Goal: Information Seeking & Learning: Check status

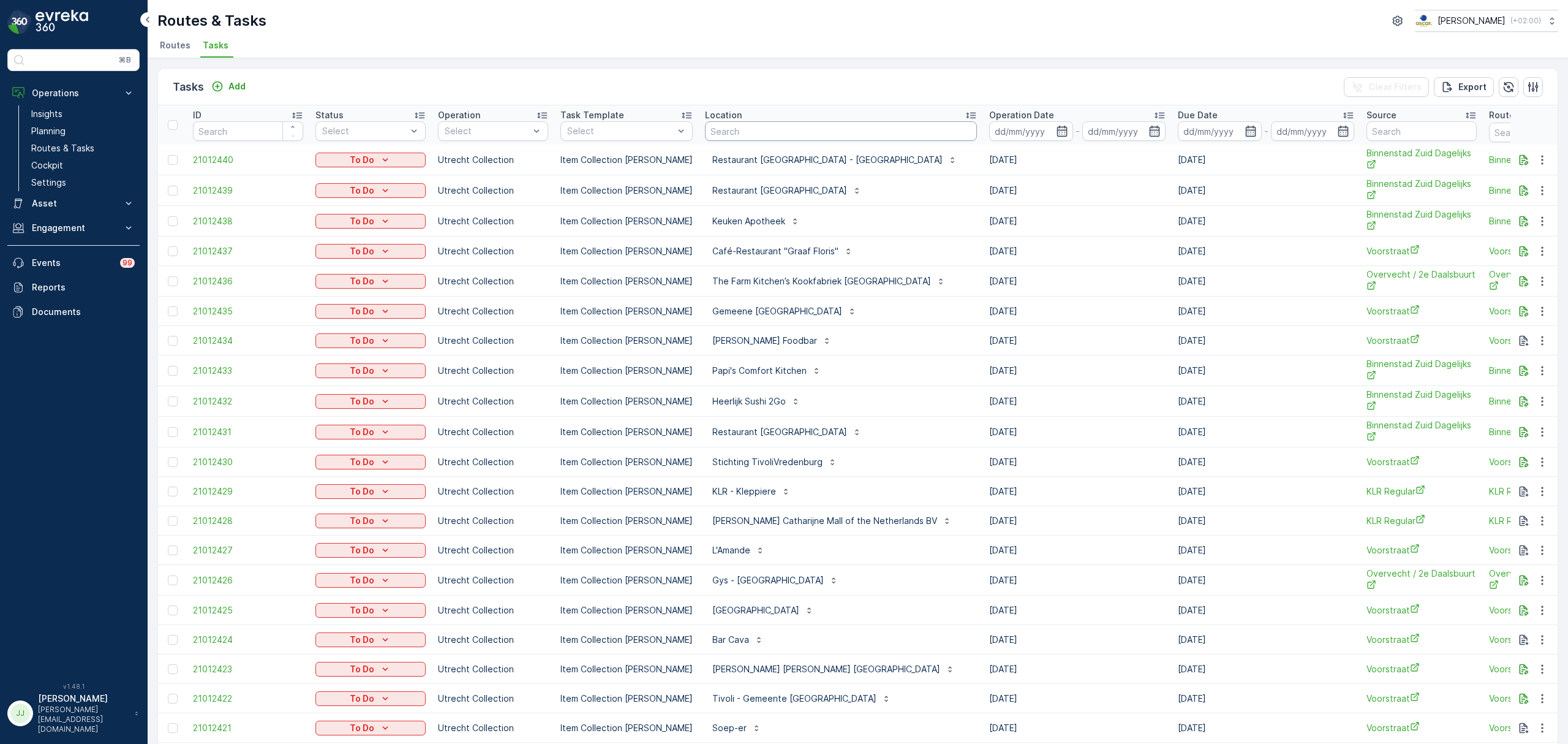
click at [786, 133] on input "text" at bounding box center [841, 131] width 272 height 20
type input "vebdekb"
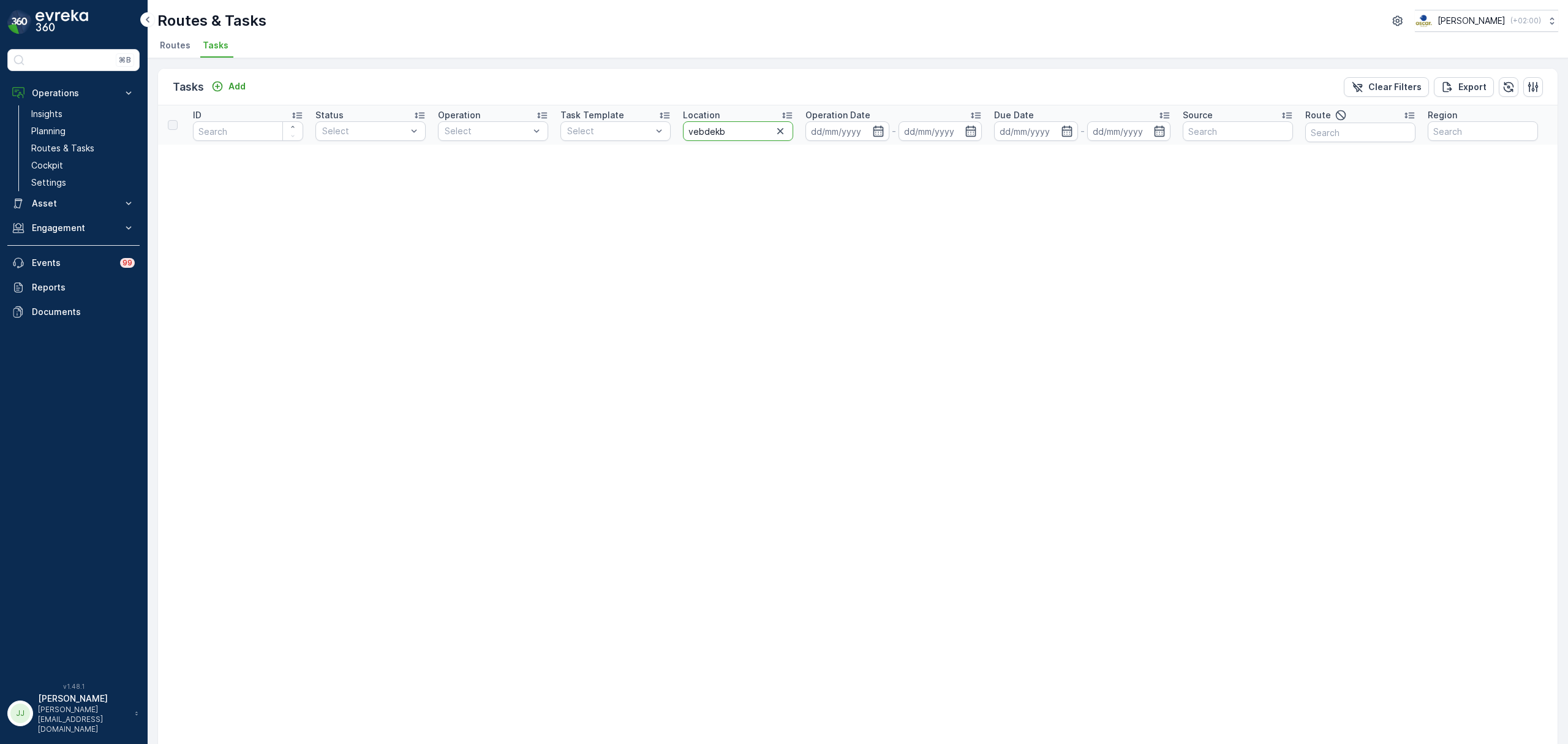
drag, startPoint x: 719, startPoint y: 134, endPoint x: 693, endPoint y: 134, distance: 26.0
click at [693, 134] on input "vebdekb" at bounding box center [738, 131] width 111 height 20
type input "vendel"
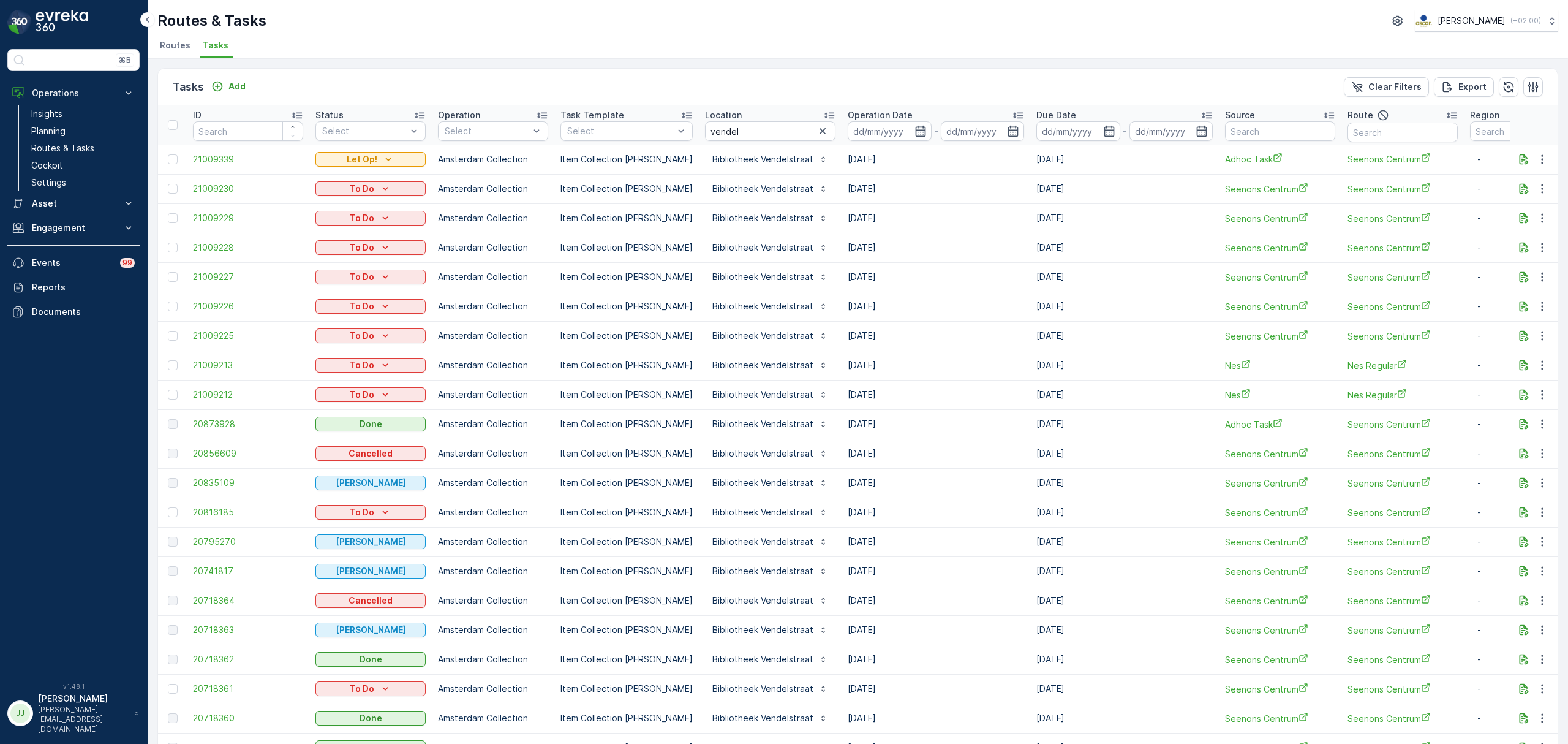
click at [1012, 113] on icon at bounding box center [1018, 115] width 12 height 12
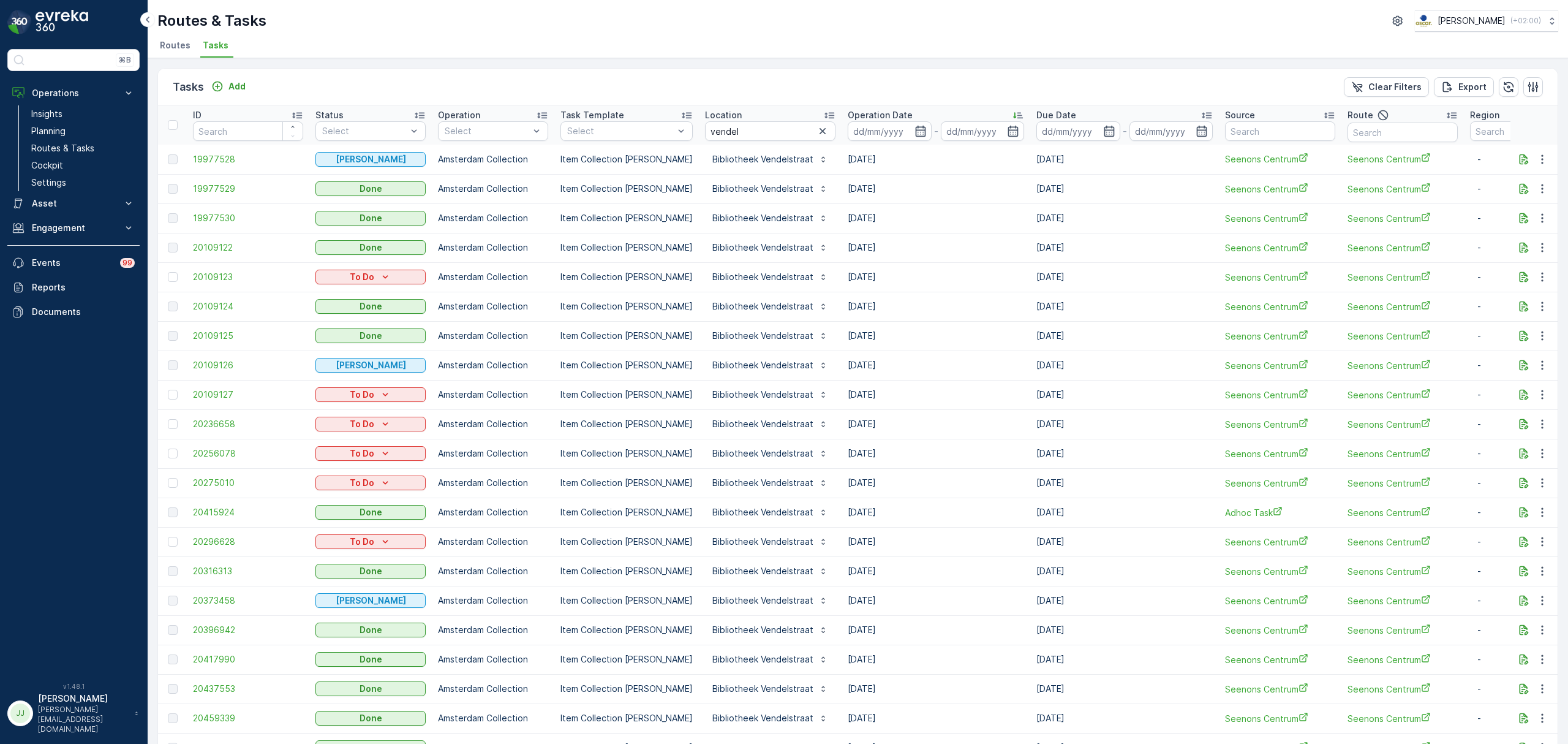
click at [1012, 116] on icon at bounding box center [1018, 115] width 12 height 12
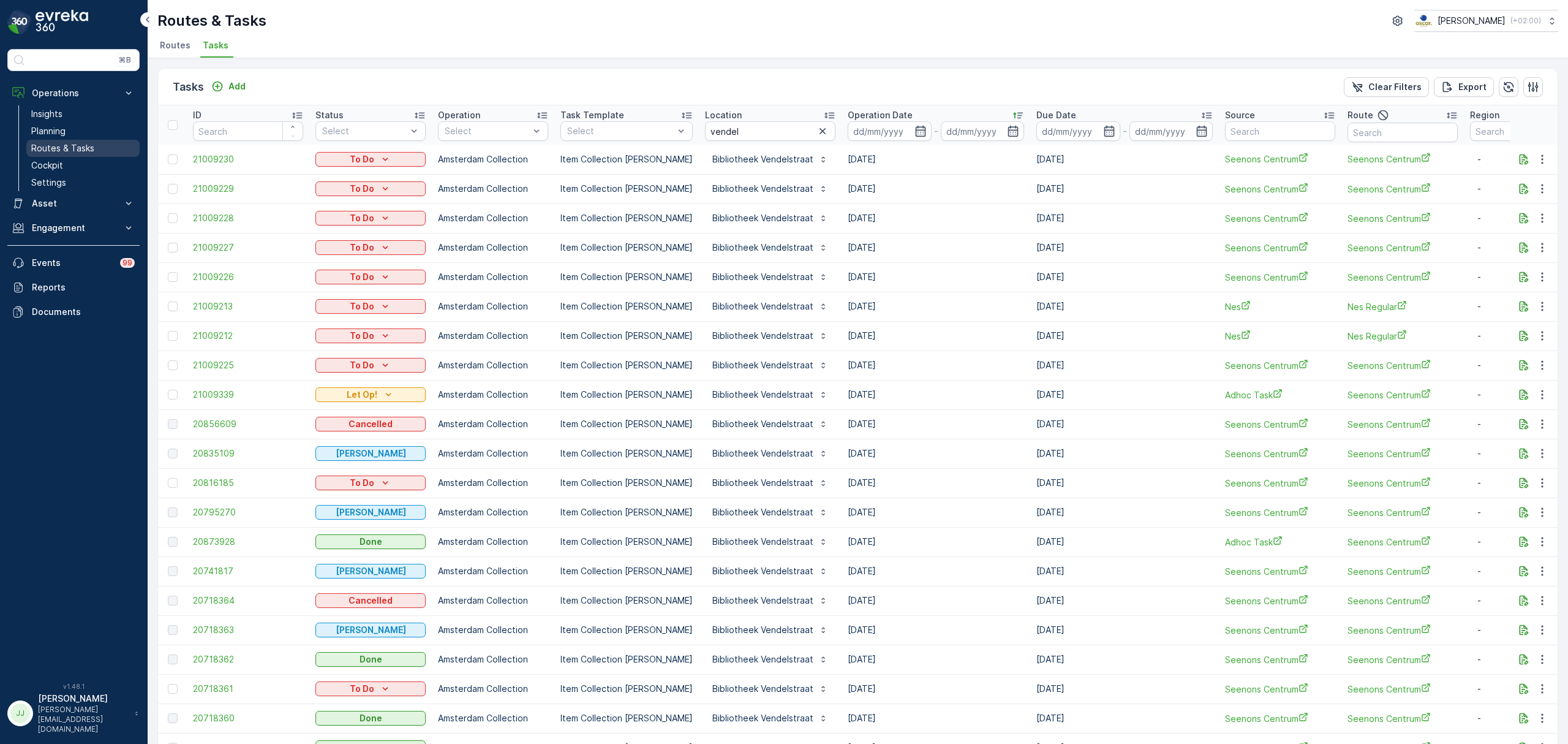
click at [96, 143] on link "Routes & Tasks" at bounding box center [82, 148] width 113 height 17
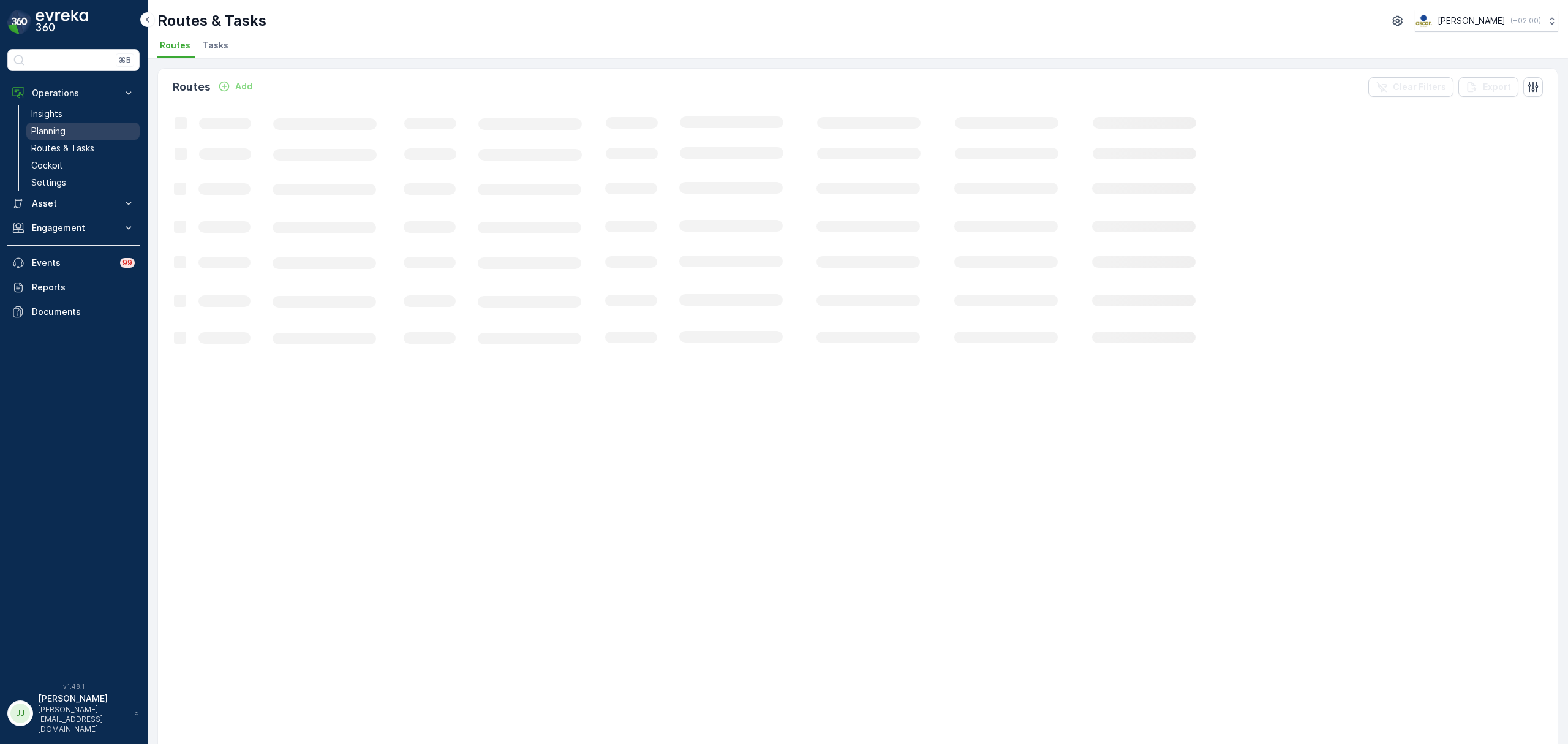
click at [94, 128] on link "Planning" at bounding box center [82, 131] width 113 height 17
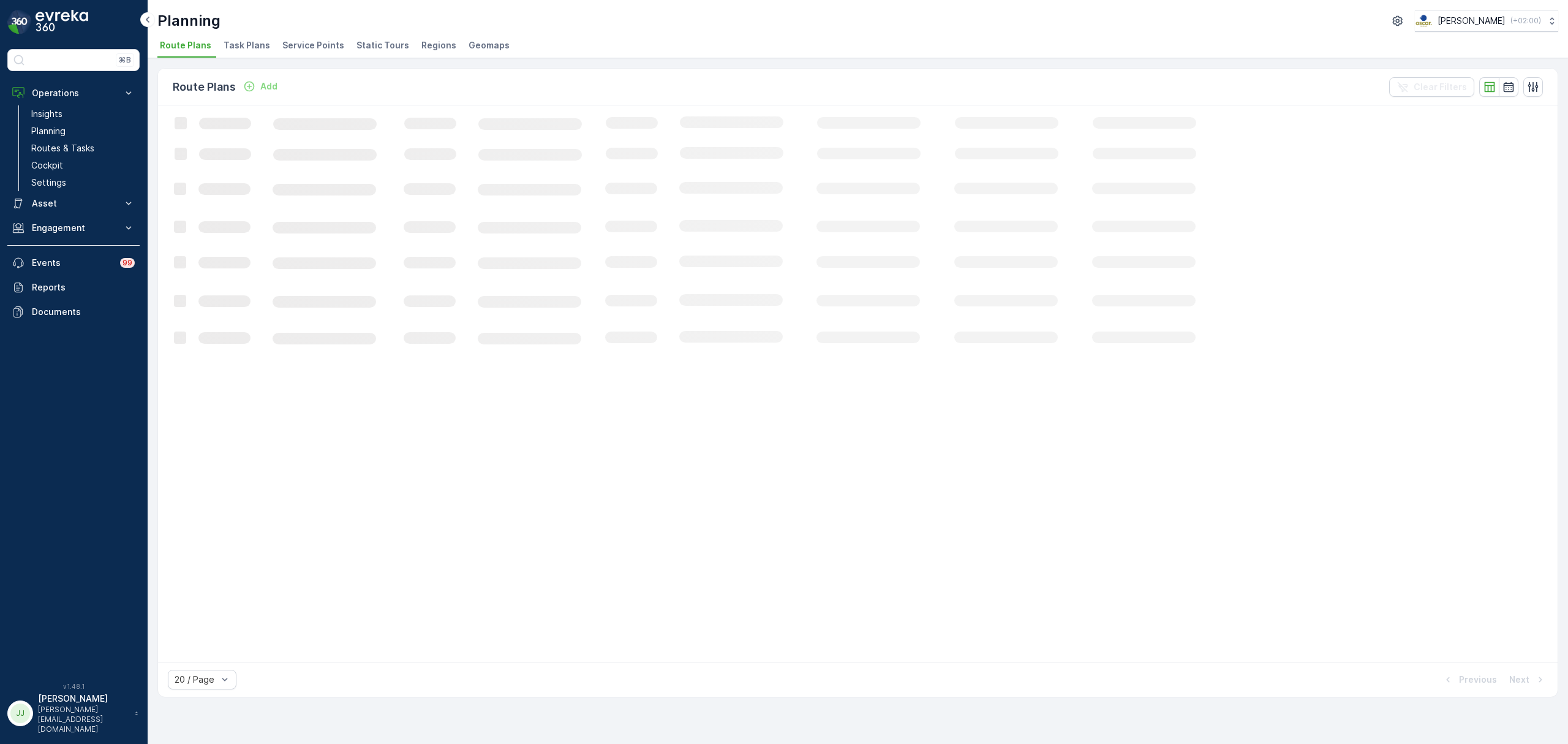
click at [231, 43] on span "Task Plans" at bounding box center [247, 45] width 47 height 12
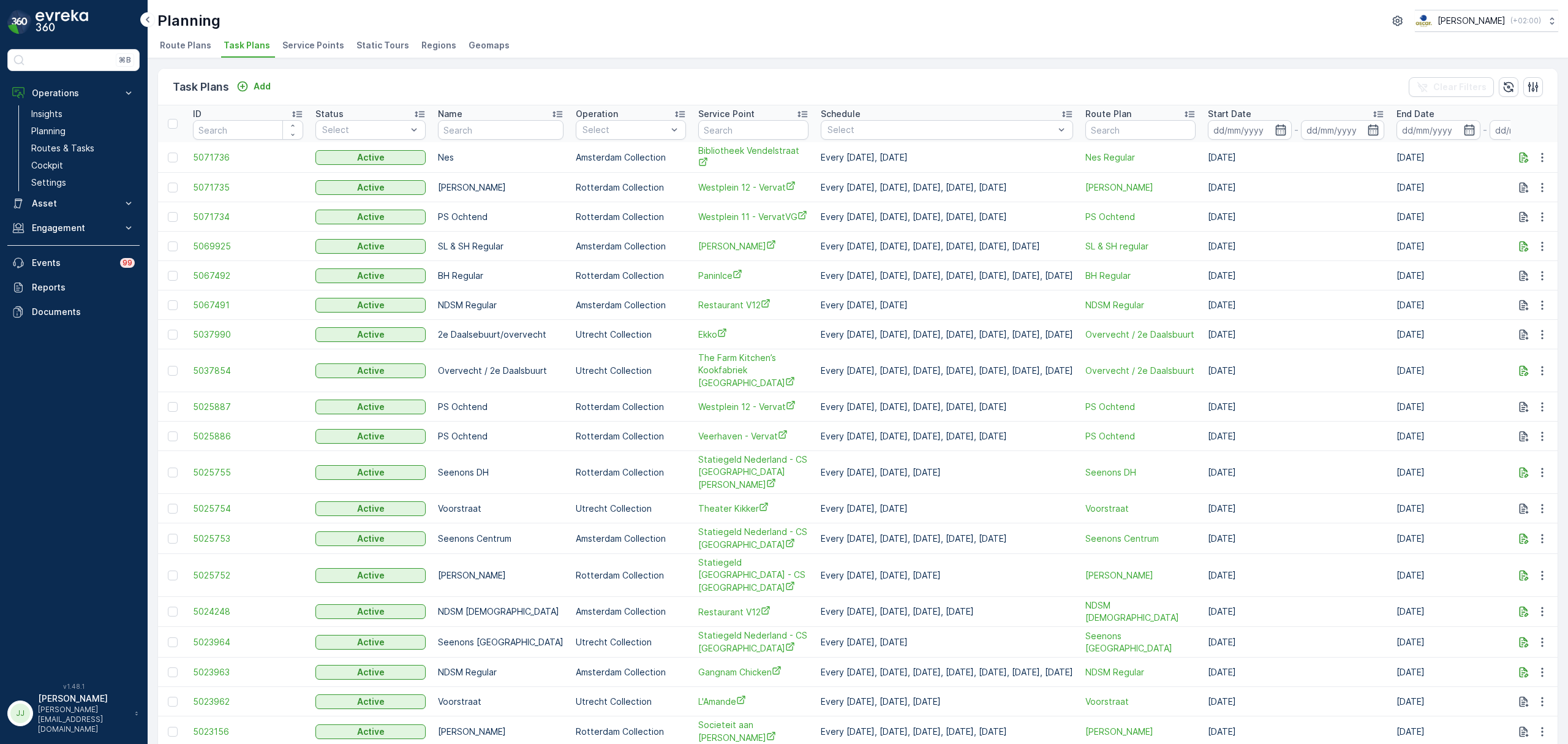
click at [712, 128] on input "text" at bounding box center [753, 129] width 111 height 20
click at [1518, 157] on icon "button" at bounding box center [1524, 157] width 12 height 12
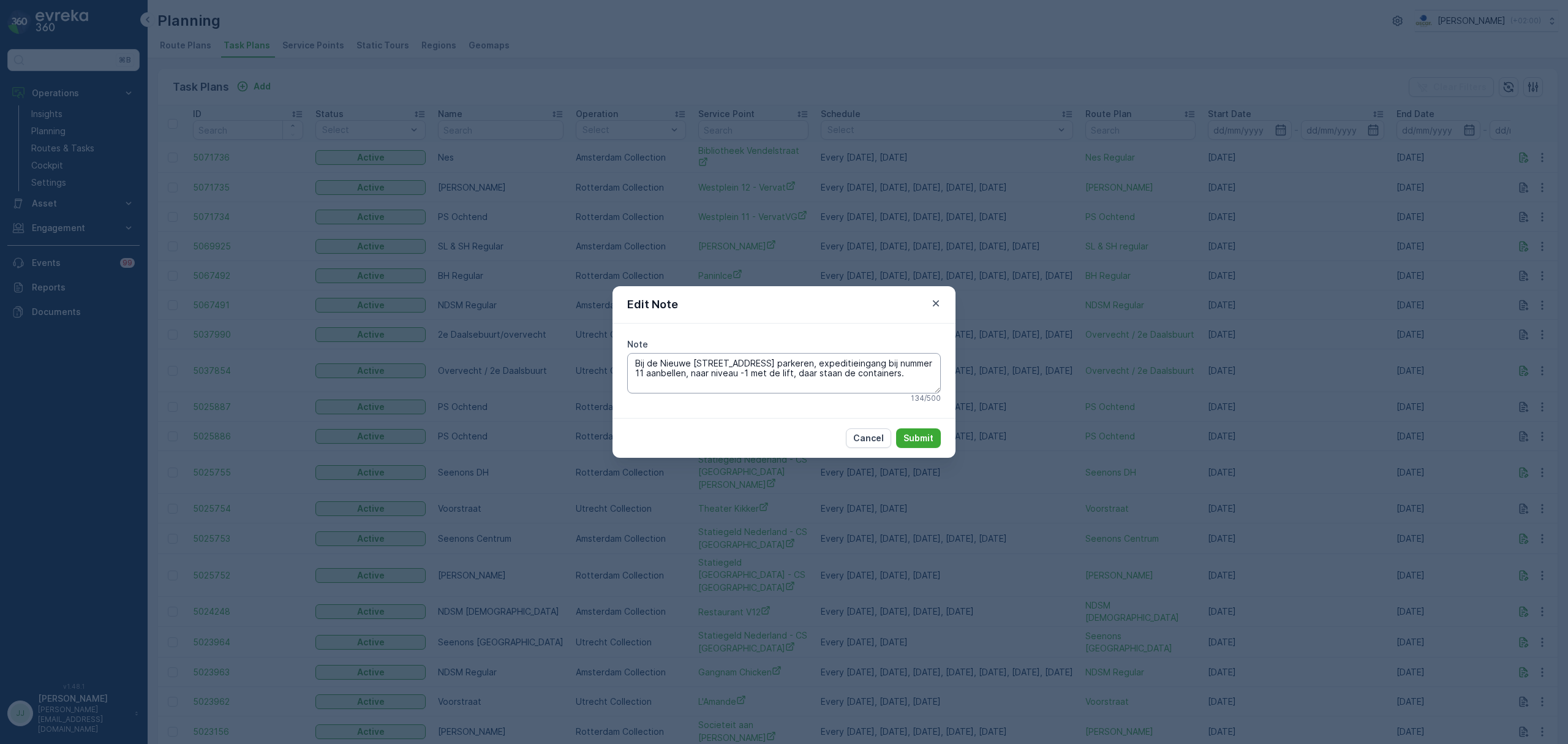
drag, startPoint x: 656, startPoint y: 361, endPoint x: 893, endPoint y: 376, distance: 237.5
click at [890, 376] on textarea "Bij de Nieuwe Doelenstraat 11 parkeren, expeditieingang bij nummer 11 aanbellen…" at bounding box center [784, 373] width 314 height 41
click at [893, 376] on textarea "Bij de Nieuwe Doelenstraat 11 parkeren, expeditieingang bij nummer 11 aanbellen…" at bounding box center [784, 373] width 314 height 41
click at [935, 299] on icon "button" at bounding box center [936, 303] width 12 height 12
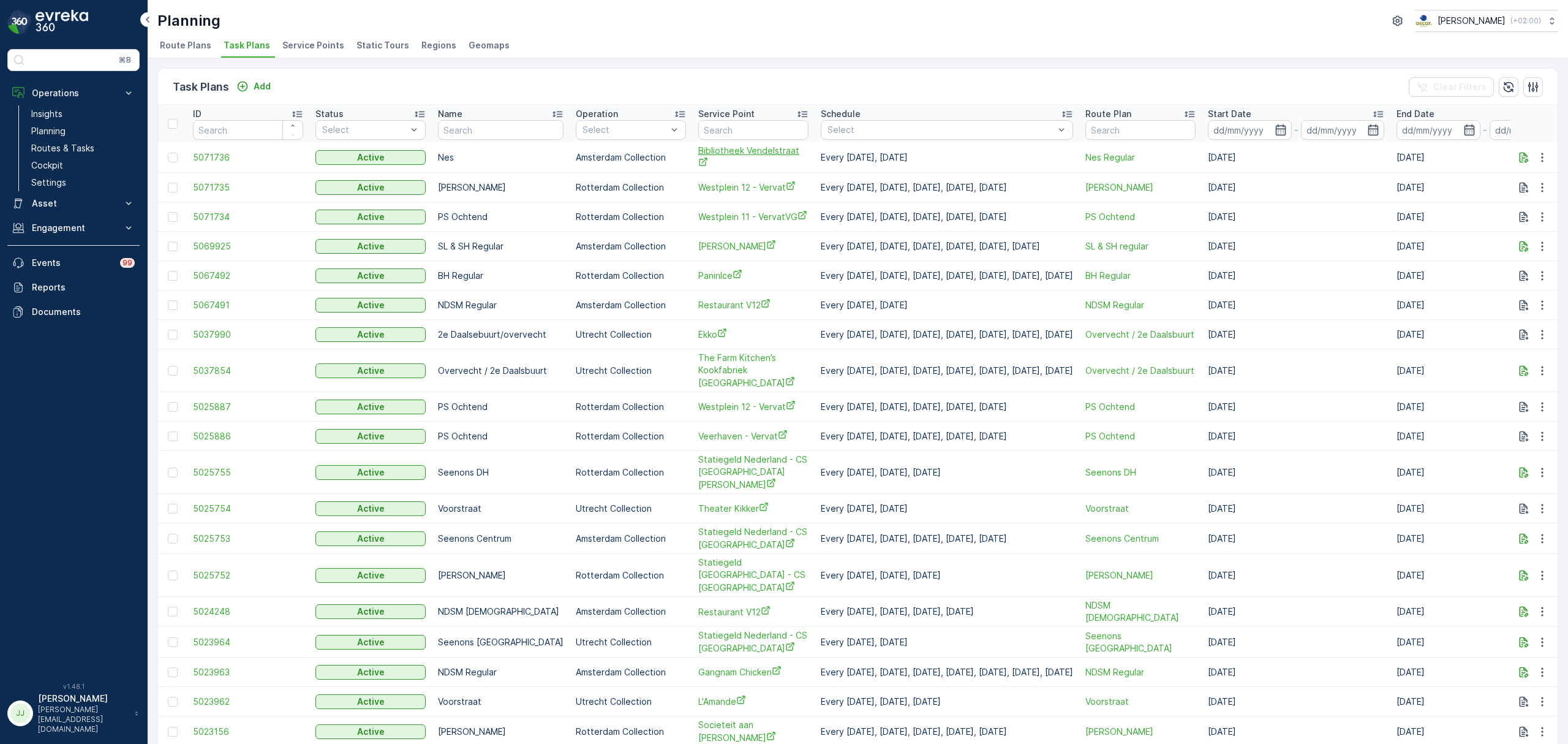
click at [721, 151] on span "Bibliotheek Vendelstraat" at bounding box center [753, 157] width 111 height 26
click at [711, 125] on input "text" at bounding box center [753, 129] width 111 height 20
type input "agnieten"
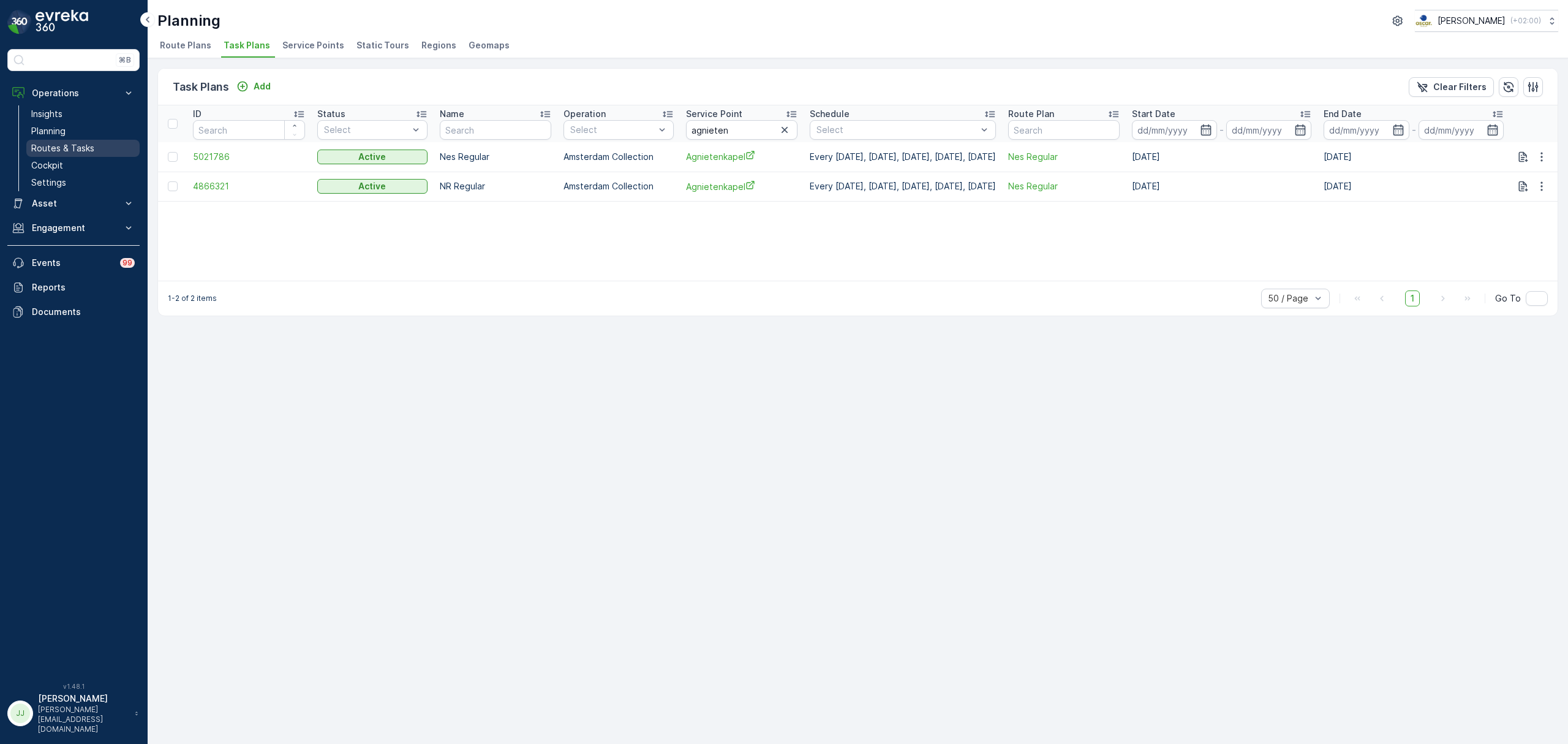
click at [78, 152] on p "Routes & Tasks" at bounding box center [63, 148] width 63 height 12
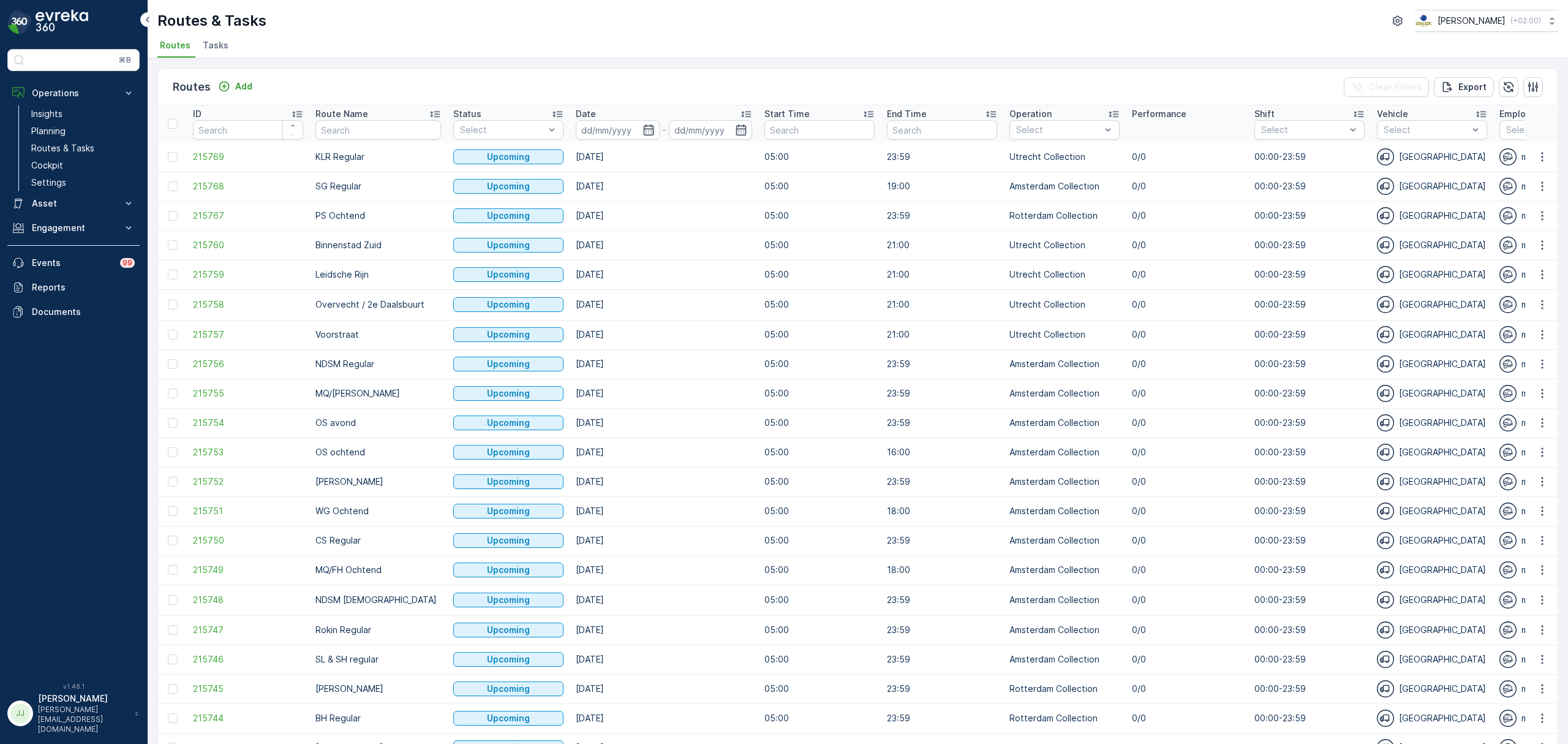
click at [209, 49] on span "Tasks" at bounding box center [215, 45] width 26 height 12
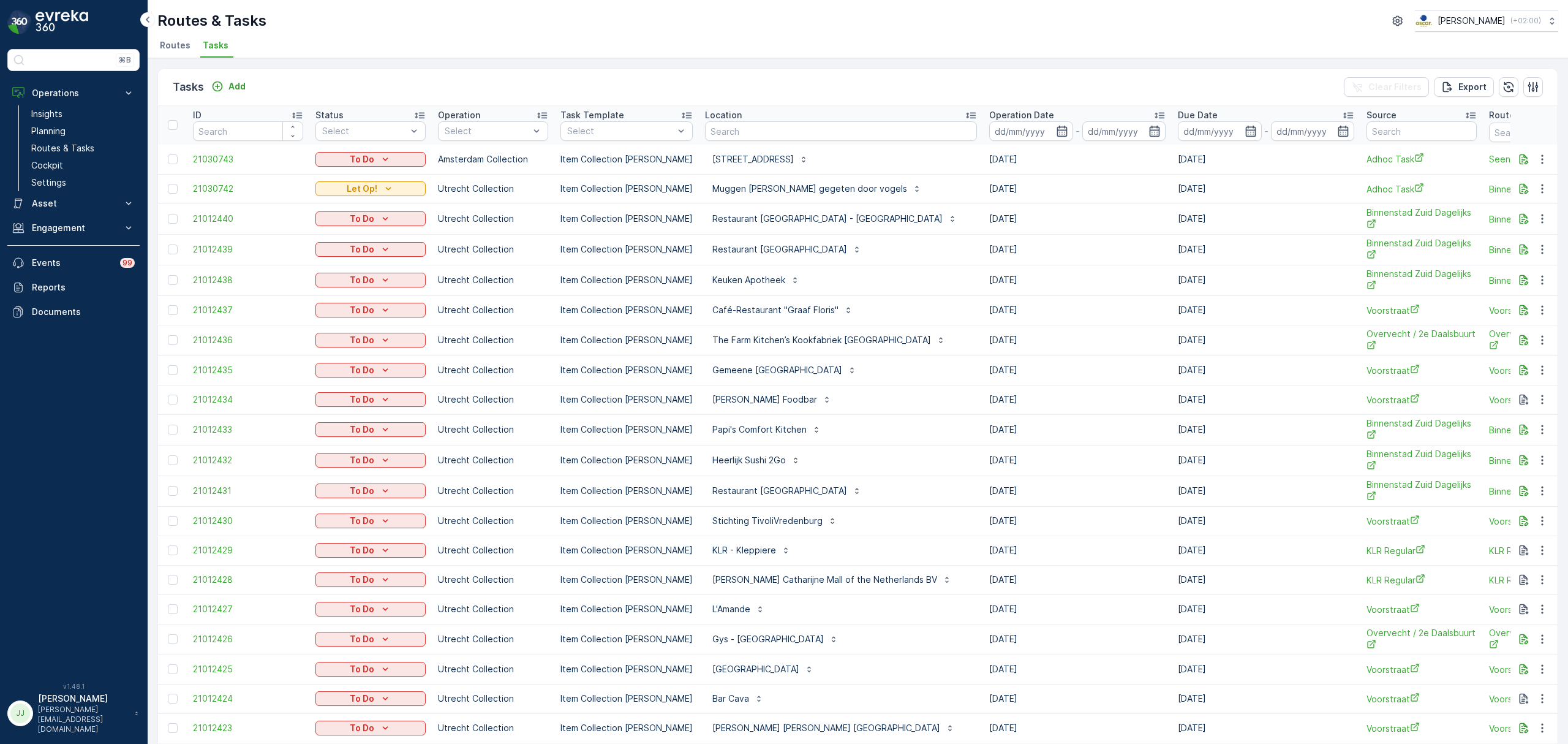
click at [717, 133] on input "text" at bounding box center [841, 131] width 272 height 20
type input "agnieten"
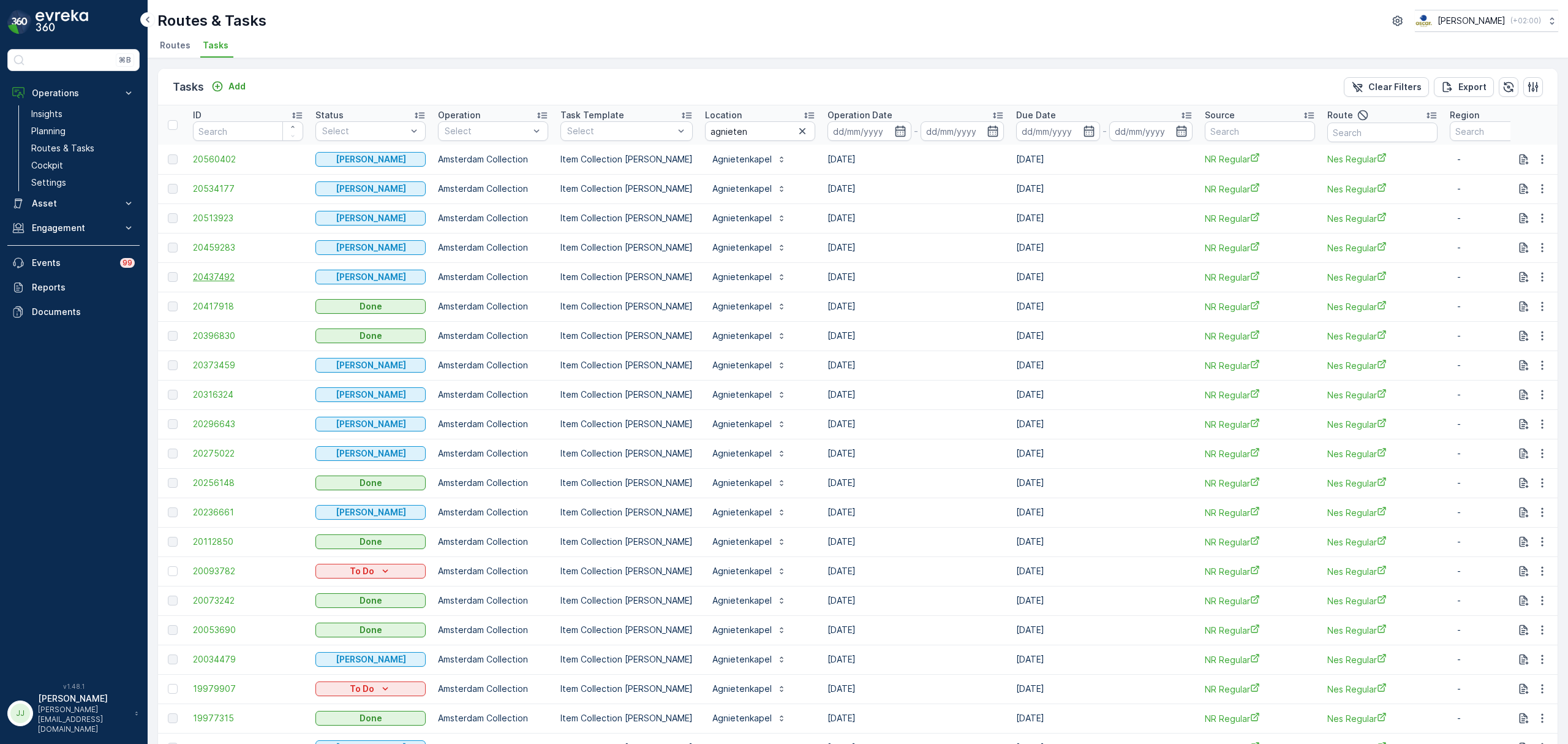
click at [226, 278] on span "20437492" at bounding box center [248, 276] width 111 height 12
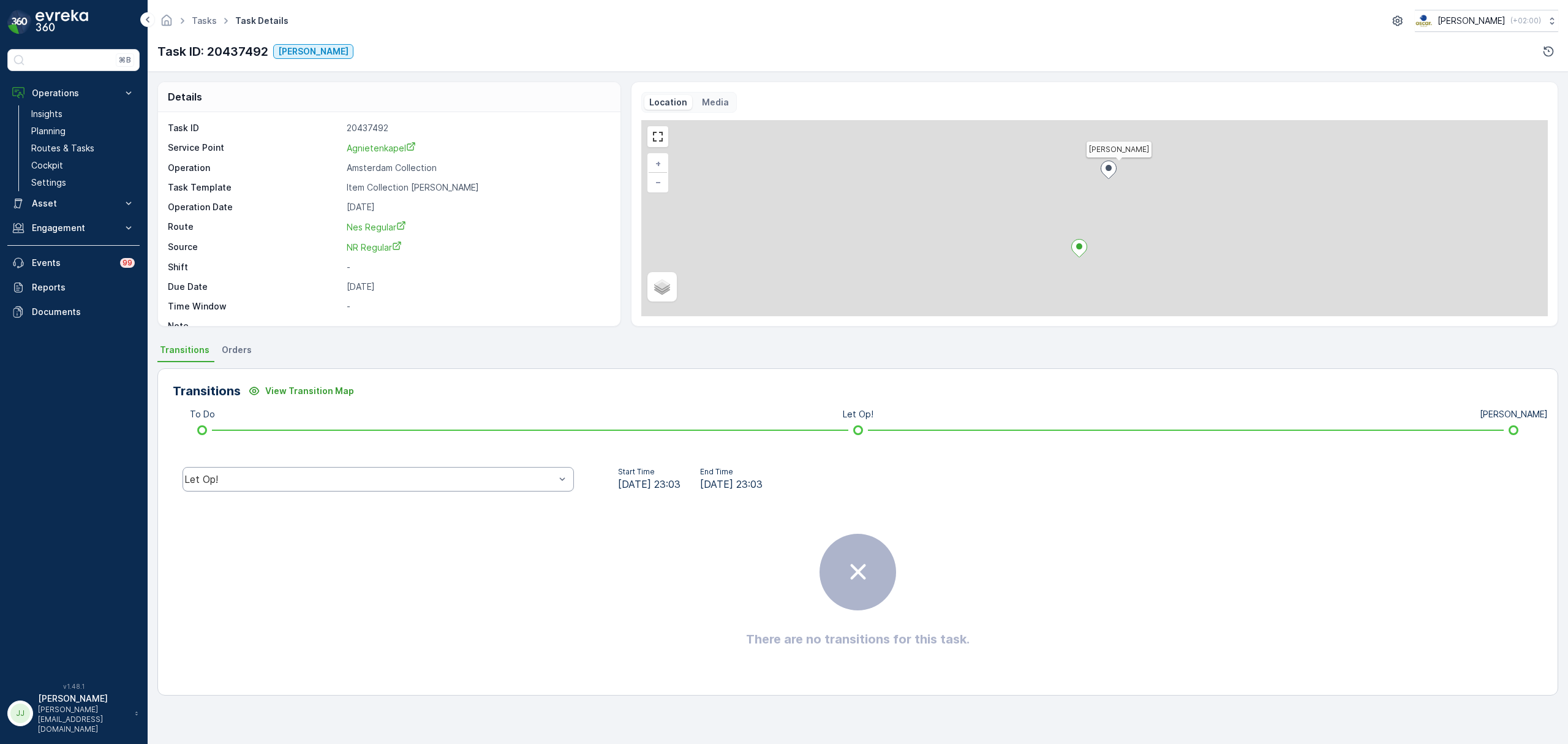
click at [505, 470] on div "Let Op!" at bounding box center [378, 479] width 391 height 25
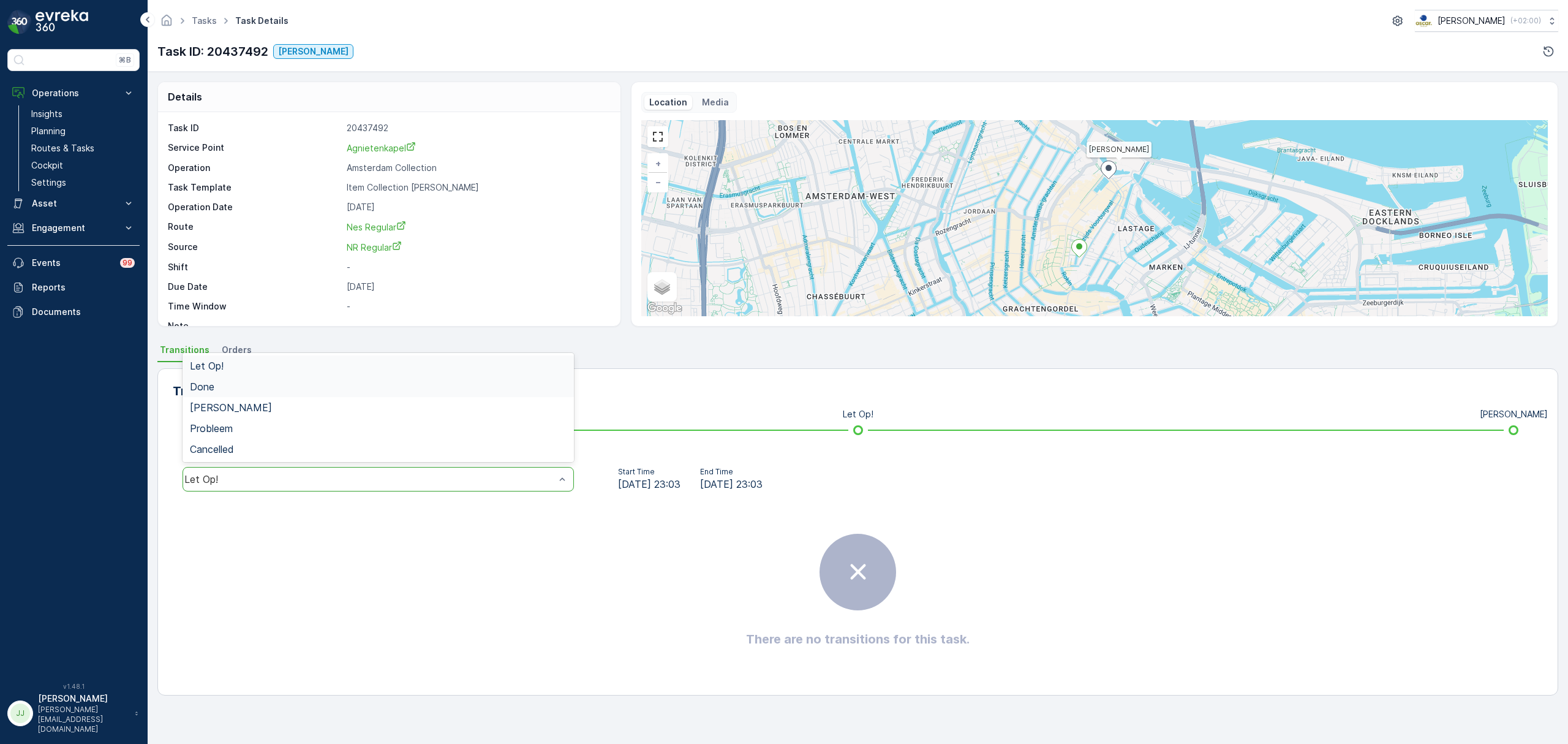
click at [279, 389] on div "Done" at bounding box center [378, 386] width 377 height 11
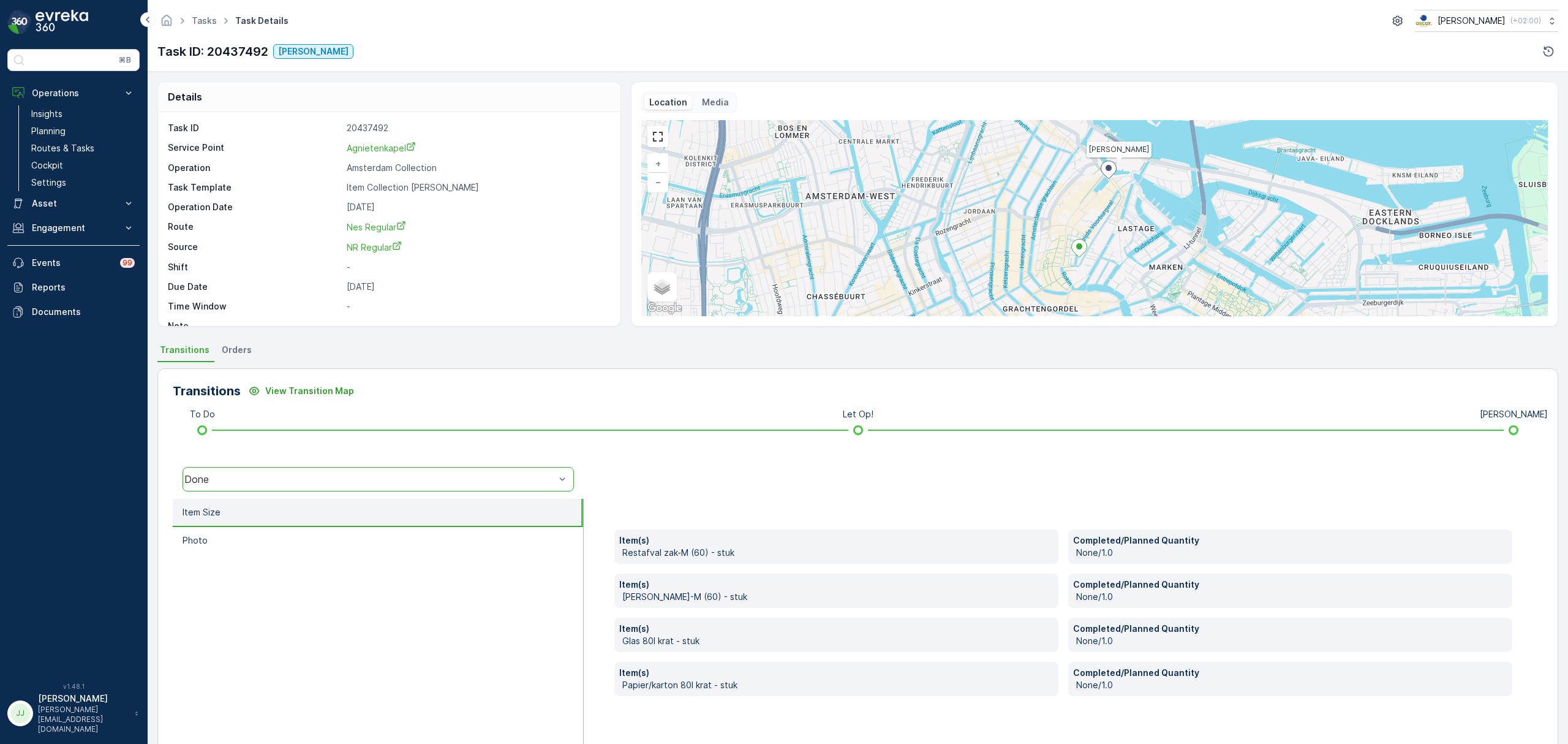
drag, startPoint x: 457, startPoint y: 552, endPoint x: 419, endPoint y: 518, distance: 51.0
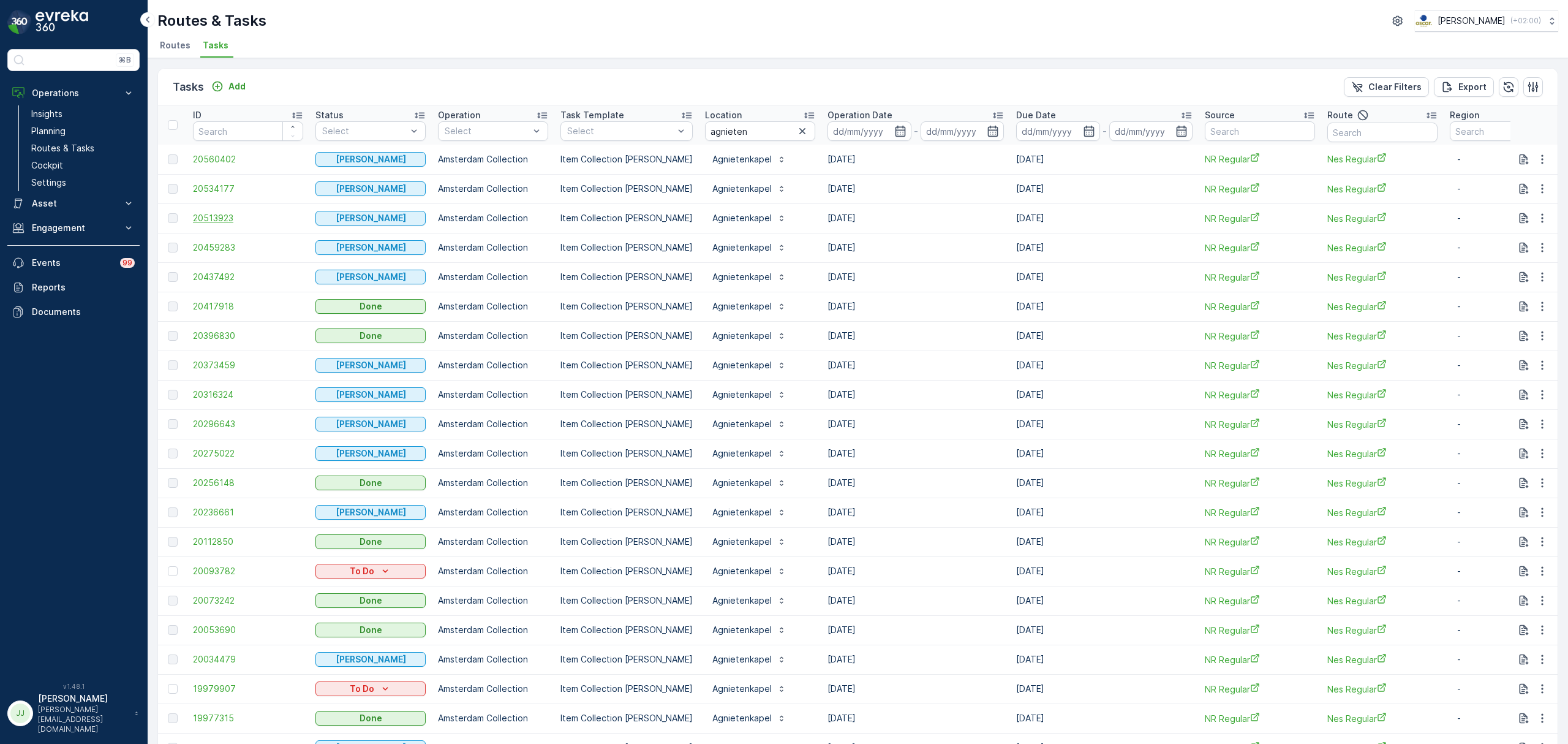
click at [231, 213] on span "20513923" at bounding box center [248, 218] width 111 height 12
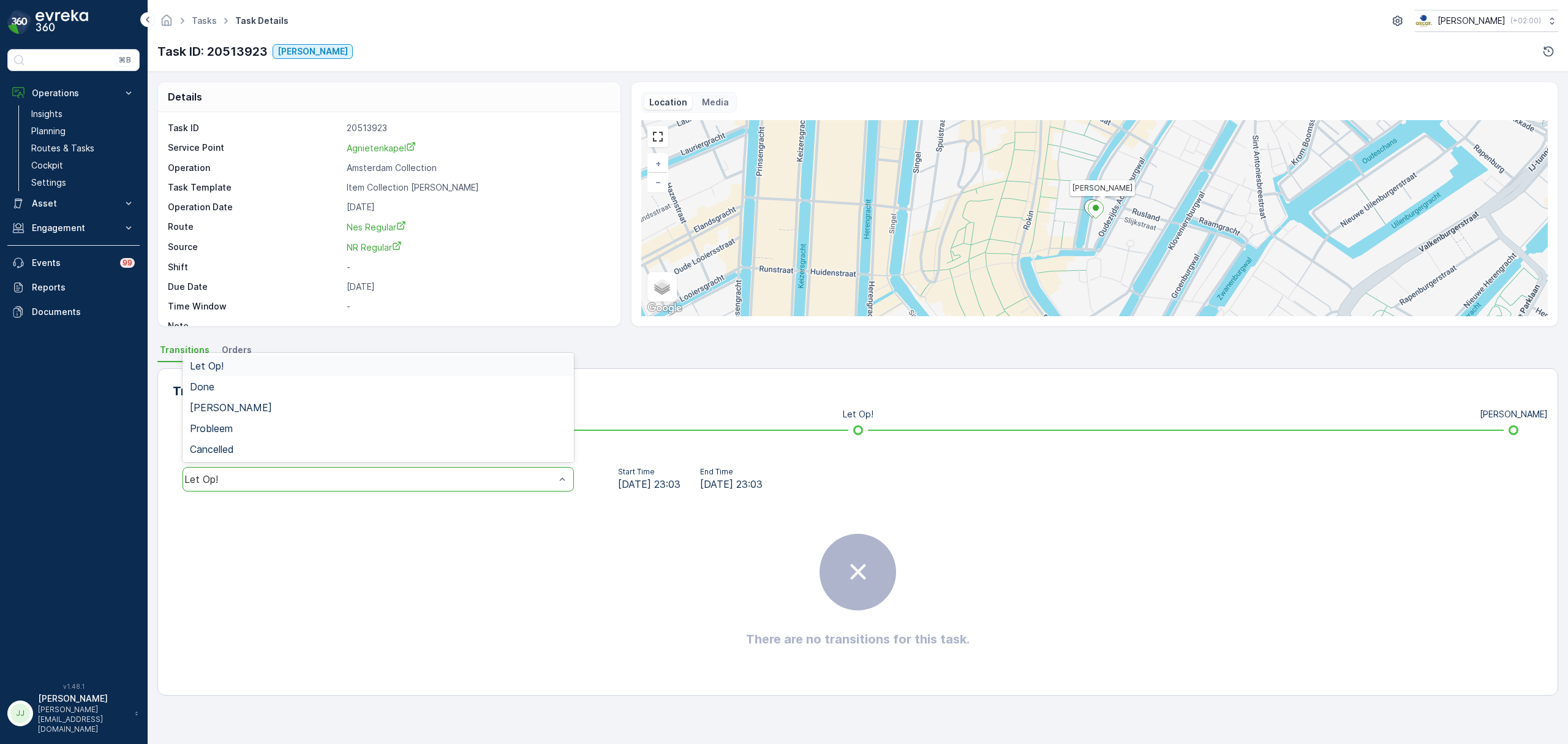
click at [467, 481] on div "Let Op!" at bounding box center [370, 479] width 371 height 11
click at [283, 406] on div "[PERSON_NAME]" at bounding box center [378, 407] width 377 height 11
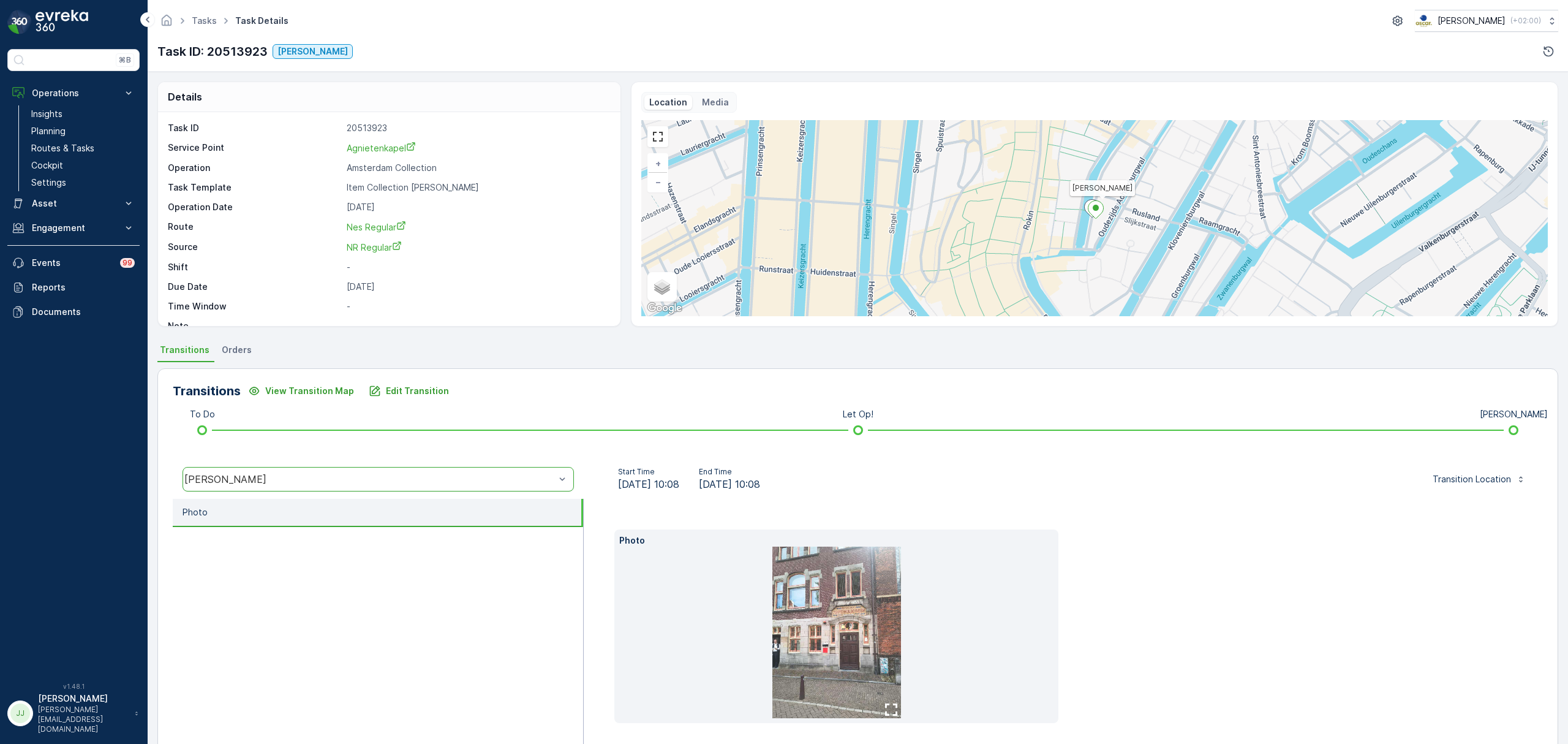
click at [858, 598] on img at bounding box center [836, 633] width 128 height 172
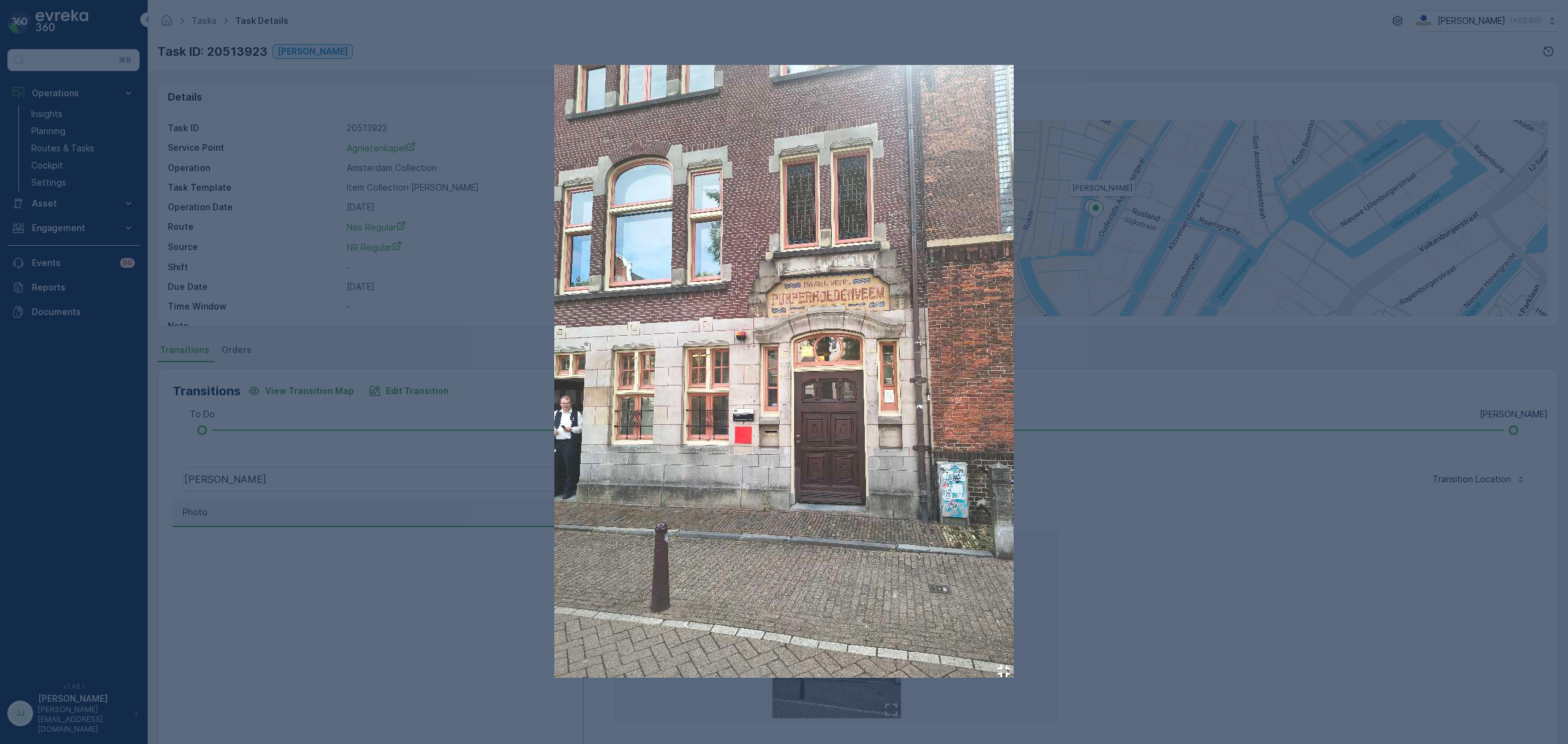
drag, startPoint x: 1061, startPoint y: 347, endPoint x: 1406, endPoint y: 243, distance: 360.3
click at [1406, 243] on div at bounding box center [784, 372] width 1568 height 744
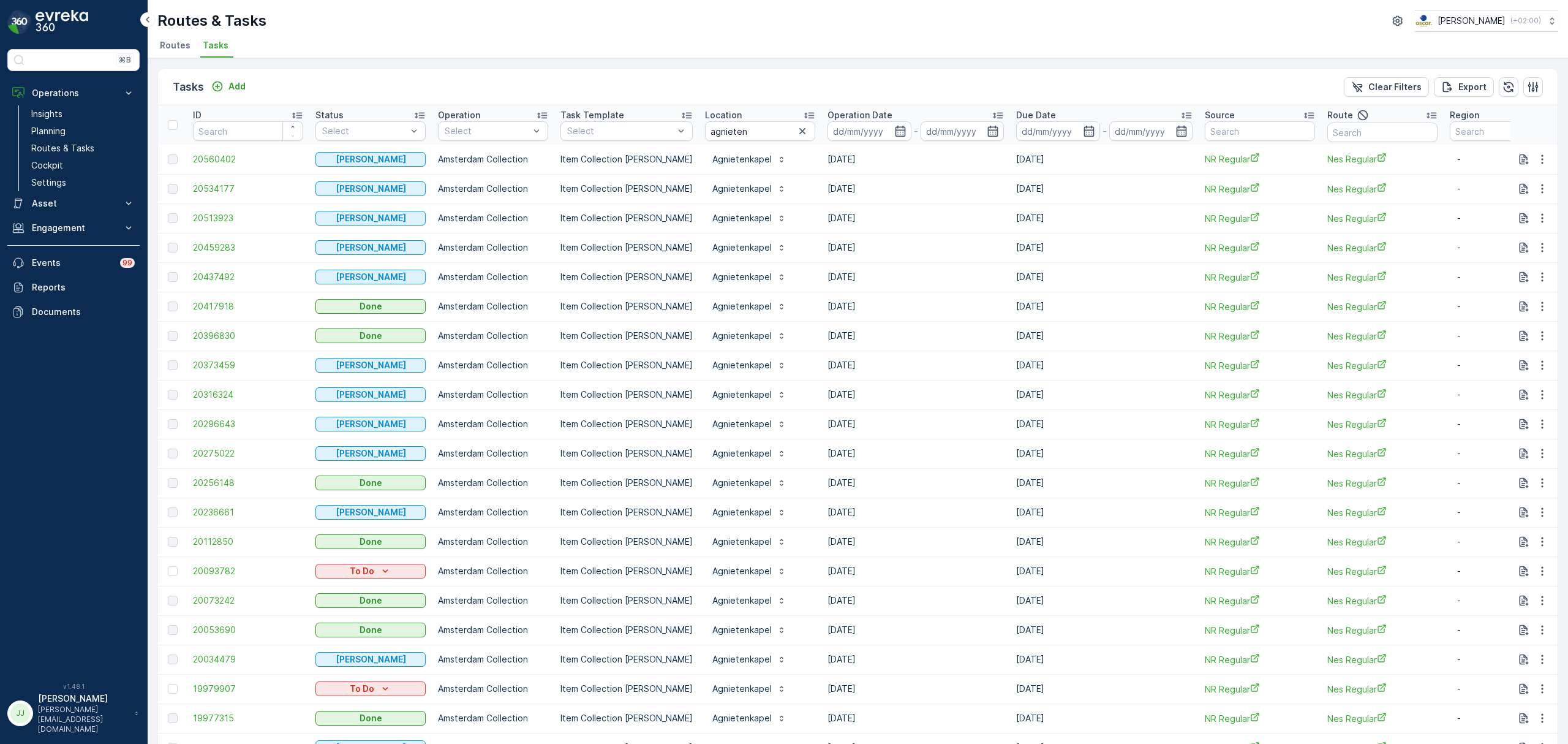
scroll to position [30, 0]
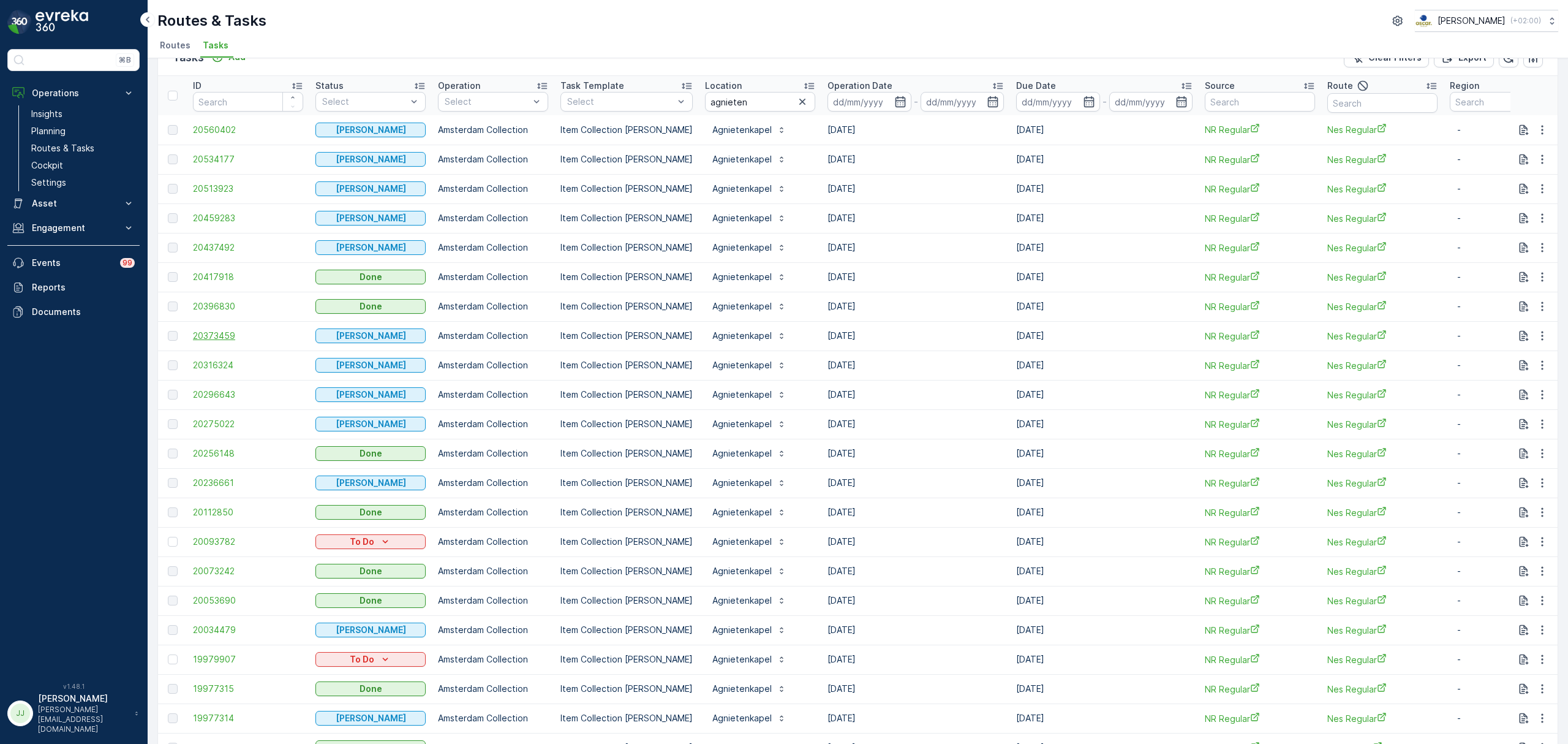
click at [234, 336] on span "20373459" at bounding box center [248, 336] width 111 height 12
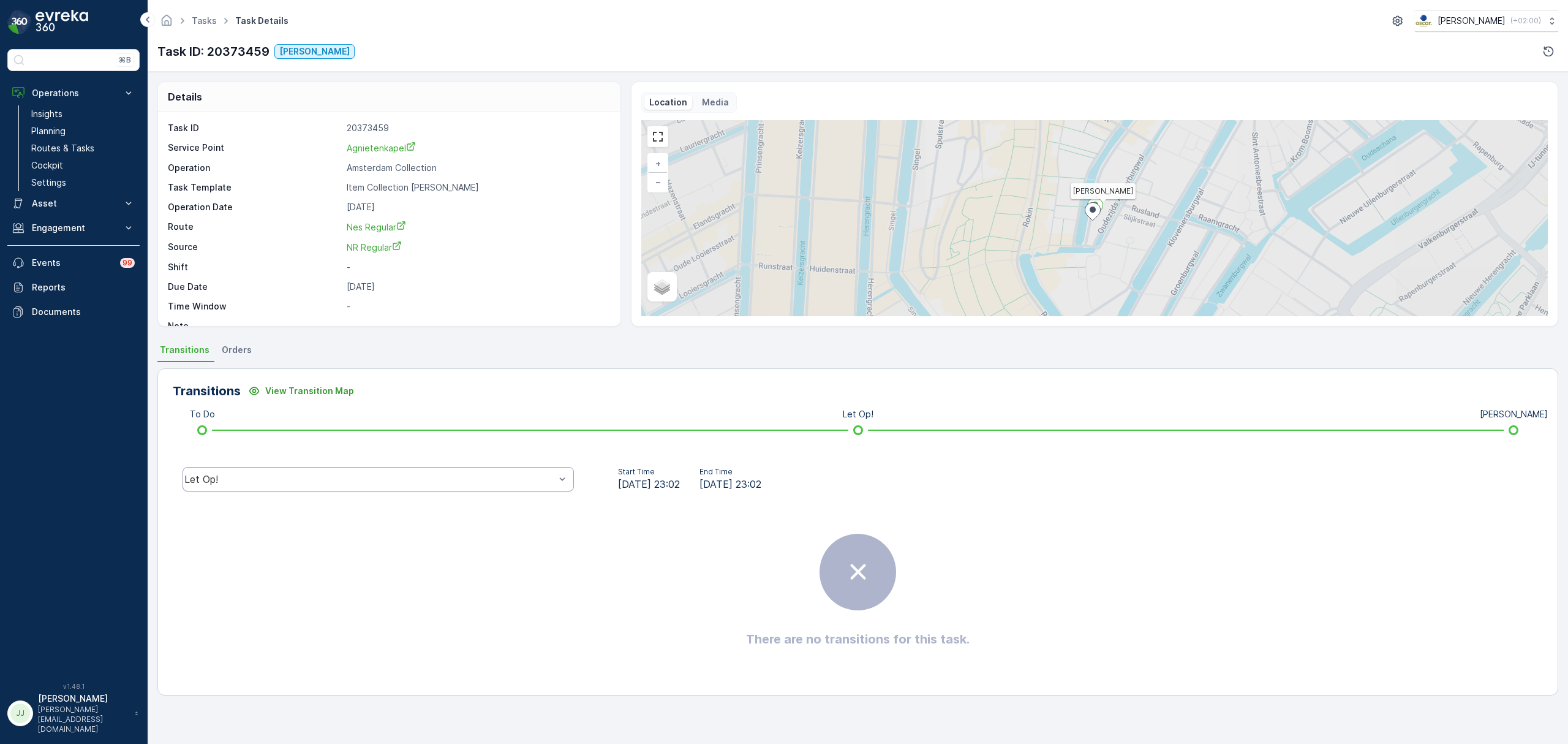
click at [309, 481] on div "Let Op!" at bounding box center [370, 479] width 371 height 11
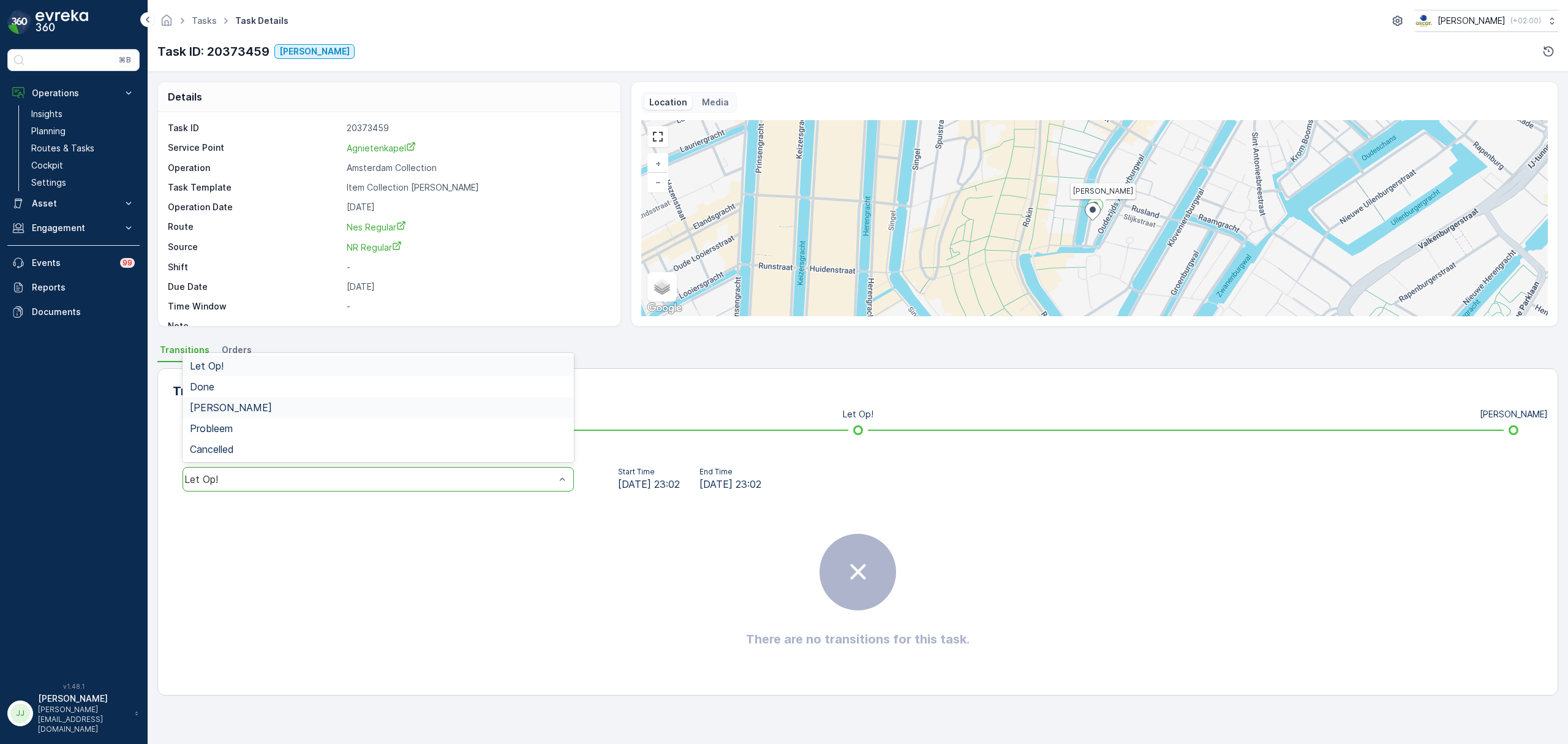
click at [236, 405] on span "[PERSON_NAME]" at bounding box center [230, 407] width 82 height 11
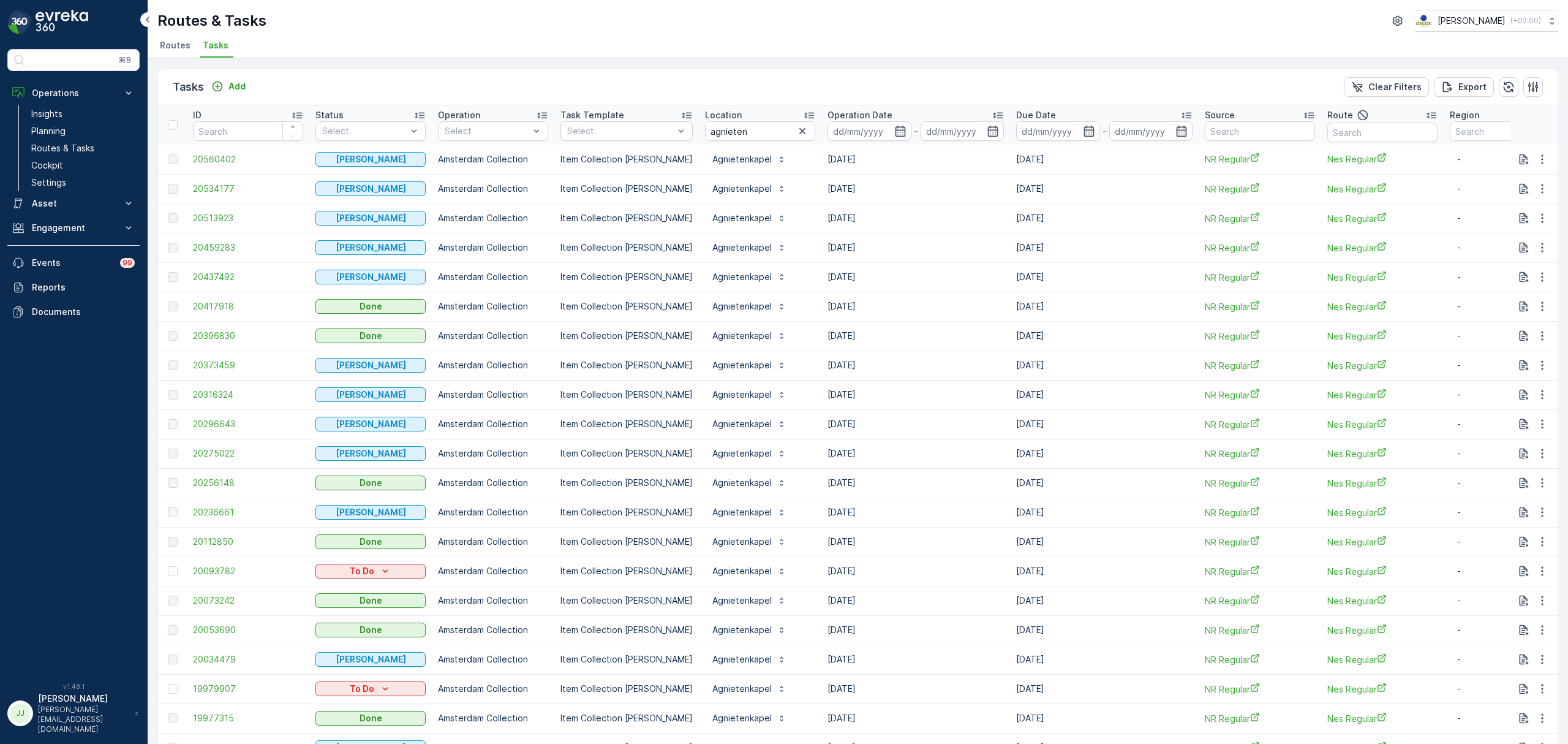
drag, startPoint x: 167, startPoint y: 42, endPoint x: 651, endPoint y: 12, distance: 484.9
click at [651, 12] on div "Routes & Tasks Oscar Circulair ( +02:00 )" at bounding box center [858, 21] width 1401 height 22
drag, startPoint x: 181, startPoint y: 45, endPoint x: 751, endPoint y: 30, distance: 570.2
click at [820, 55] on ul "Routes Tasks" at bounding box center [853, 47] width 1391 height 20
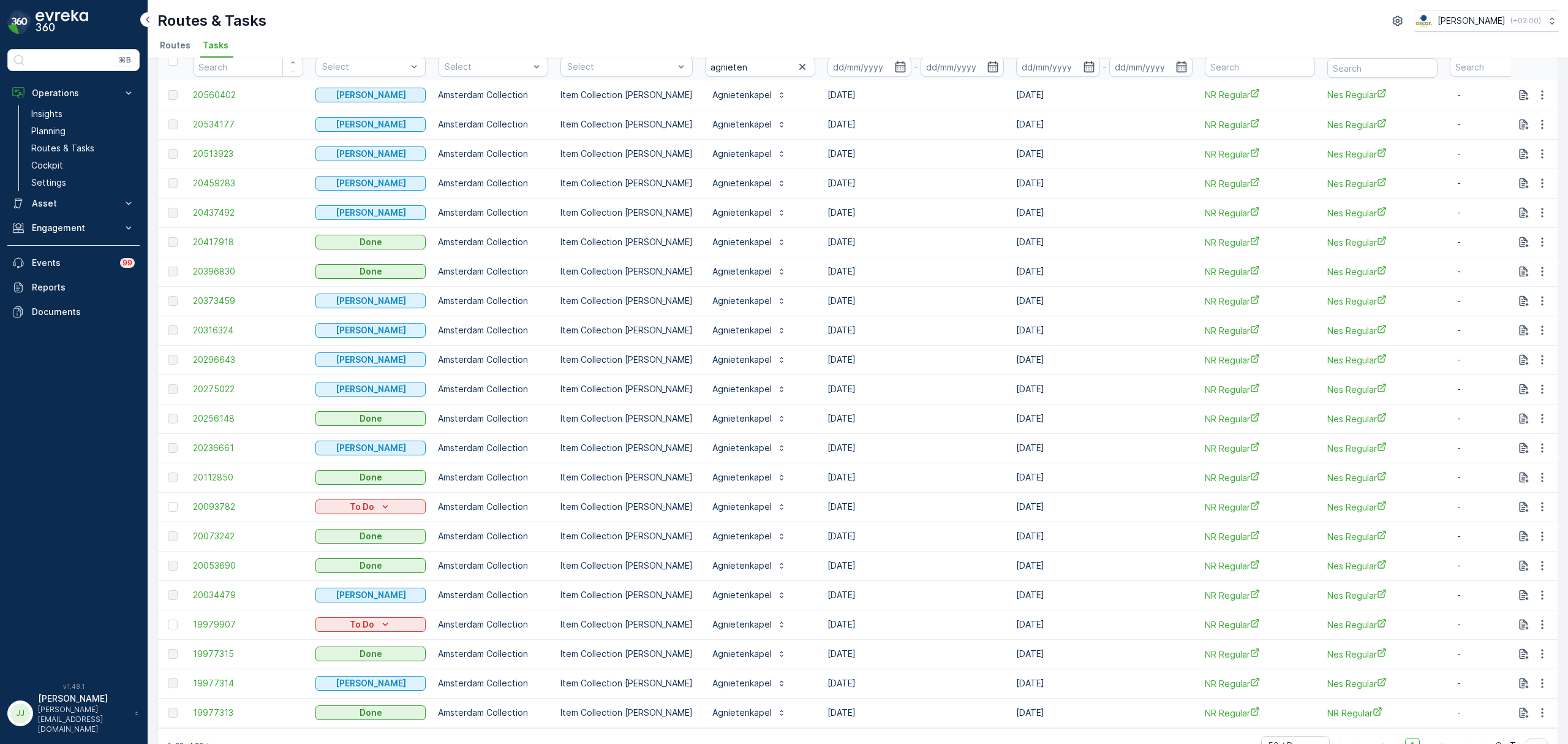
scroll to position [57, 0]
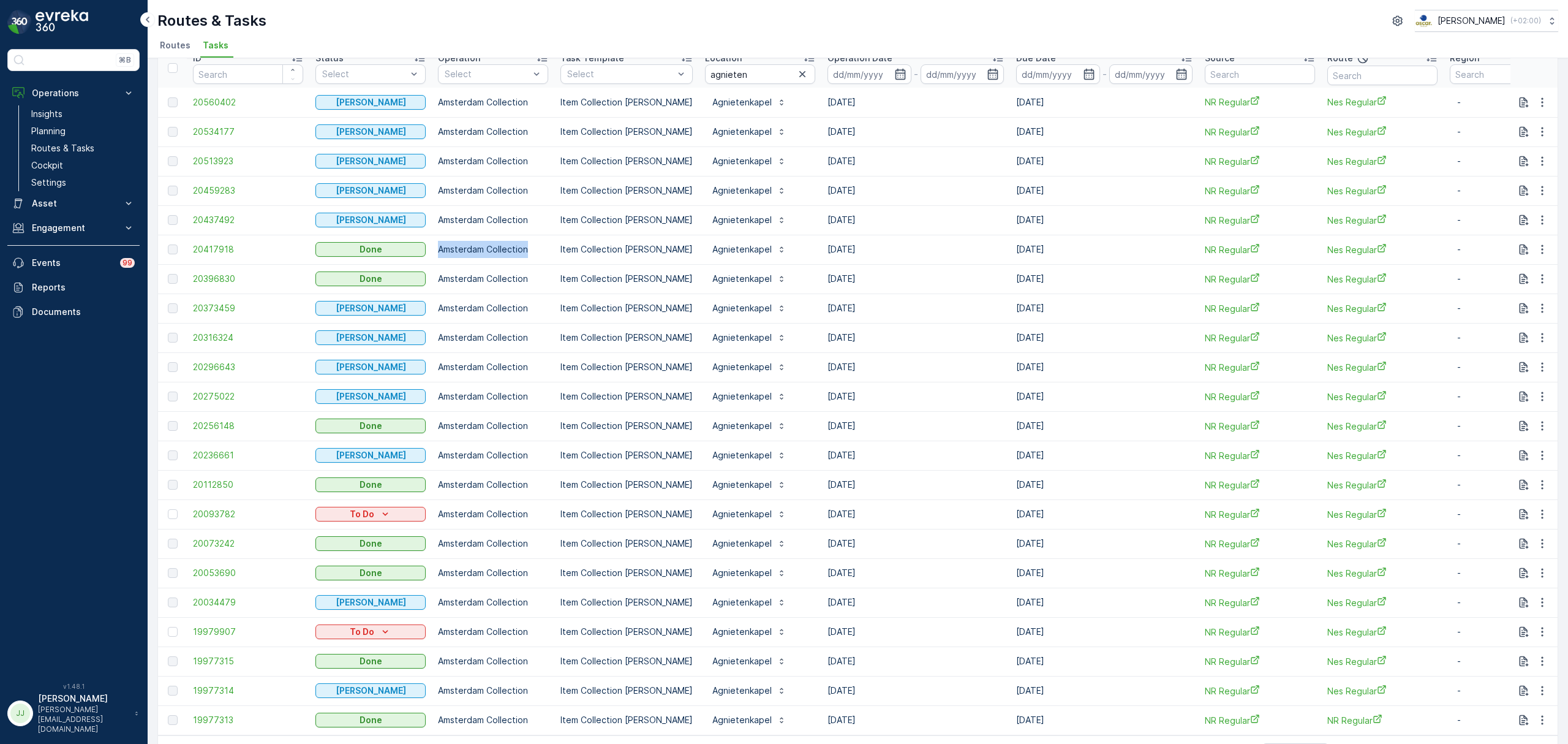
drag, startPoint x: 440, startPoint y: 247, endPoint x: 528, endPoint y: 248, distance: 88.0
click at [528, 248] on td "Amsterdam Collection" at bounding box center [493, 249] width 122 height 30
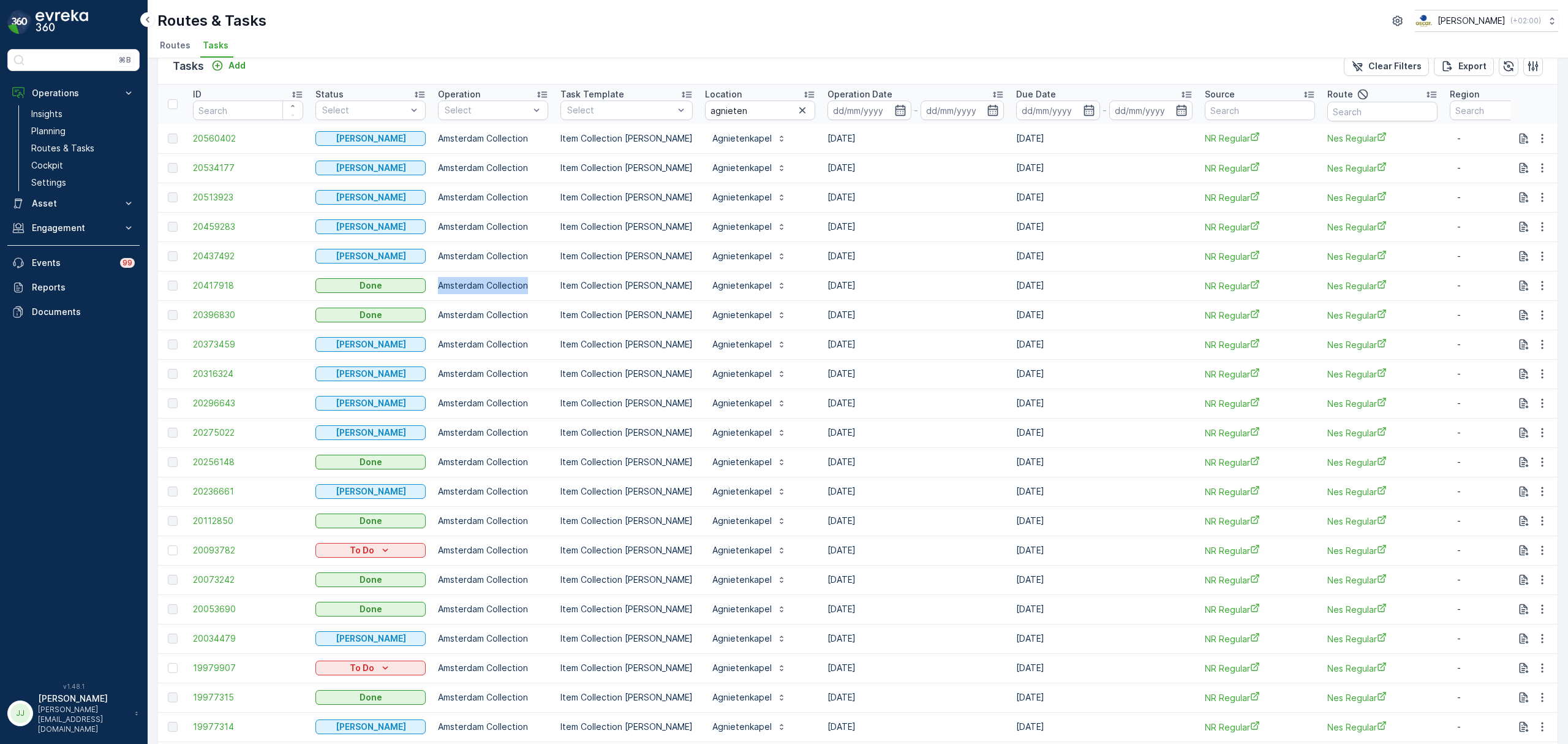
scroll to position [20, 0]
click at [388, 47] on ul "Routes Tasks" at bounding box center [853, 47] width 1391 height 20
click at [799, 111] on icon "button" at bounding box center [802, 111] width 6 height 6
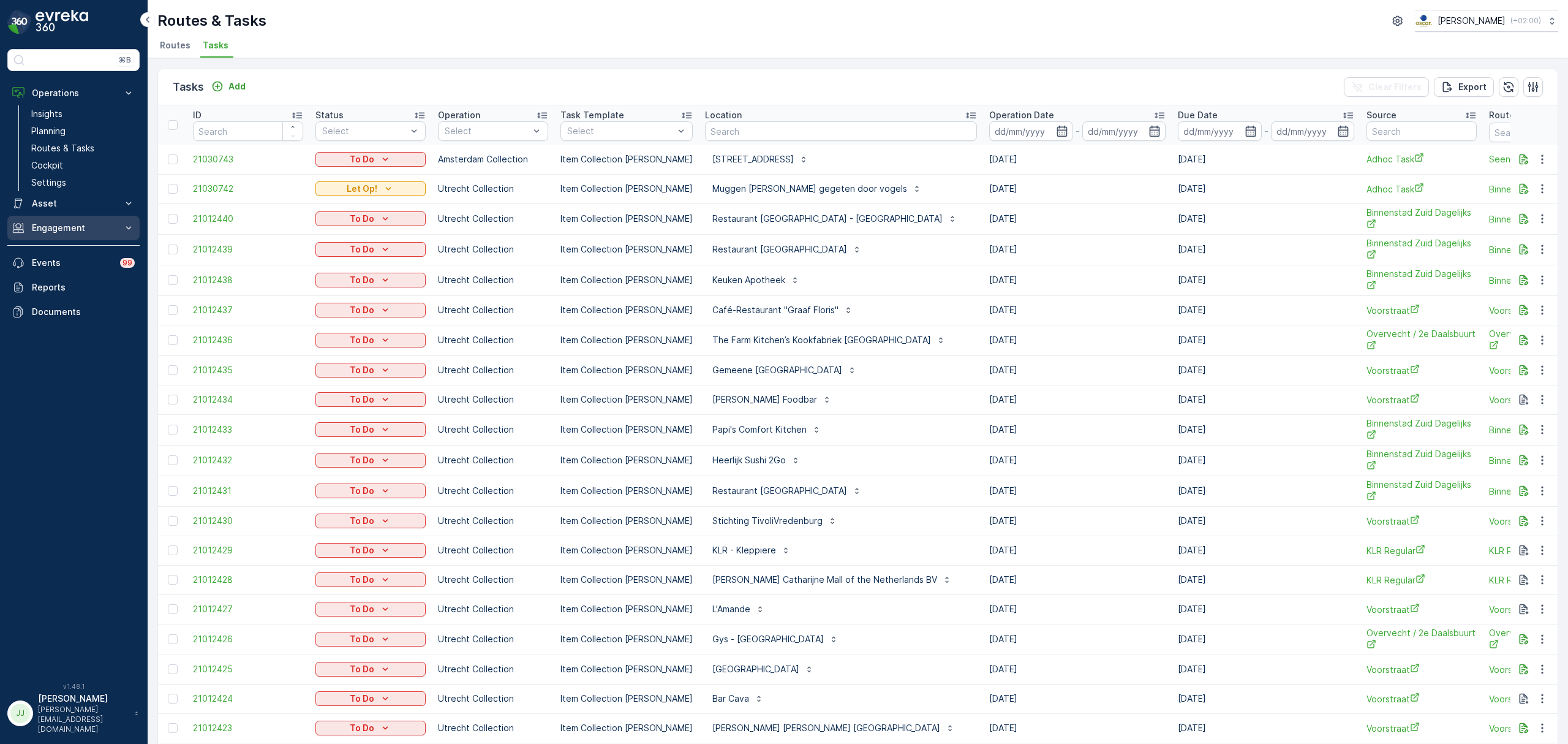
click at [64, 224] on p "Engagement" at bounding box center [73, 228] width 83 height 12
click at [70, 270] on link "Entities" at bounding box center [82, 266] width 113 height 17
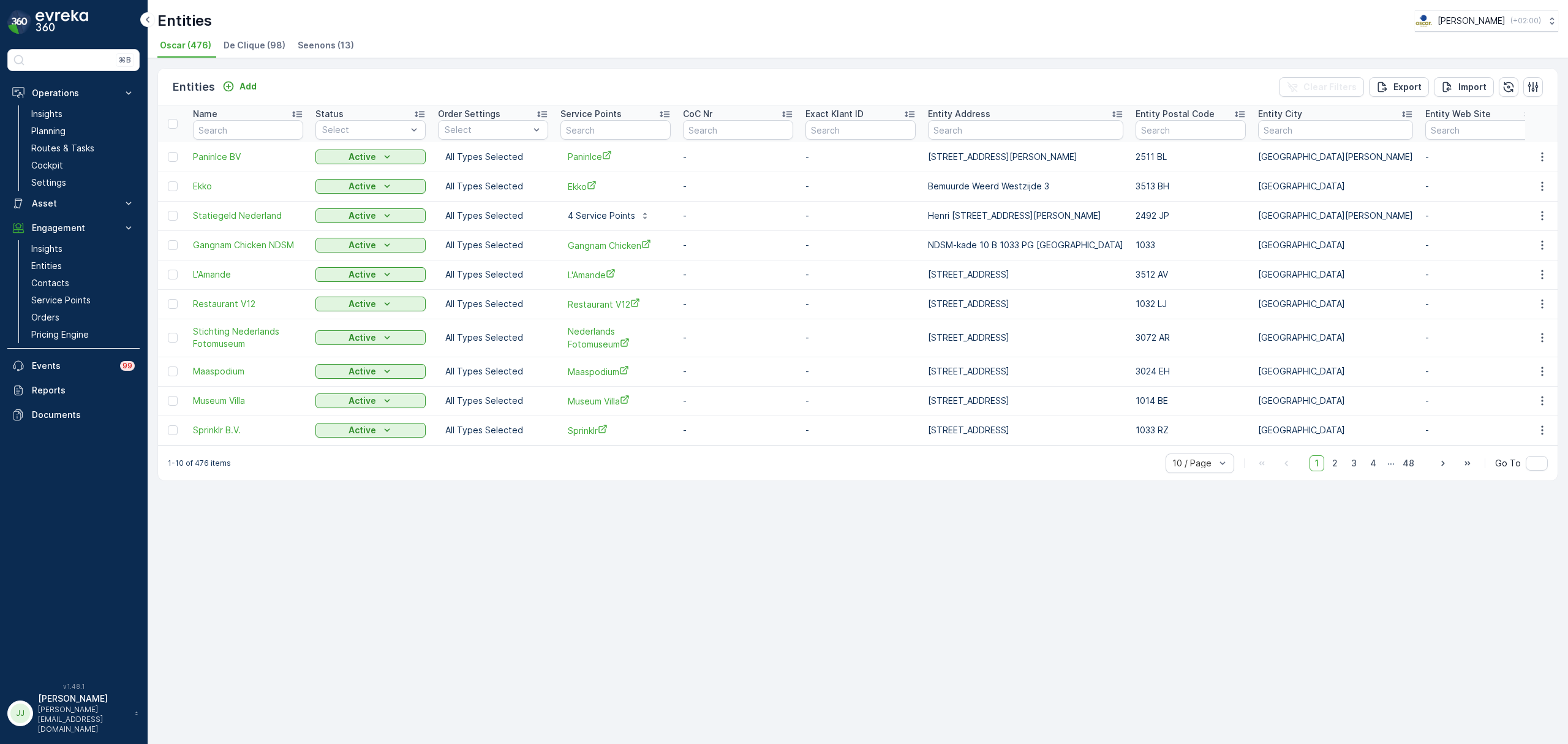
click at [331, 49] on span "Seenons (13)" at bounding box center [326, 45] width 56 height 12
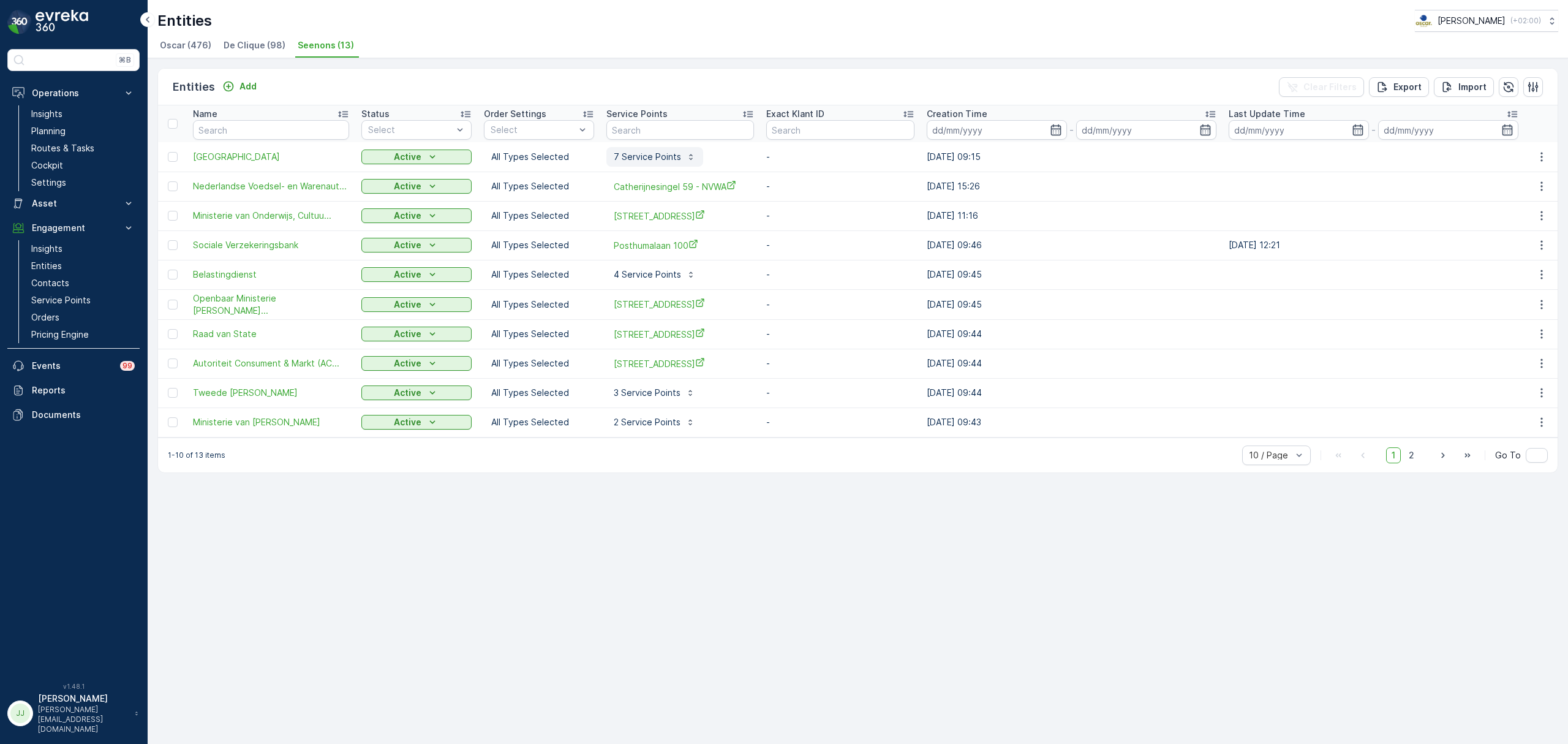
click at [696, 156] on icon "button" at bounding box center [691, 157] width 10 height 10
click at [711, 465] on div "1-10 of 13 items 10 / Page 1 2 Go To" at bounding box center [858, 454] width 1400 height 35
click at [76, 161] on link "Cockpit" at bounding box center [82, 165] width 113 height 17
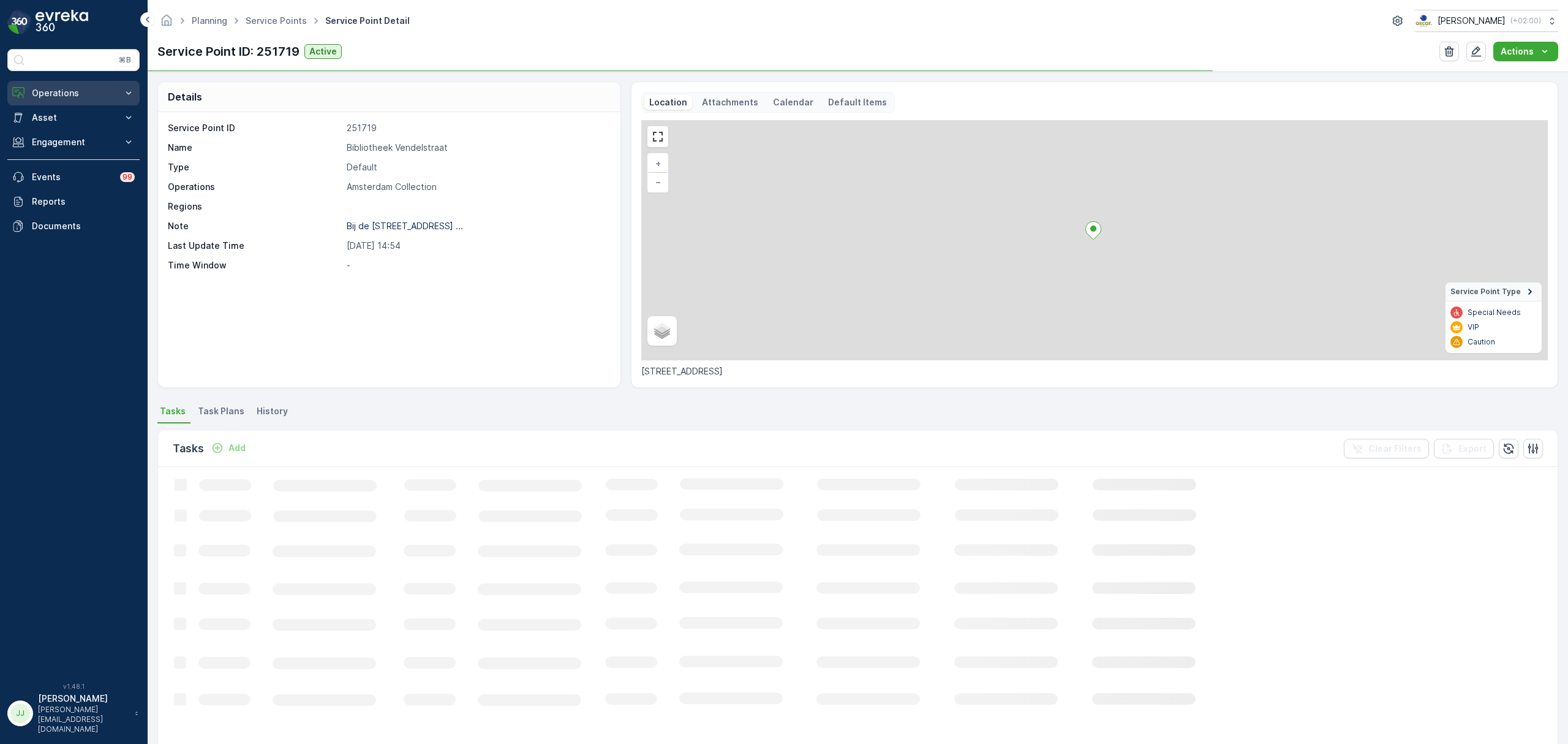
click at [62, 96] on p "Operations" at bounding box center [73, 93] width 83 height 12
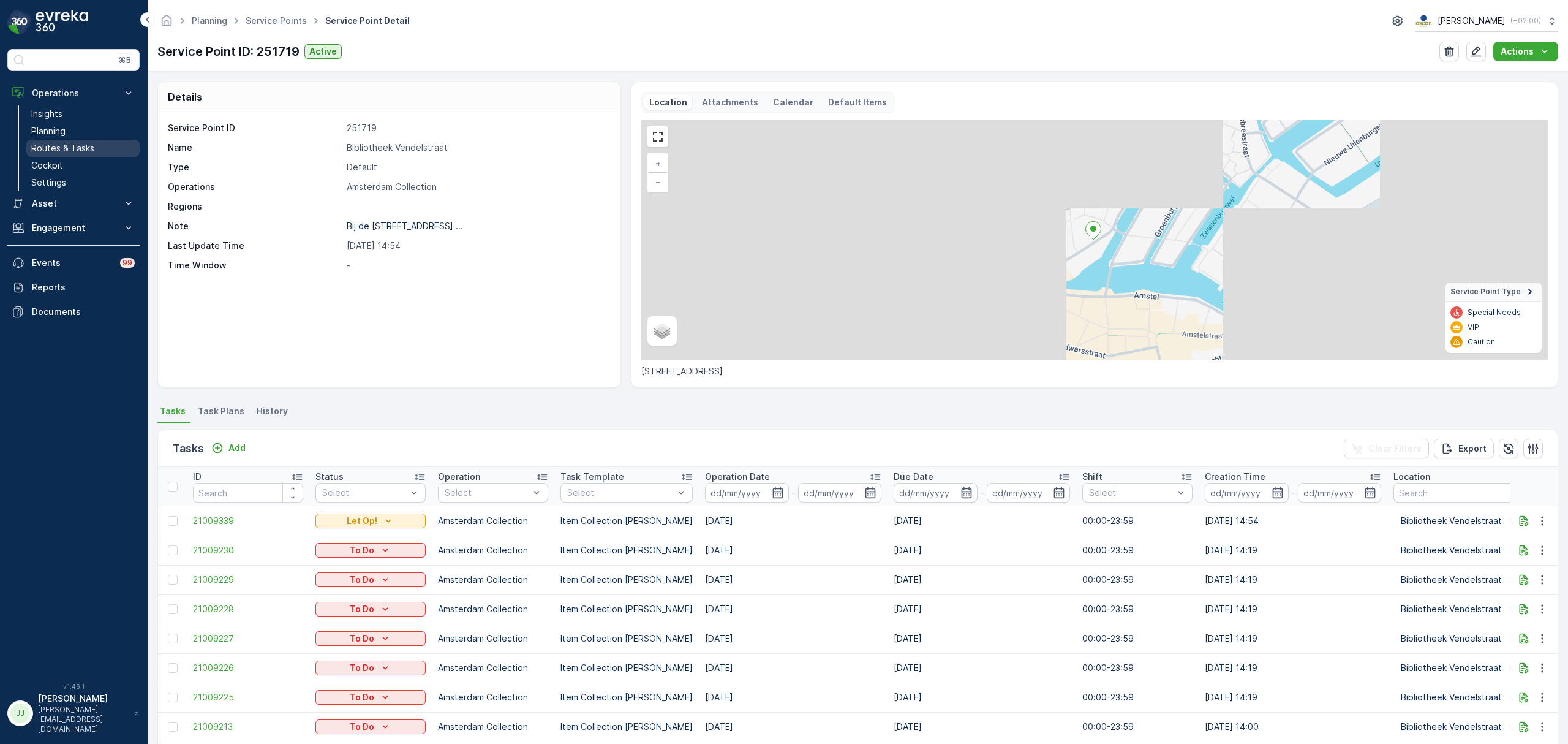
click at [69, 147] on p "Routes & Tasks" at bounding box center [63, 148] width 63 height 12
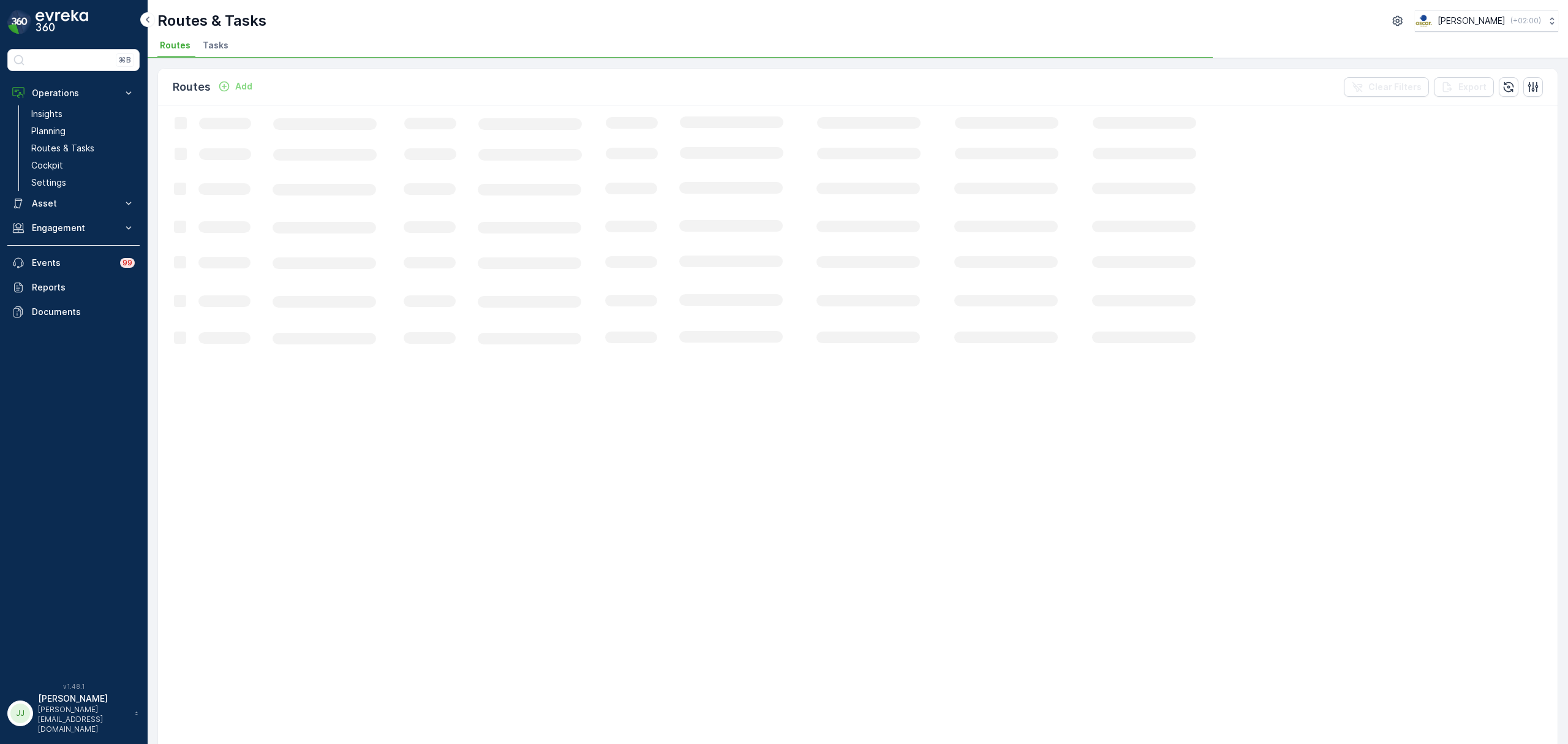
click at [224, 44] on span "Tasks" at bounding box center [215, 45] width 26 height 12
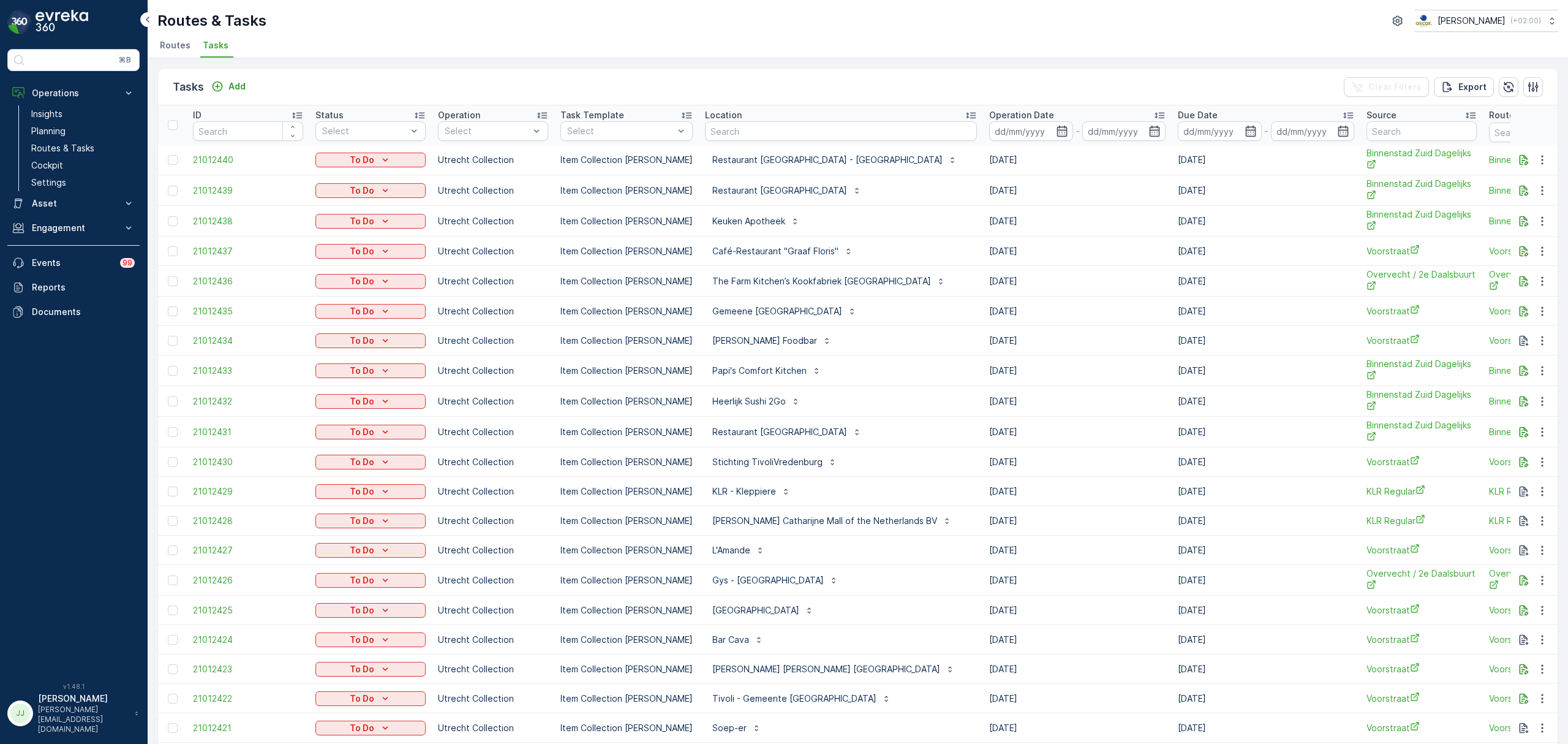
click at [721, 134] on input "text" at bounding box center [841, 131] width 272 height 20
type input "vendel"
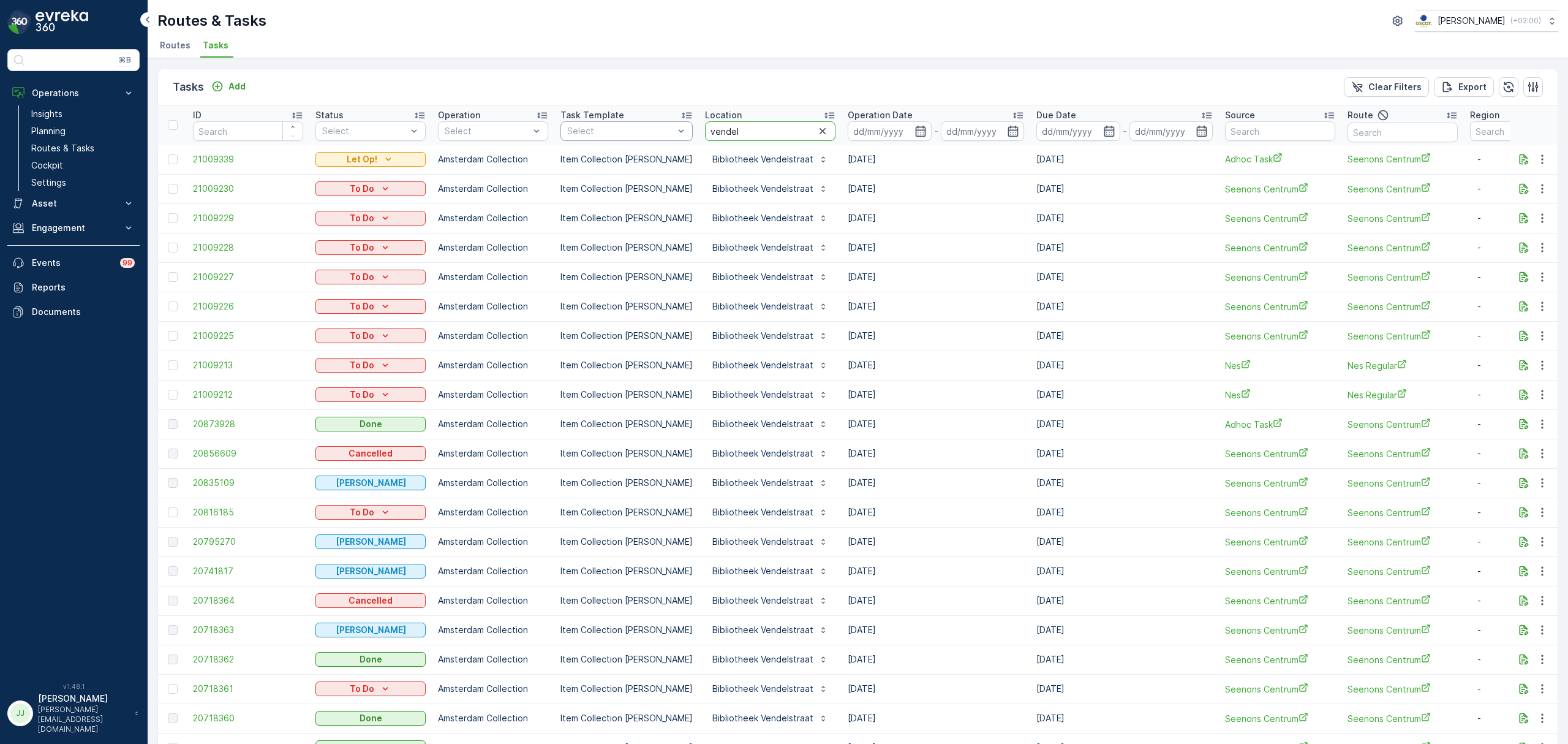
drag, startPoint x: 758, startPoint y: 136, endPoint x: 647, endPoint y: 130, distance: 111.2
click at [647, 130] on tr "ID Status Select Operation Select Task Template Select Location vendel Operatio…" at bounding box center [1113, 125] width 1910 height 39
type input "bg1"
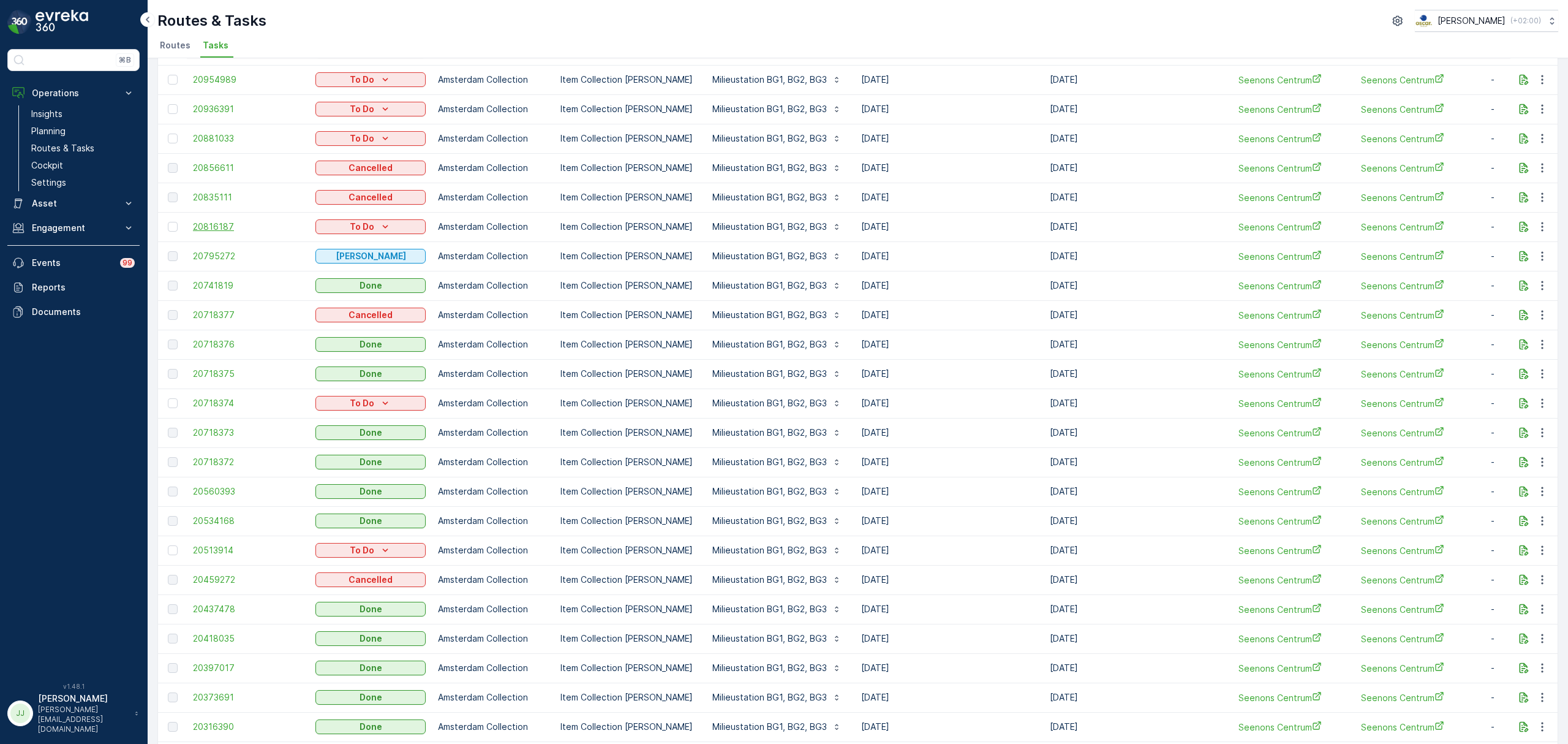
scroll to position [145, 0]
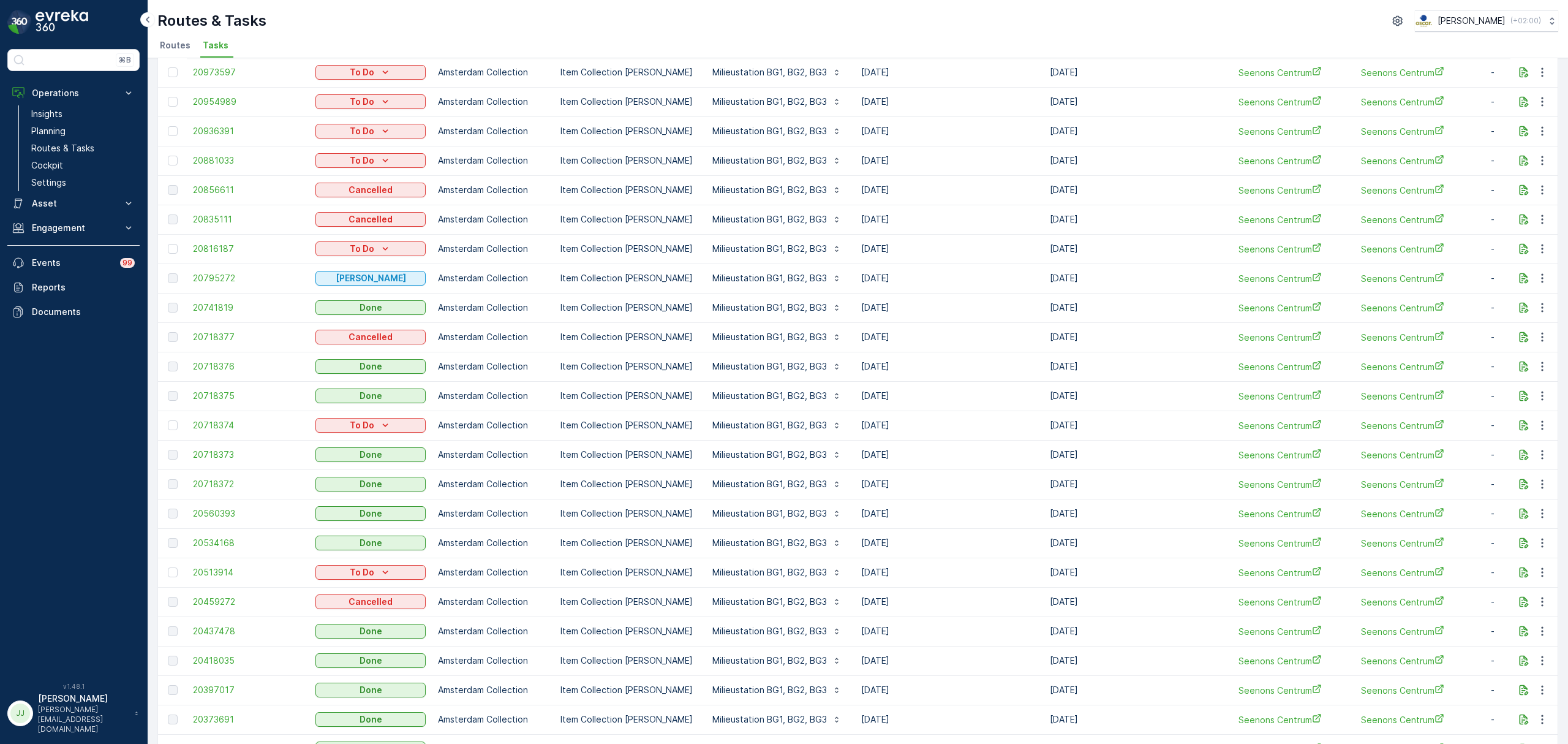
drag, startPoint x: 849, startPoint y: 179, endPoint x: 908, endPoint y: 277, distance: 114.4
click at [908, 277] on tbody "21012200 To Do Amsterdam Collection Item Collection Oscar Regulier Milieustatio…" at bounding box center [1120, 572] width 1923 height 1147
click at [272, 282] on span "20795272" at bounding box center [248, 278] width 111 height 12
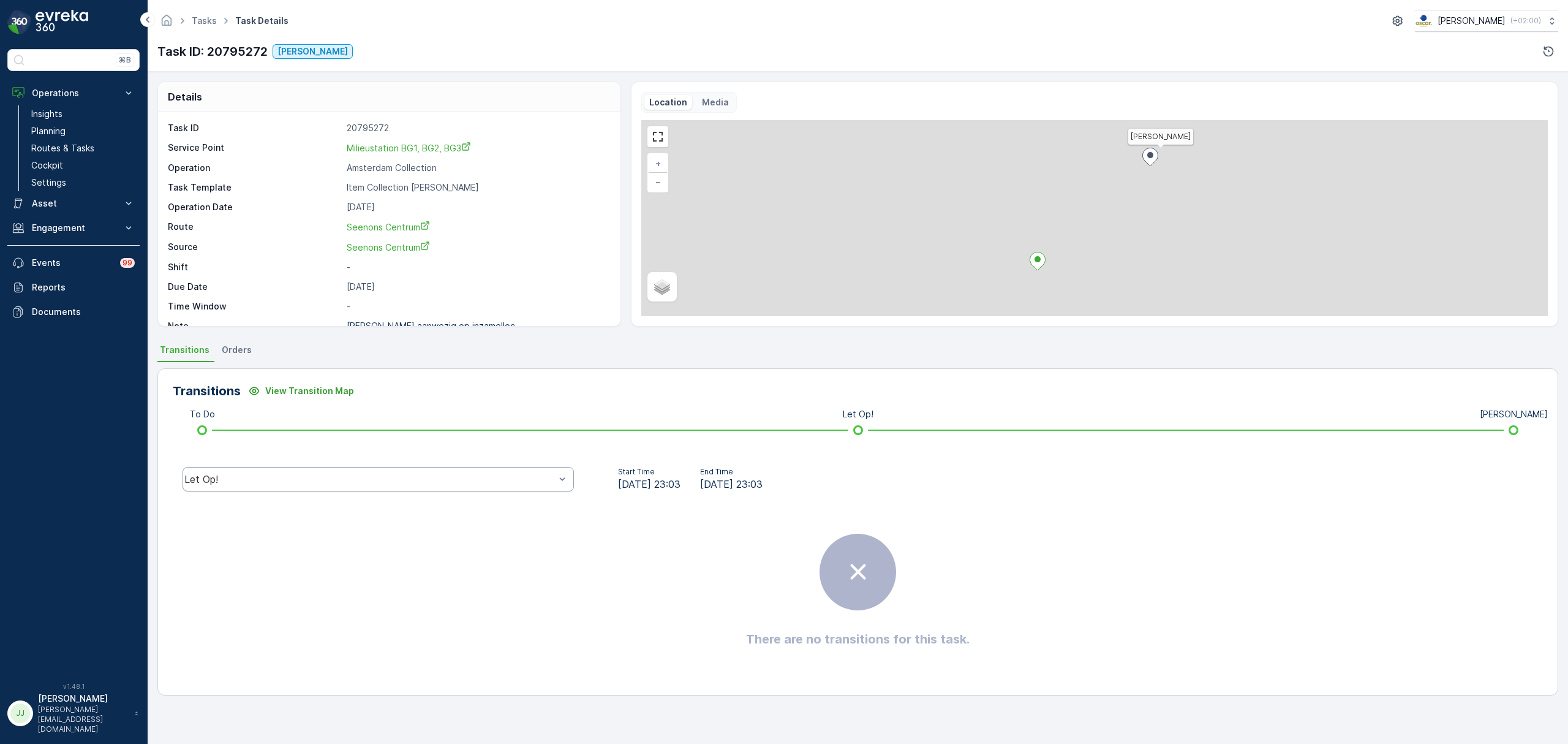
click at [484, 486] on div "Let Op!" at bounding box center [378, 479] width 391 height 25
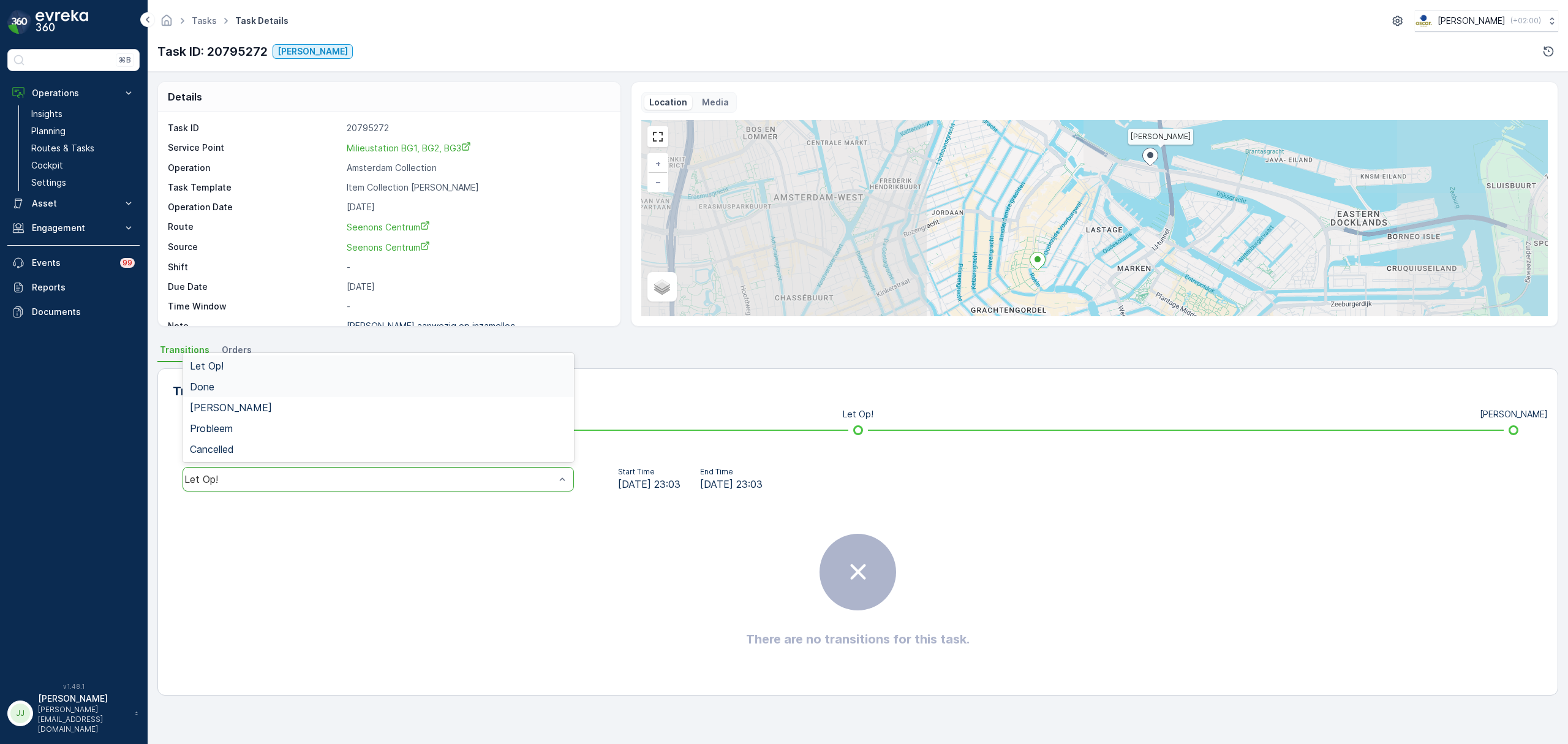
click at [289, 389] on div "Done" at bounding box center [378, 386] width 377 height 11
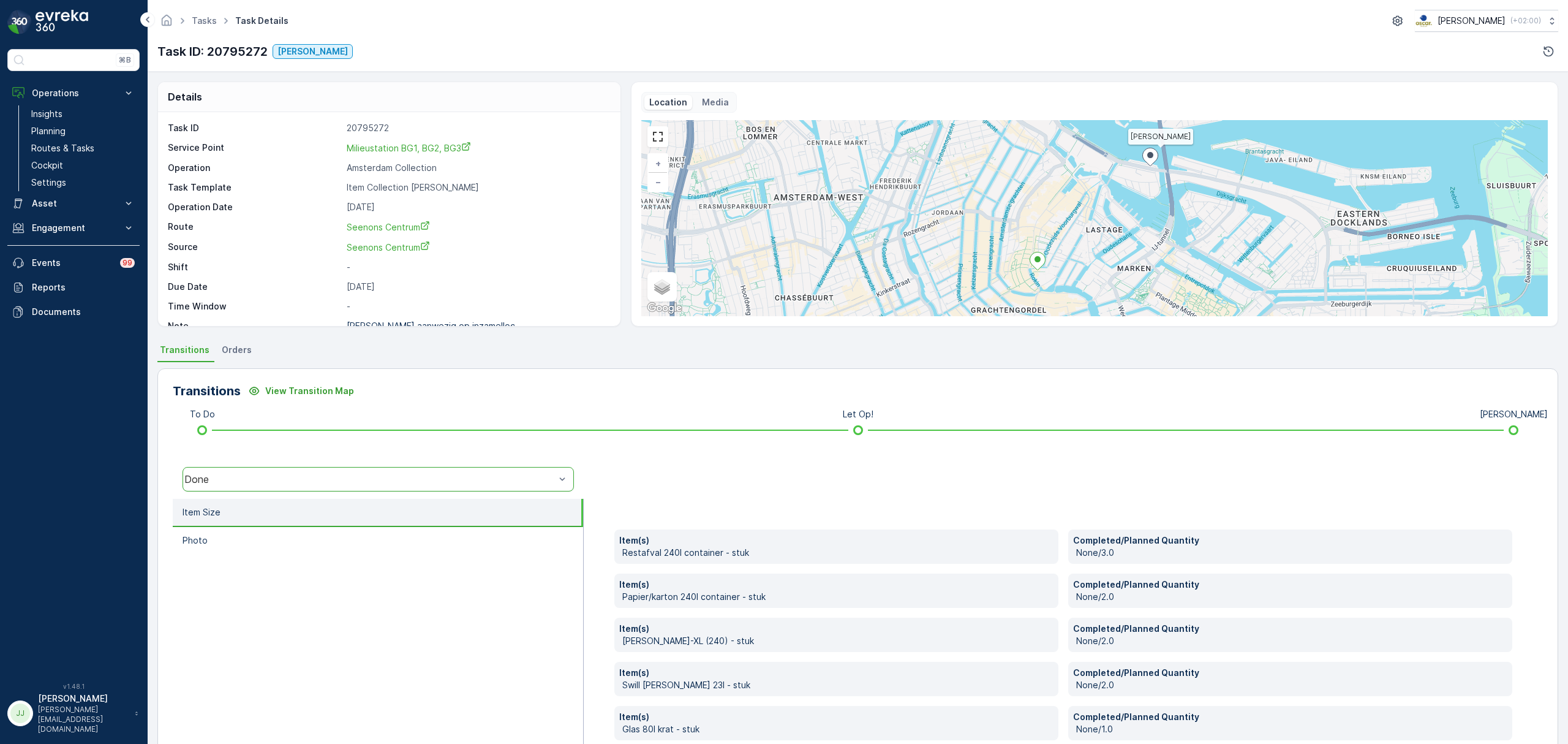
scroll to position [17, 0]
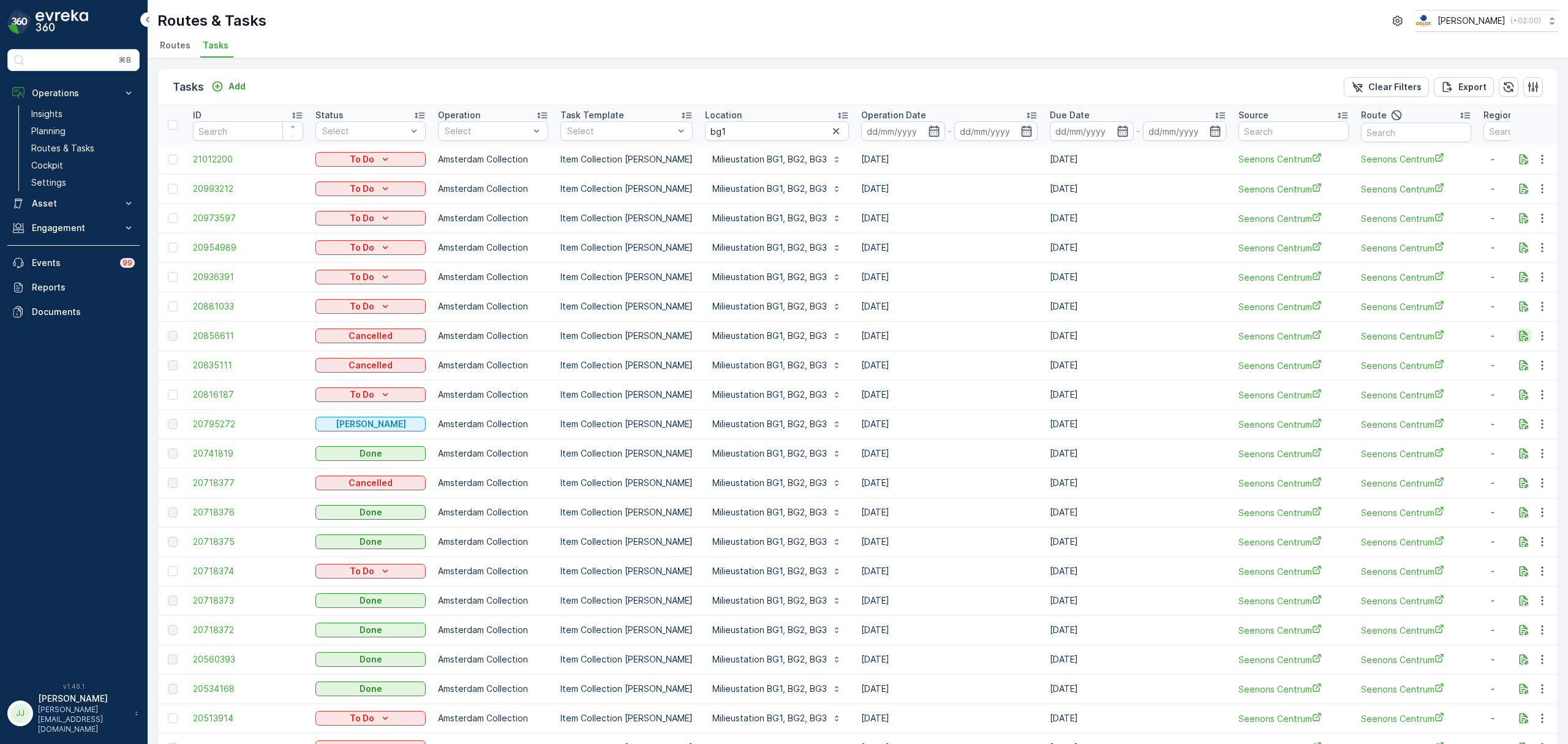
click at [1518, 339] on icon "button" at bounding box center [1524, 336] width 12 height 12
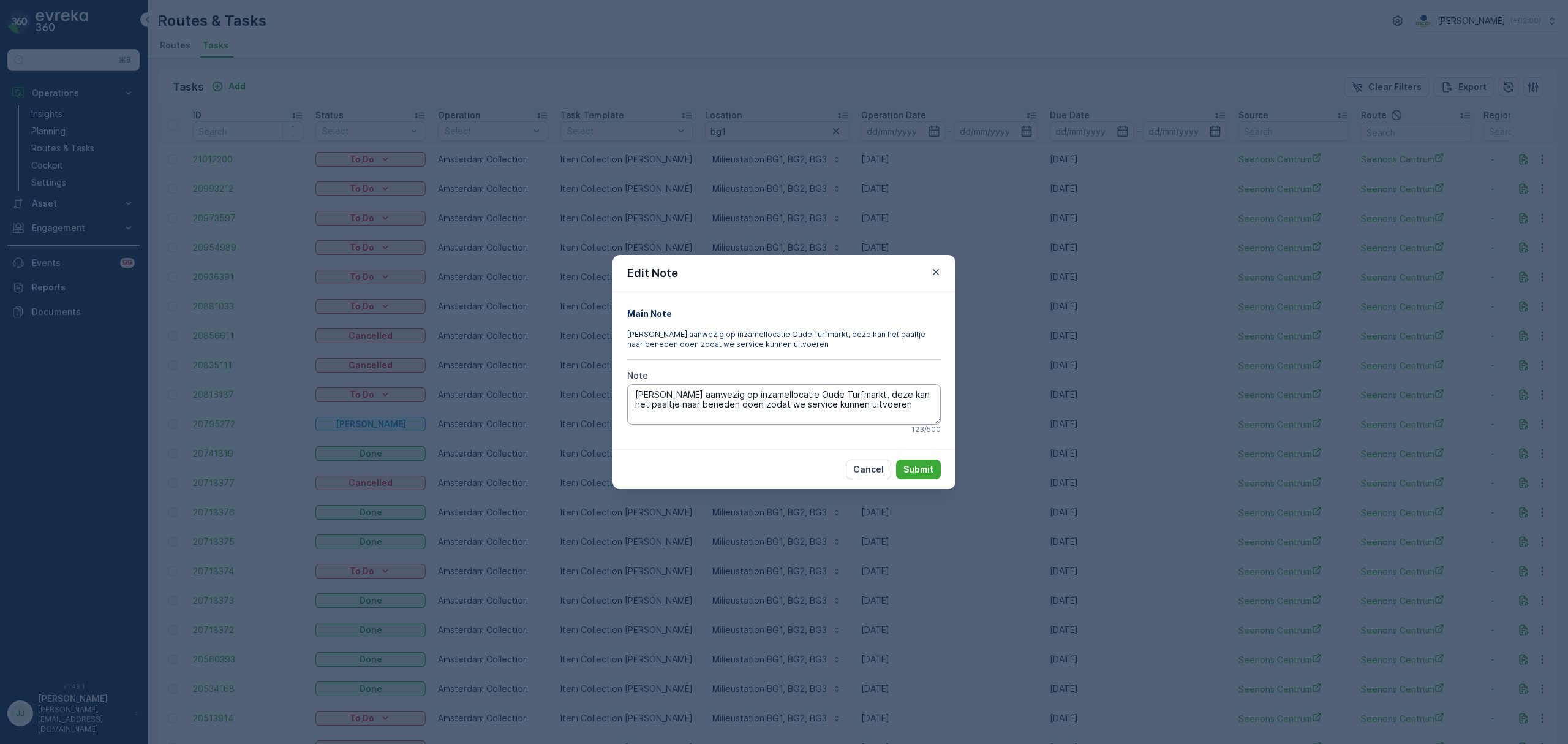
drag, startPoint x: 878, startPoint y: 409, endPoint x: 628, endPoint y: 387, distance: 251.0
click at [628, 387] on textarea "Portier aanwezig op inzamellocatie Oude Turfmarkt, deze kan het paaltje naar be…" at bounding box center [784, 405] width 314 height 41
click at [939, 269] on icon "button" at bounding box center [935, 271] width 6 height 6
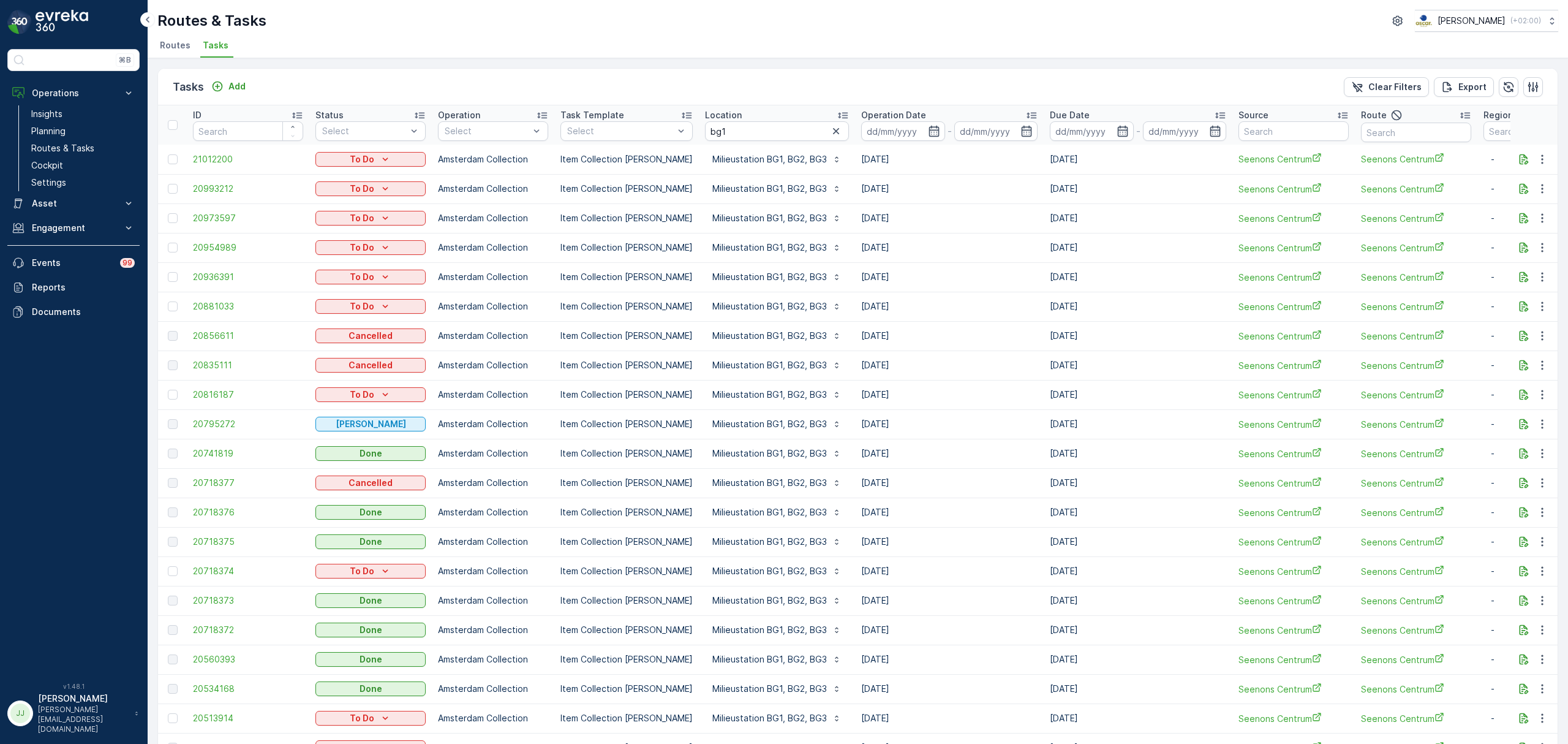
drag, startPoint x: 1409, startPoint y: 353, endPoint x: 1123, endPoint y: 378, distance: 287.1
click at [1123, 378] on tr "20835111 Cancelled Amsterdam Collection Item Collection Oscar Regulier Milieust…" at bounding box center [1120, 365] width 1923 height 30
click at [944, 332] on td "[DATE]" at bounding box center [950, 335] width 189 height 30
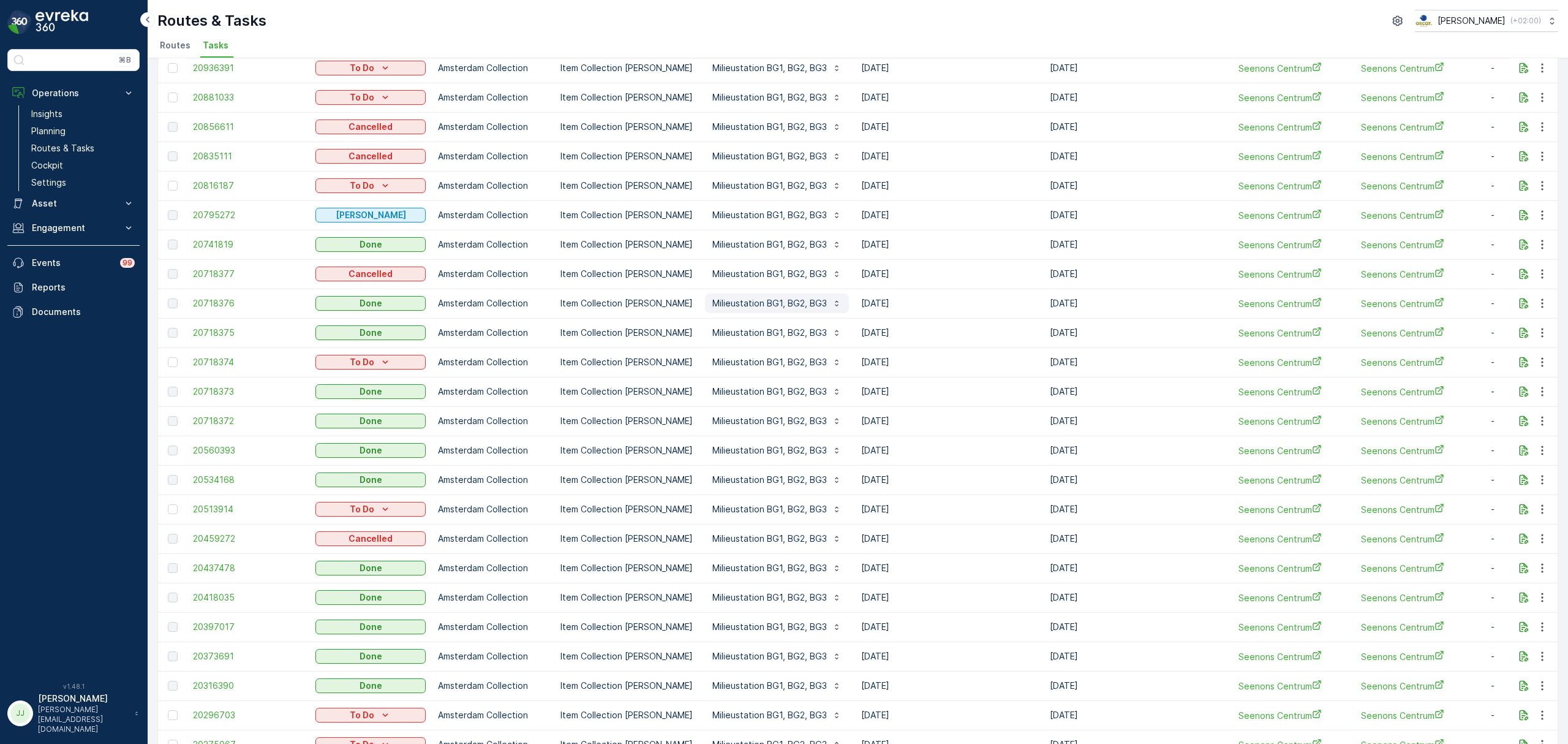
scroll to position [245, 0]
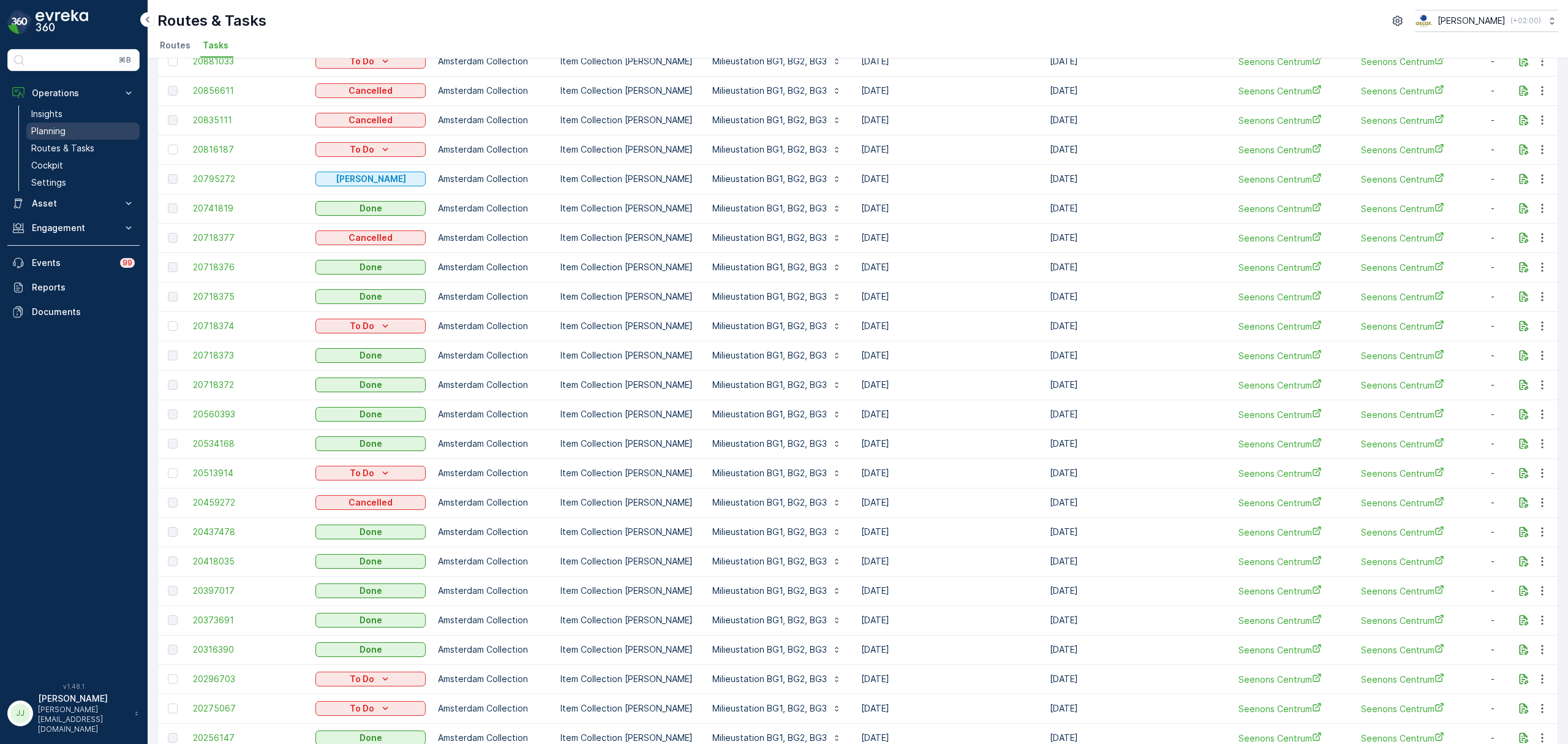
click at [89, 128] on link "Planning" at bounding box center [82, 131] width 113 height 17
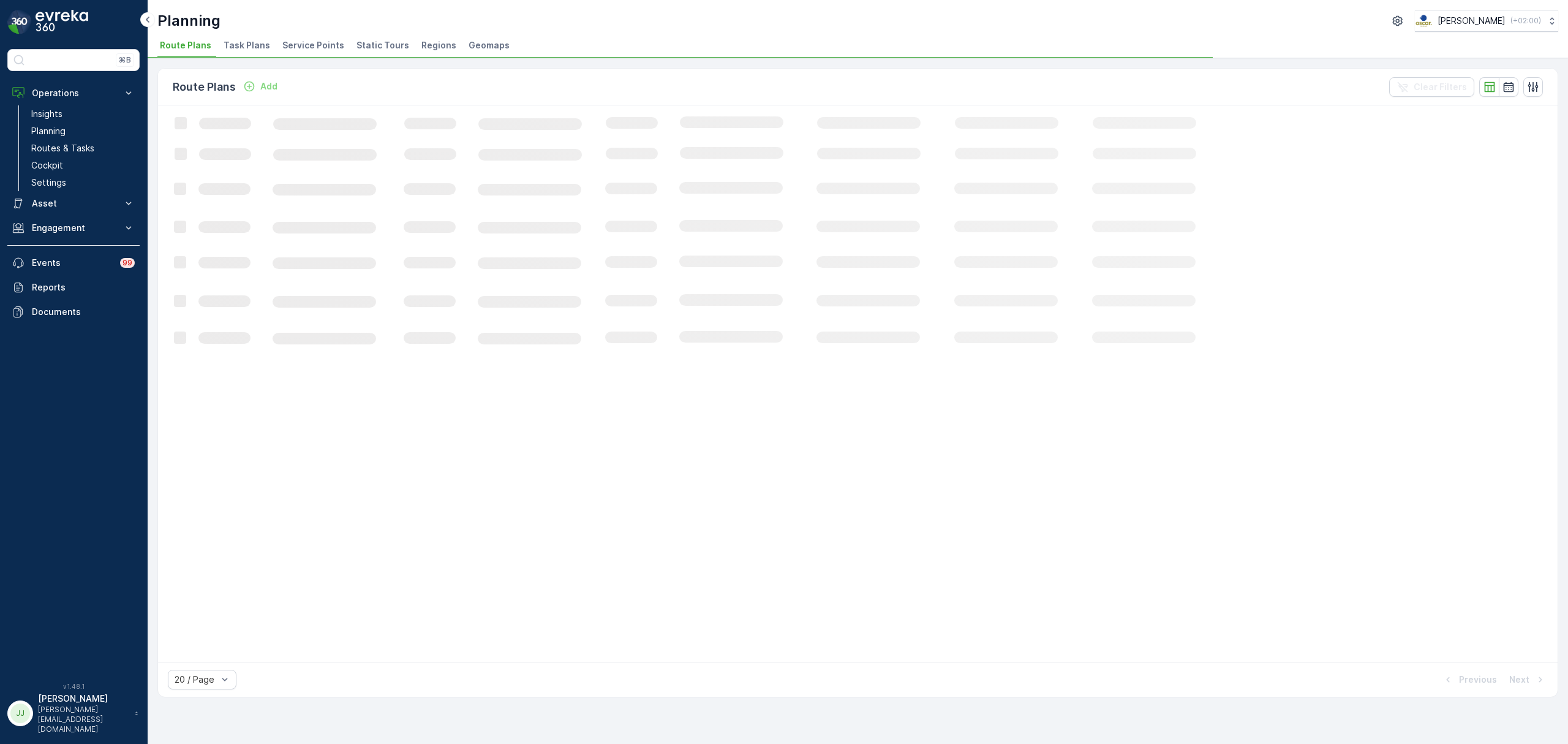
click at [233, 42] on span "Task Plans" at bounding box center [247, 45] width 47 height 12
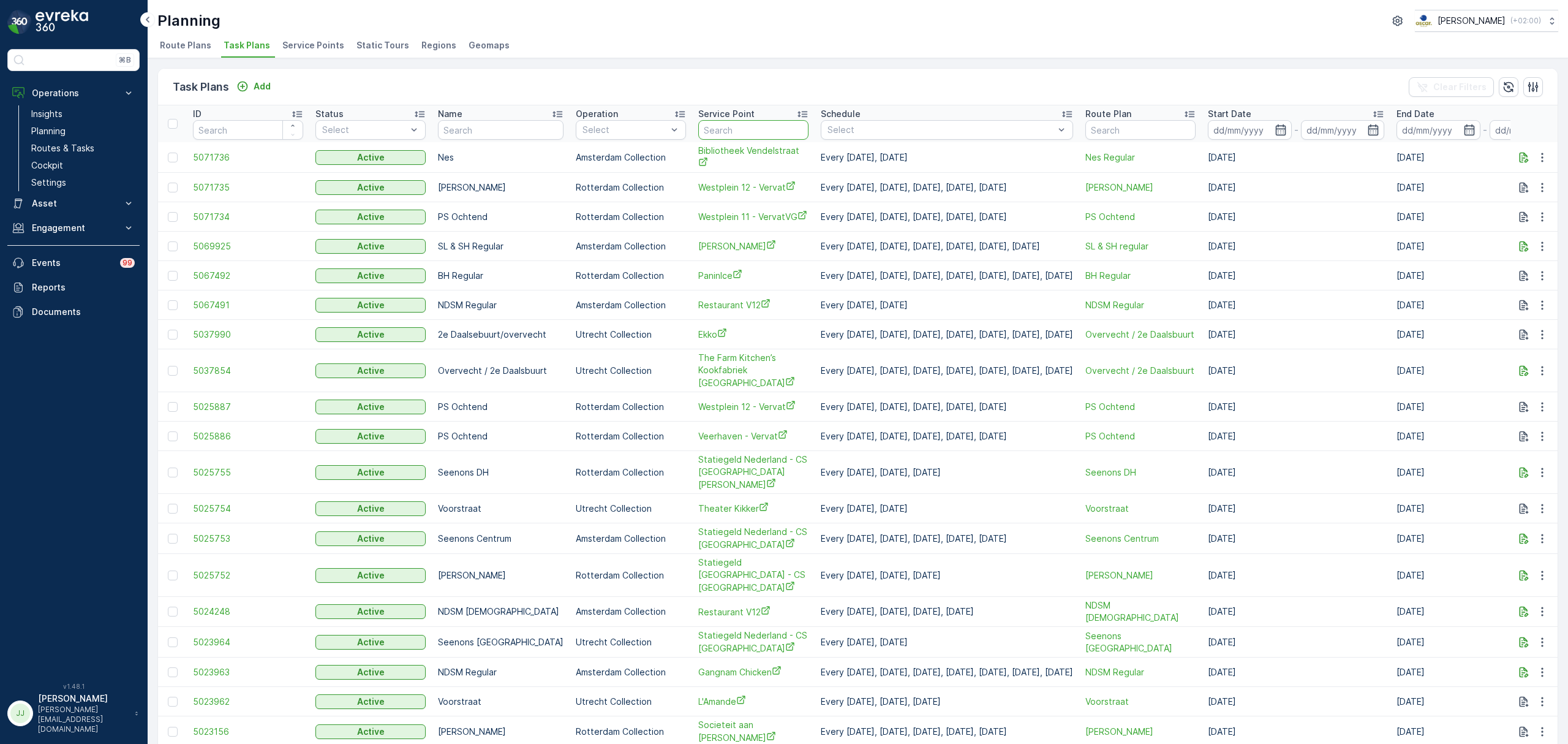
click at [748, 136] on input "text" at bounding box center [753, 129] width 111 height 20
type input "oude"
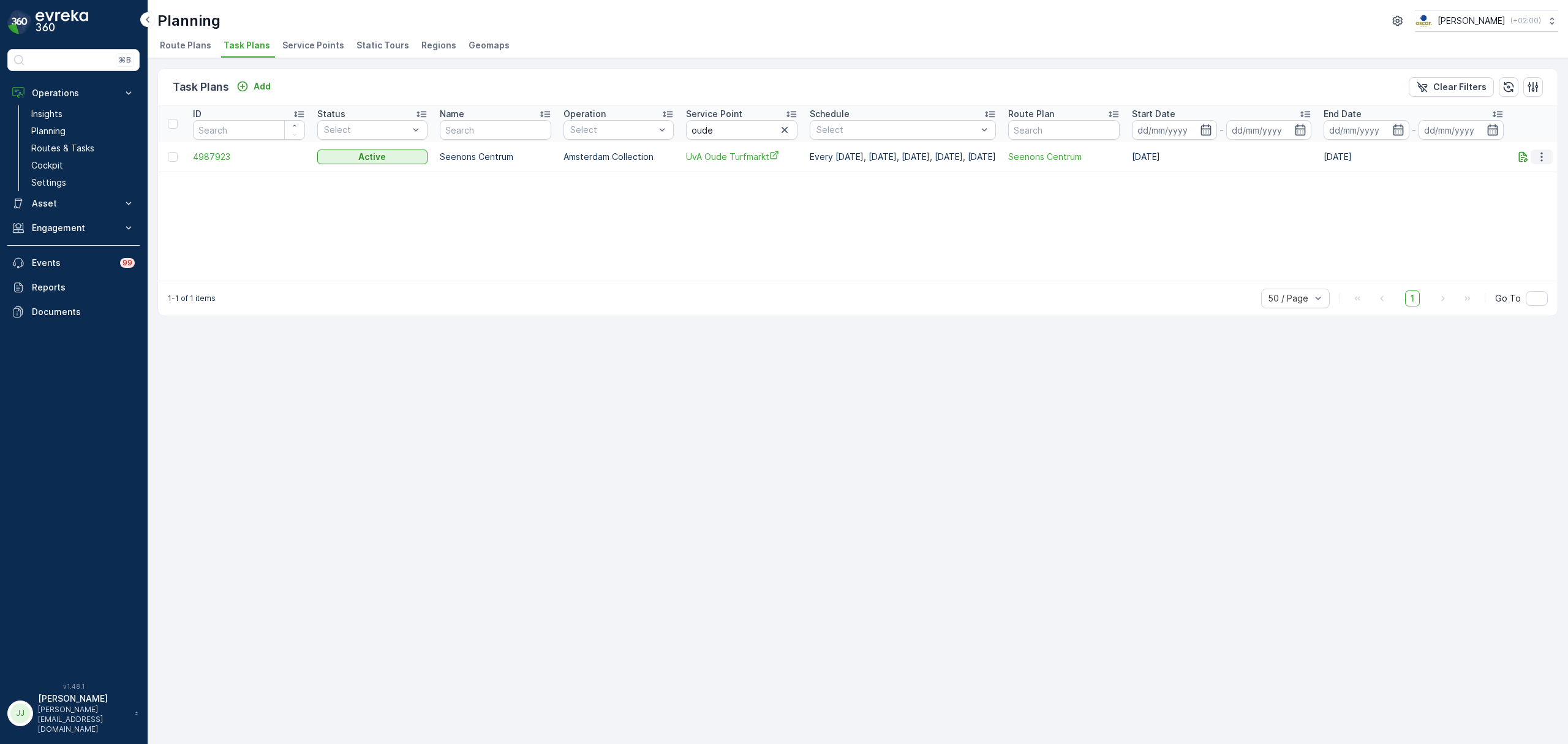
click at [1542, 160] on icon "button" at bounding box center [1542, 156] width 2 height 9
click at [1515, 191] on span "Edit Task Plan" at bounding box center [1520, 192] width 57 height 12
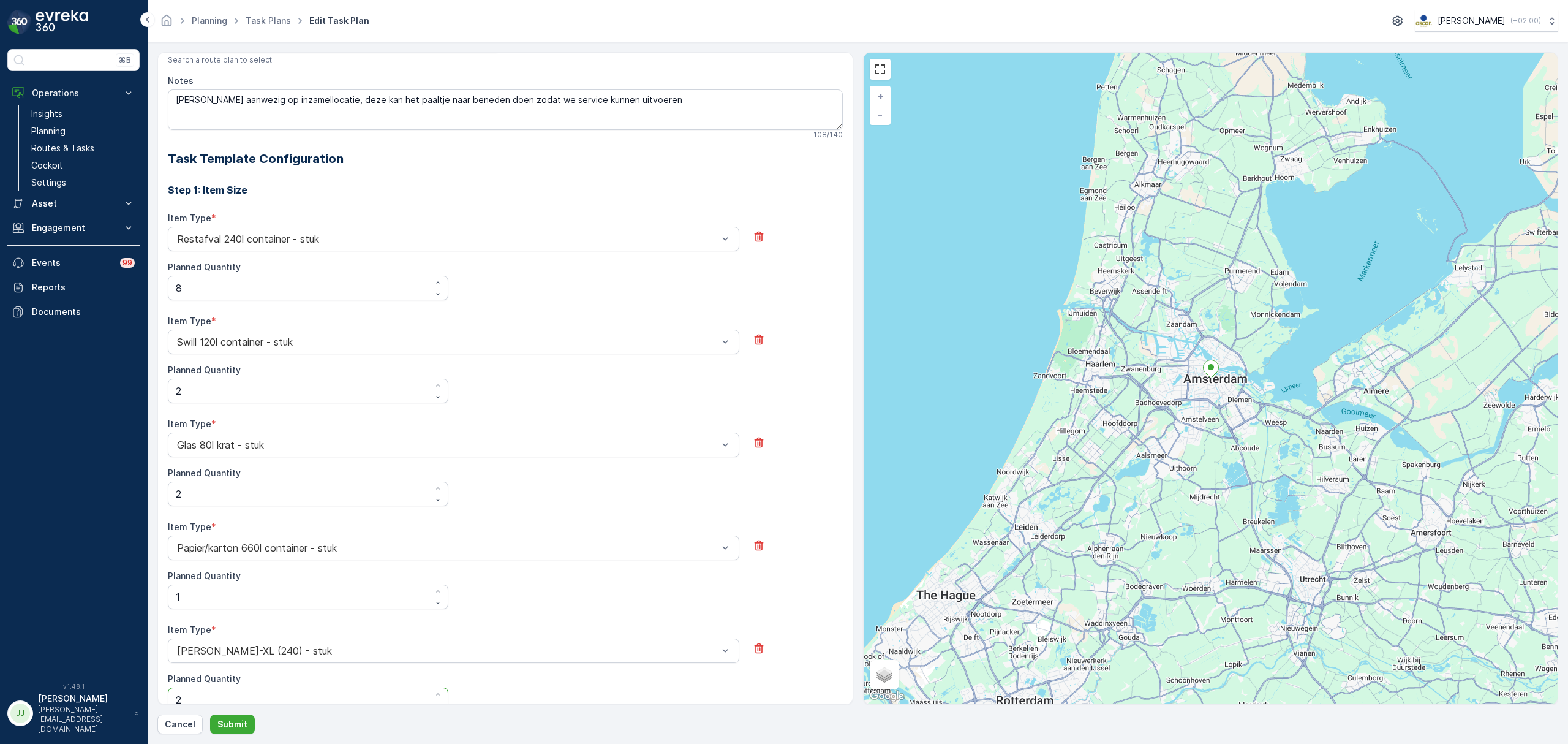
scroll to position [323, 0]
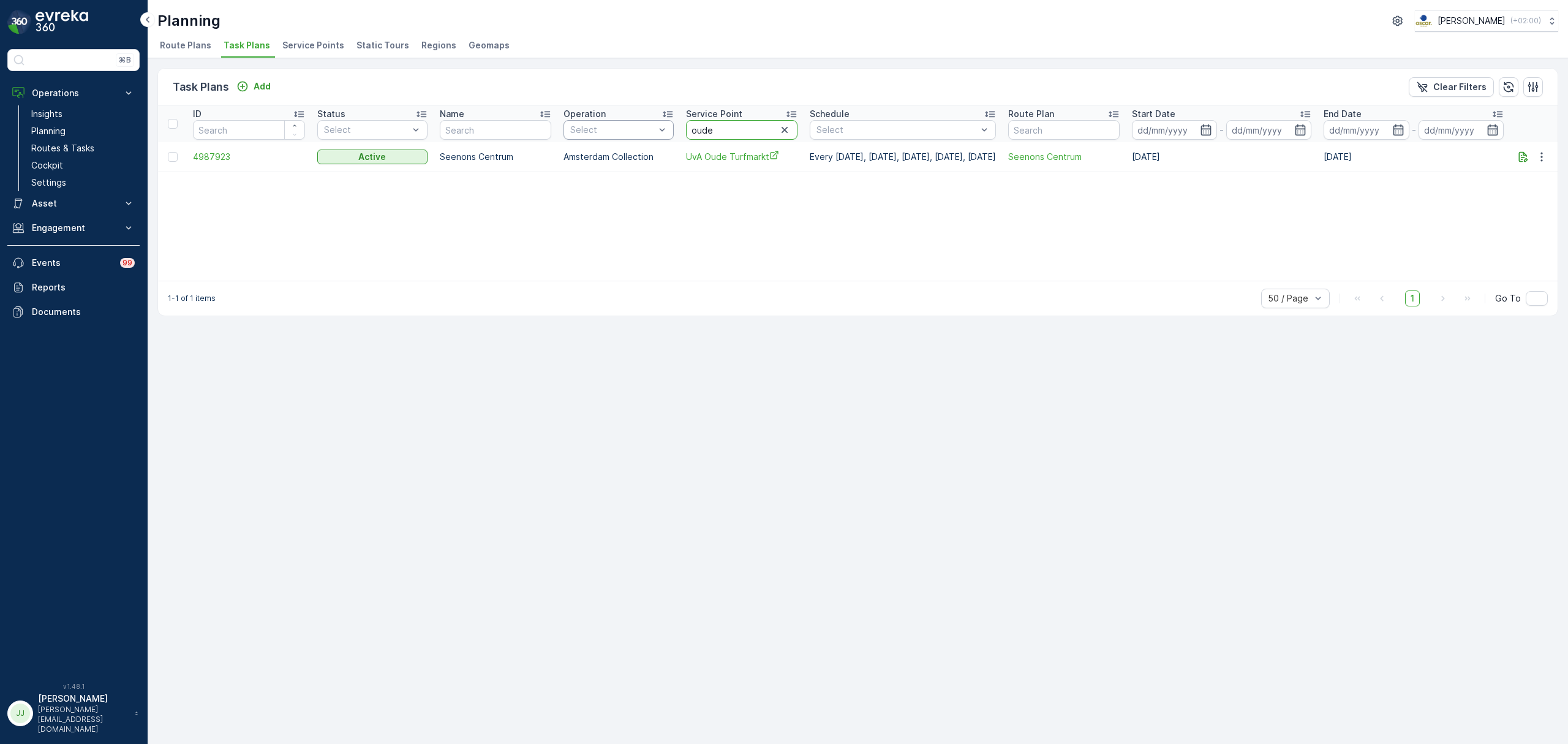
drag, startPoint x: 713, startPoint y: 133, endPoint x: 669, endPoint y: 126, distance: 44.6
click at [669, 126] on tr "ID Status Select Name Operation Select Service Point oude Schedule Select Route…" at bounding box center [858, 123] width 1400 height 37
type input "agniet"
click at [217, 159] on span "5021786" at bounding box center [249, 156] width 112 height 12
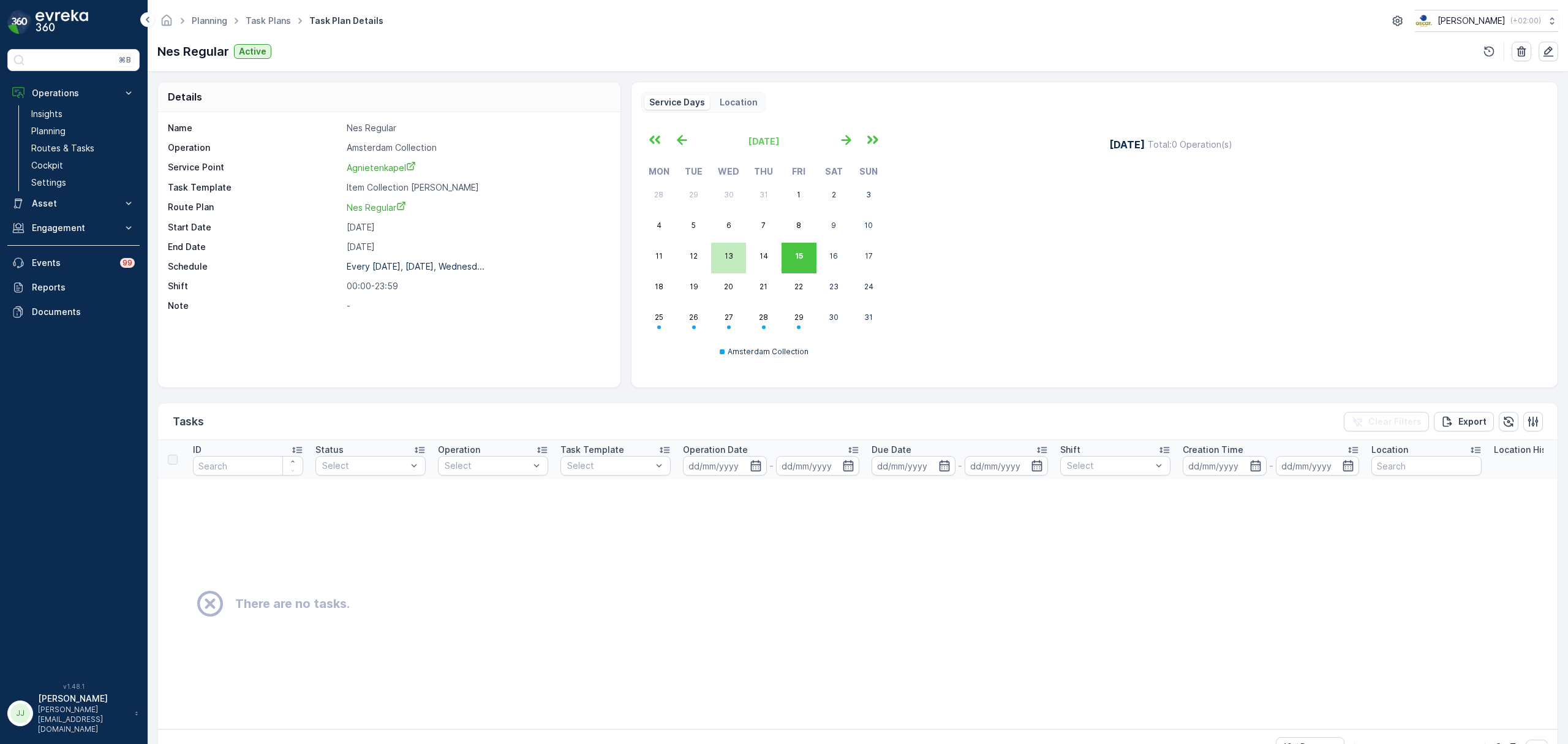
click at [729, 243] on button "13" at bounding box center [728, 258] width 35 height 31
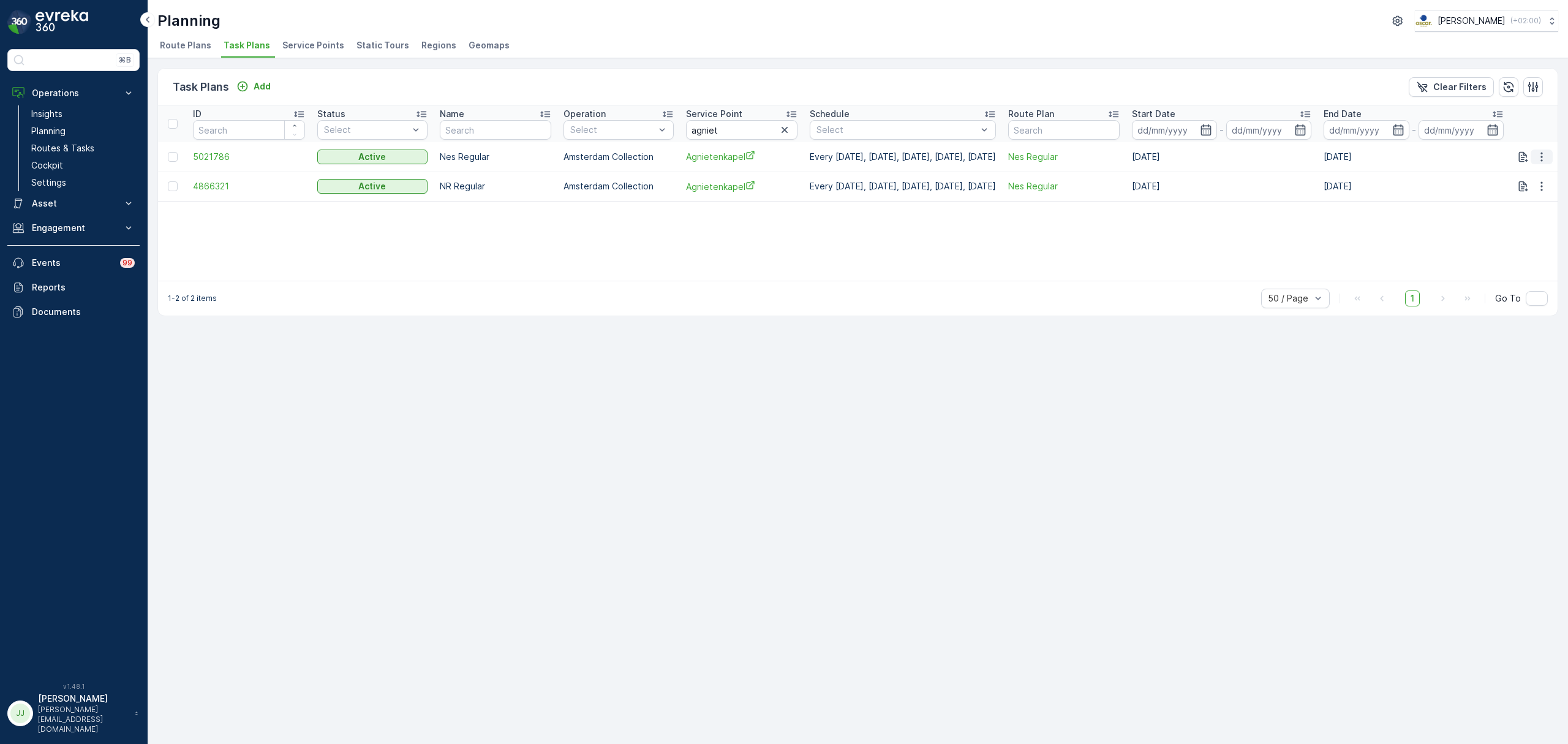
click at [1547, 151] on icon "button" at bounding box center [1542, 156] width 12 height 12
click at [1520, 194] on span "Edit Task Plan" at bounding box center [1520, 192] width 57 height 12
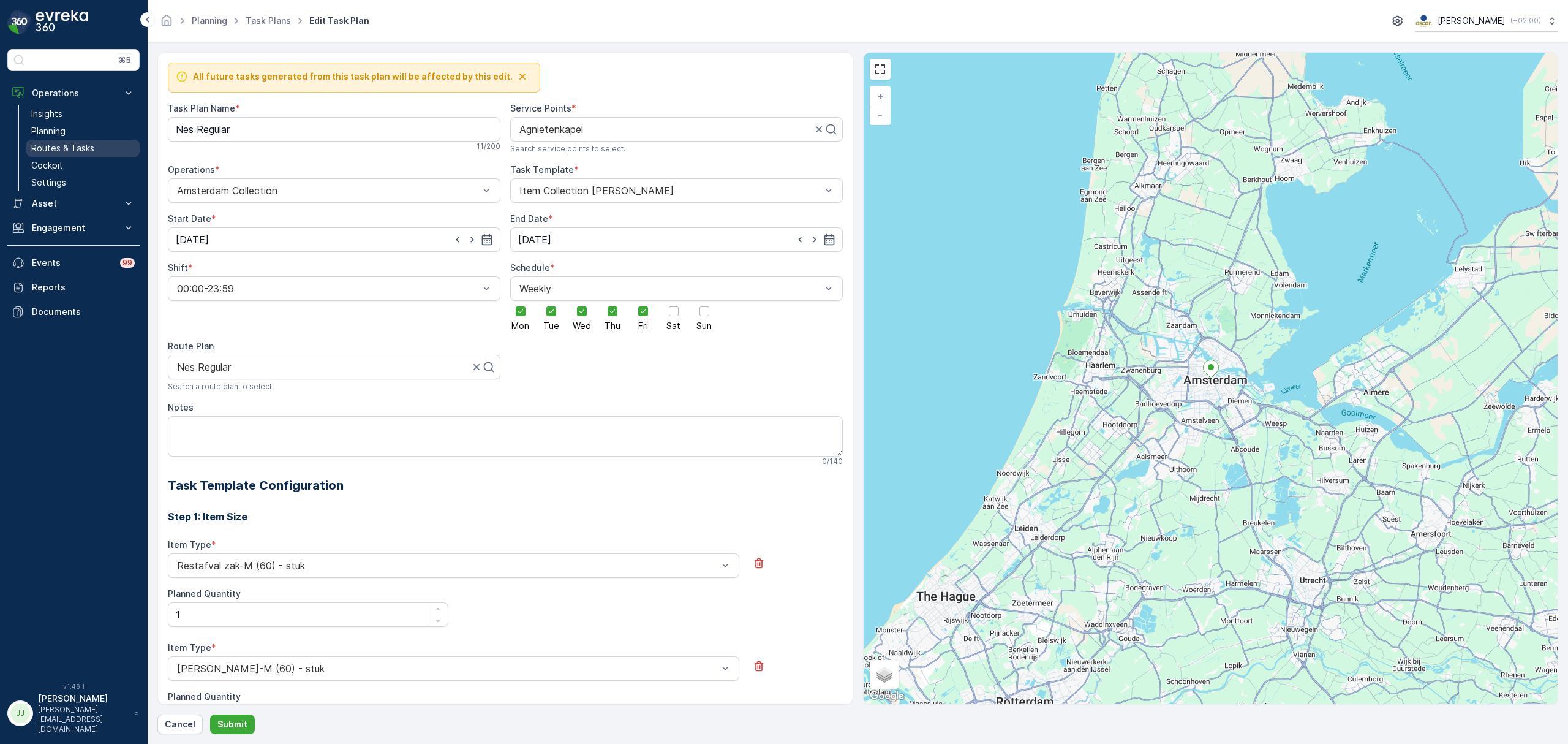
click at [72, 145] on p "Routes & Tasks" at bounding box center [63, 148] width 63 height 12
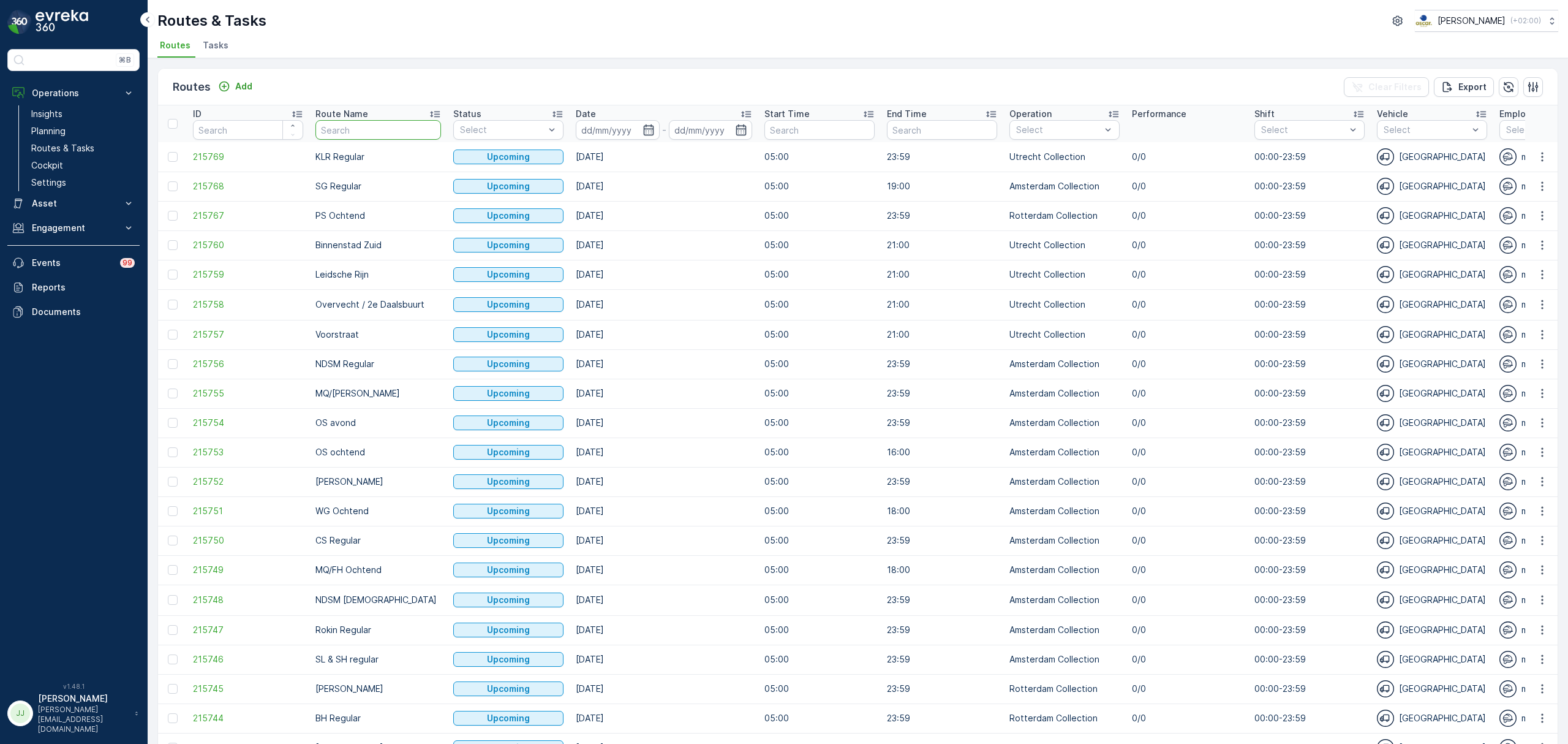
click at [353, 126] on input "text" at bounding box center [378, 129] width 126 height 20
type input "Seenons"
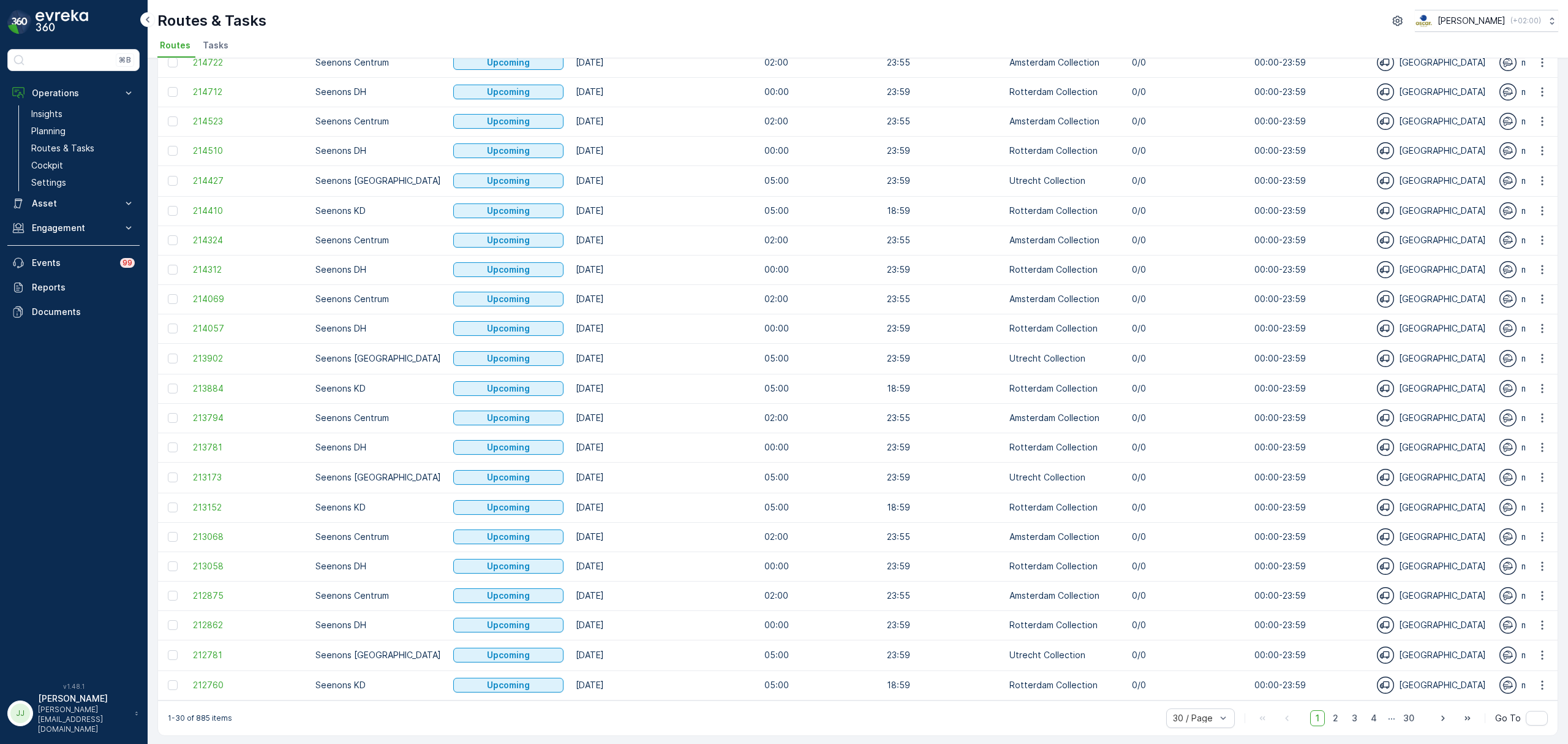
click at [1355, 711] on span "3" at bounding box center [1354, 718] width 16 height 16
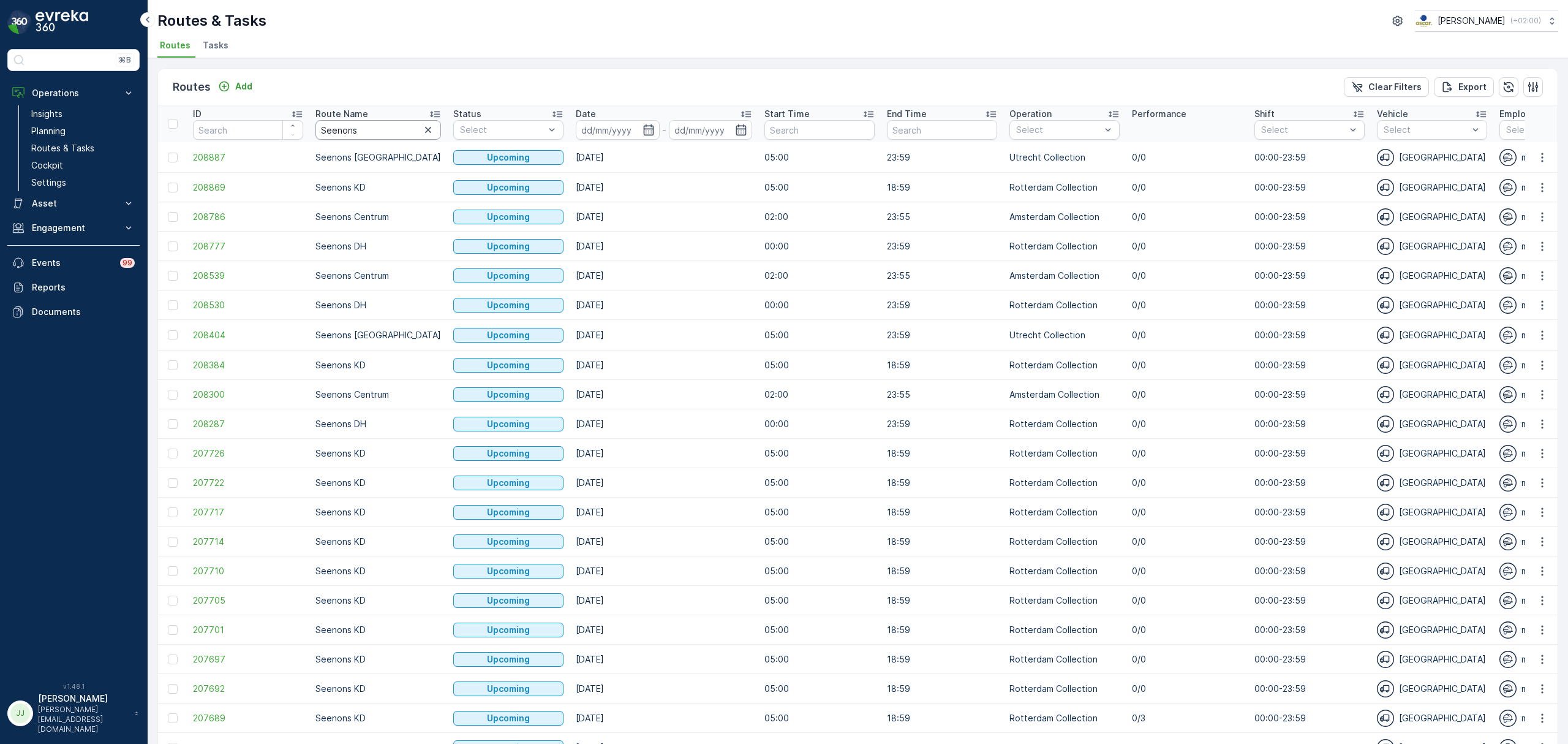
click at [367, 128] on input "Seenons" at bounding box center [378, 129] width 126 height 20
type input "Seenons centrum"
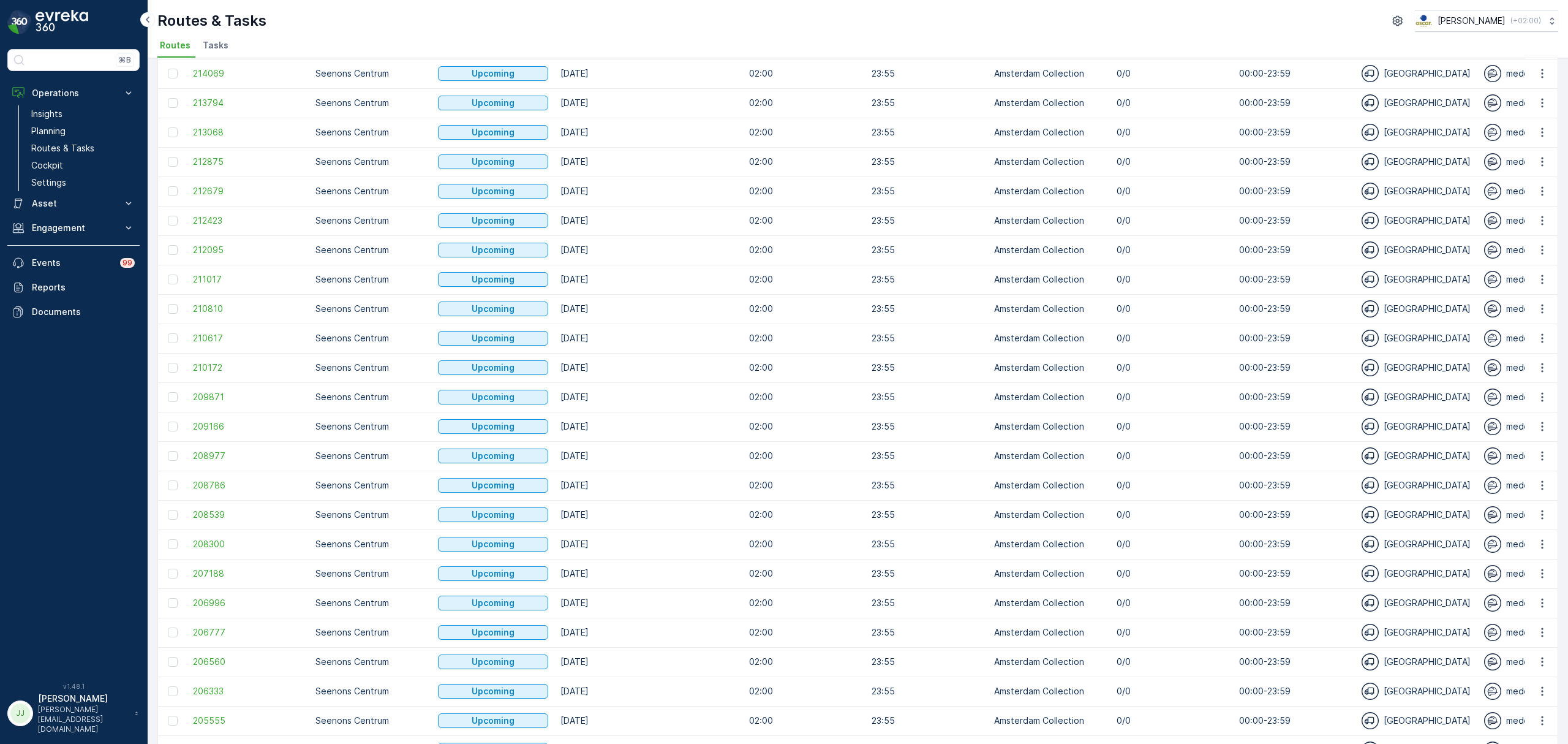
scroll to position [332, 0]
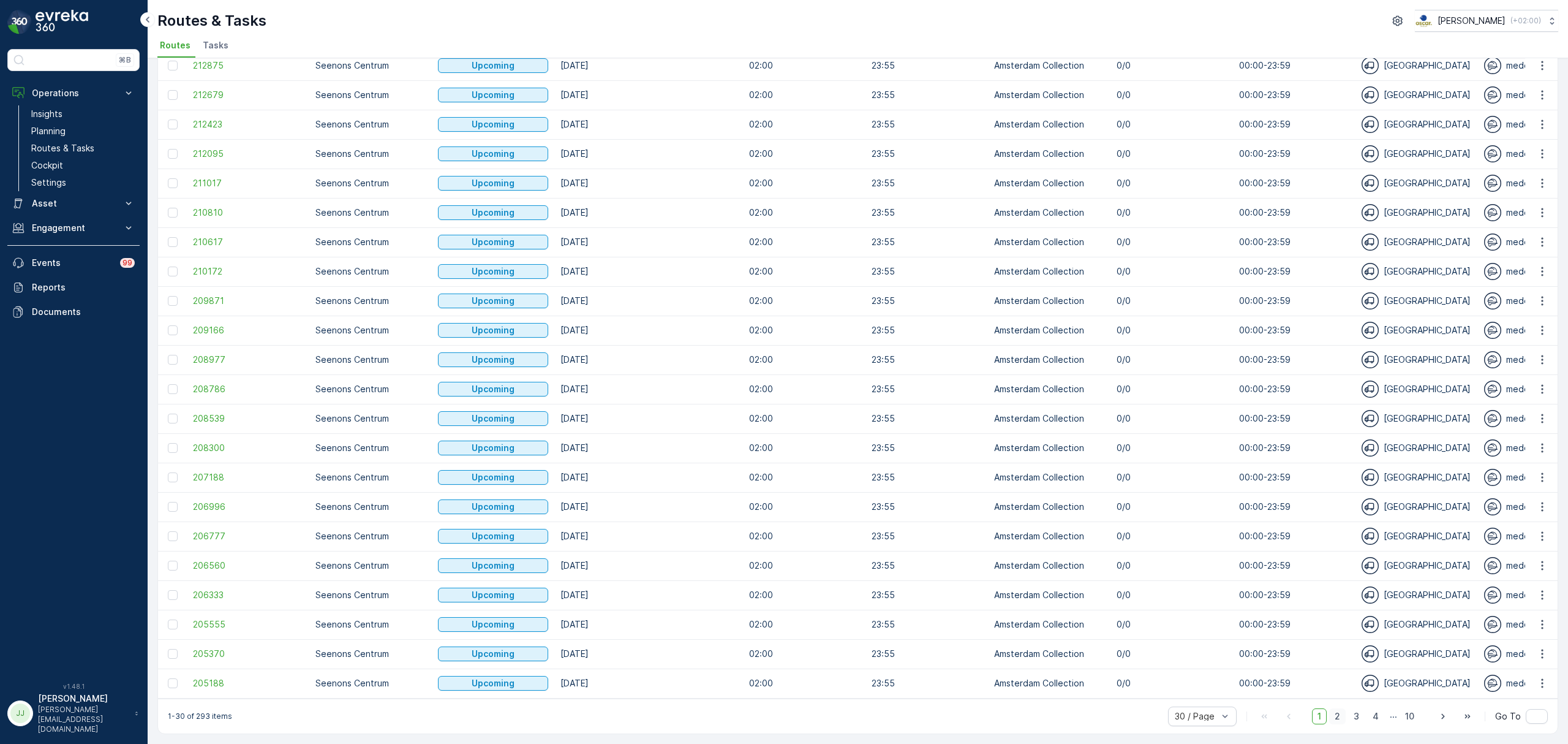
click at [1334, 714] on span "2" at bounding box center [1337, 716] width 16 height 16
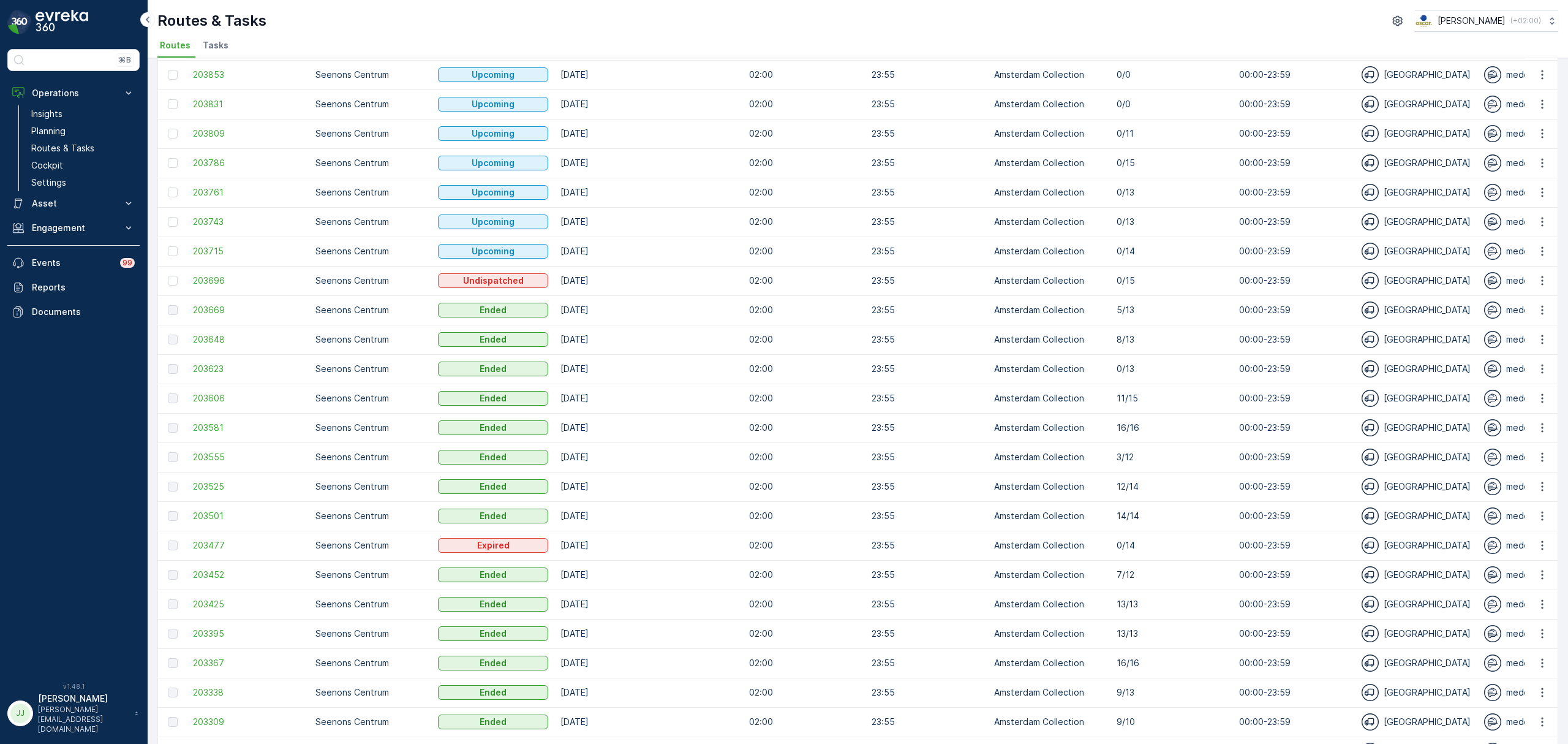
scroll to position [229, 0]
click at [612, 542] on td "[DATE]" at bounding box center [649, 546] width 189 height 30
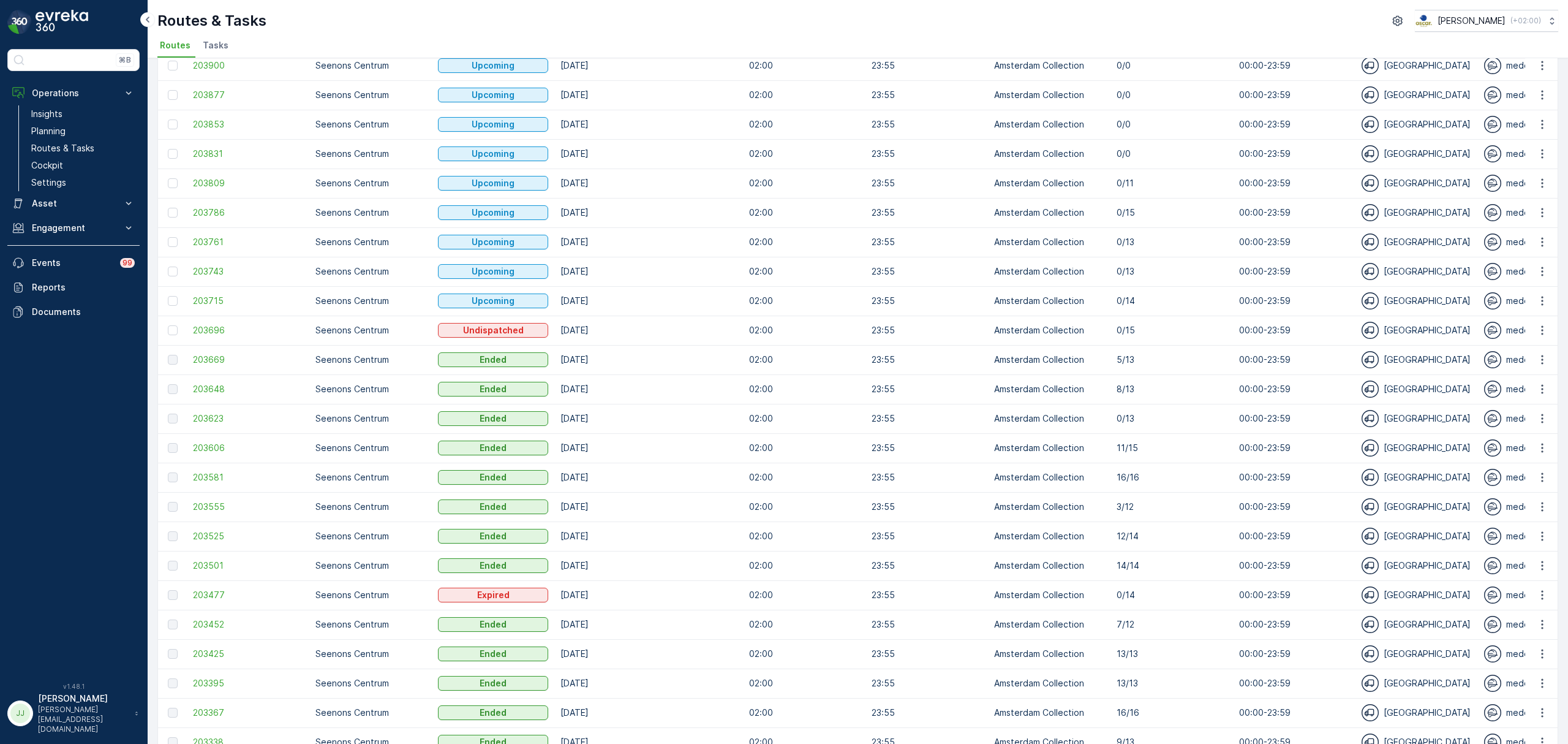
scroll to position [180, 0]
drag, startPoint x: 315, startPoint y: 298, endPoint x: 387, endPoint y: 299, distance: 72.0
click at [387, 299] on td "Seenons Centrum" at bounding box center [371, 300] width 122 height 30
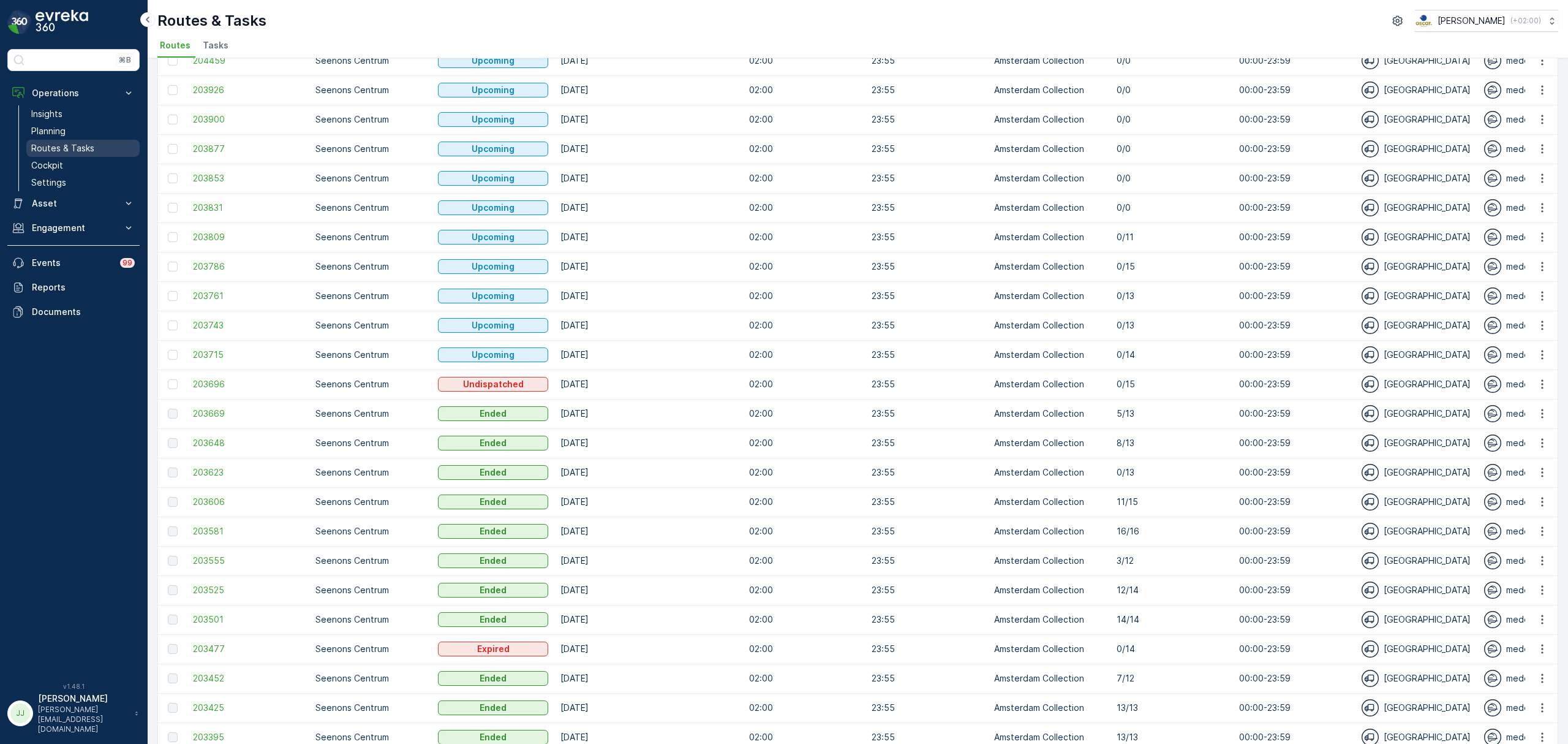
scroll to position [0, 0]
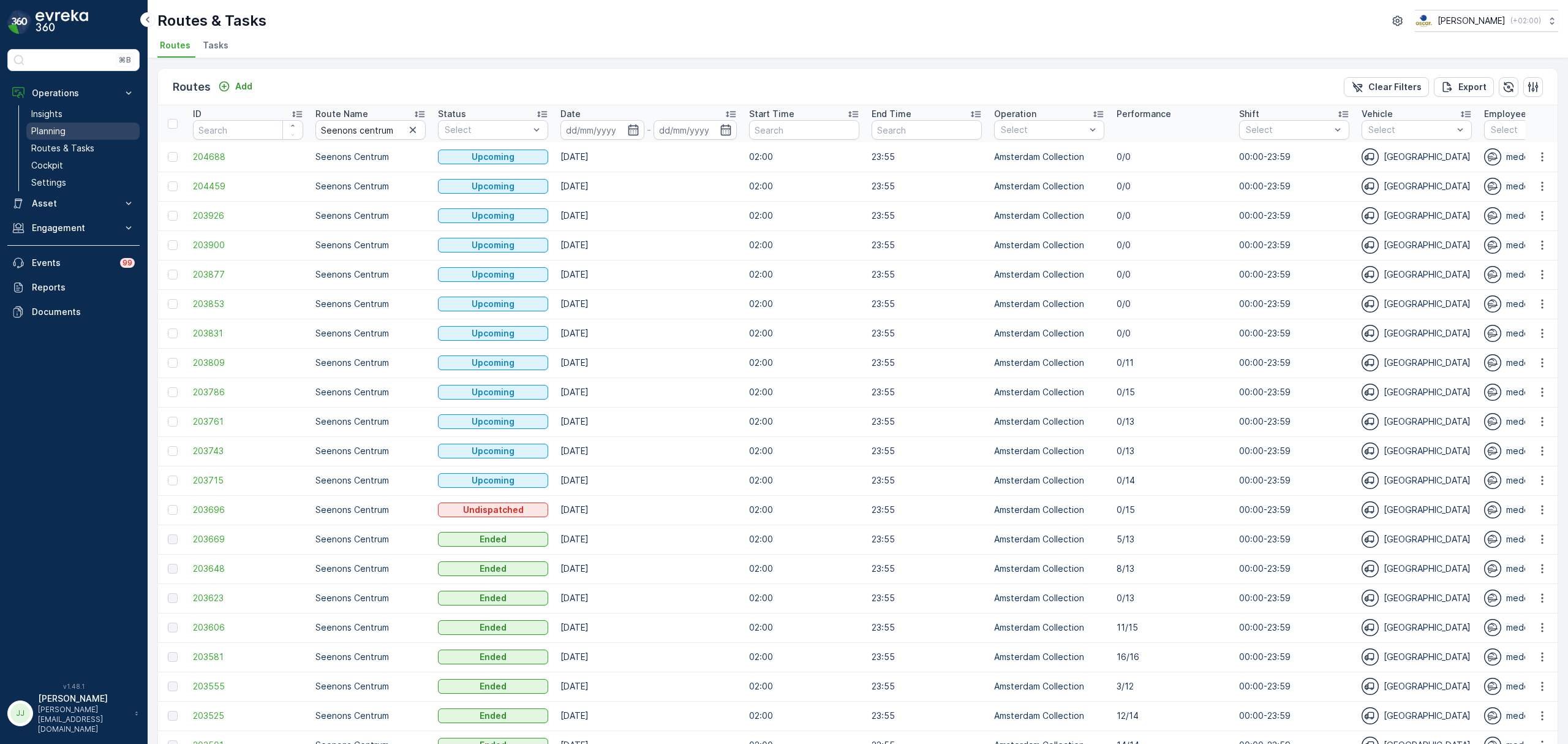
click at [67, 133] on link "Planning" at bounding box center [82, 131] width 113 height 17
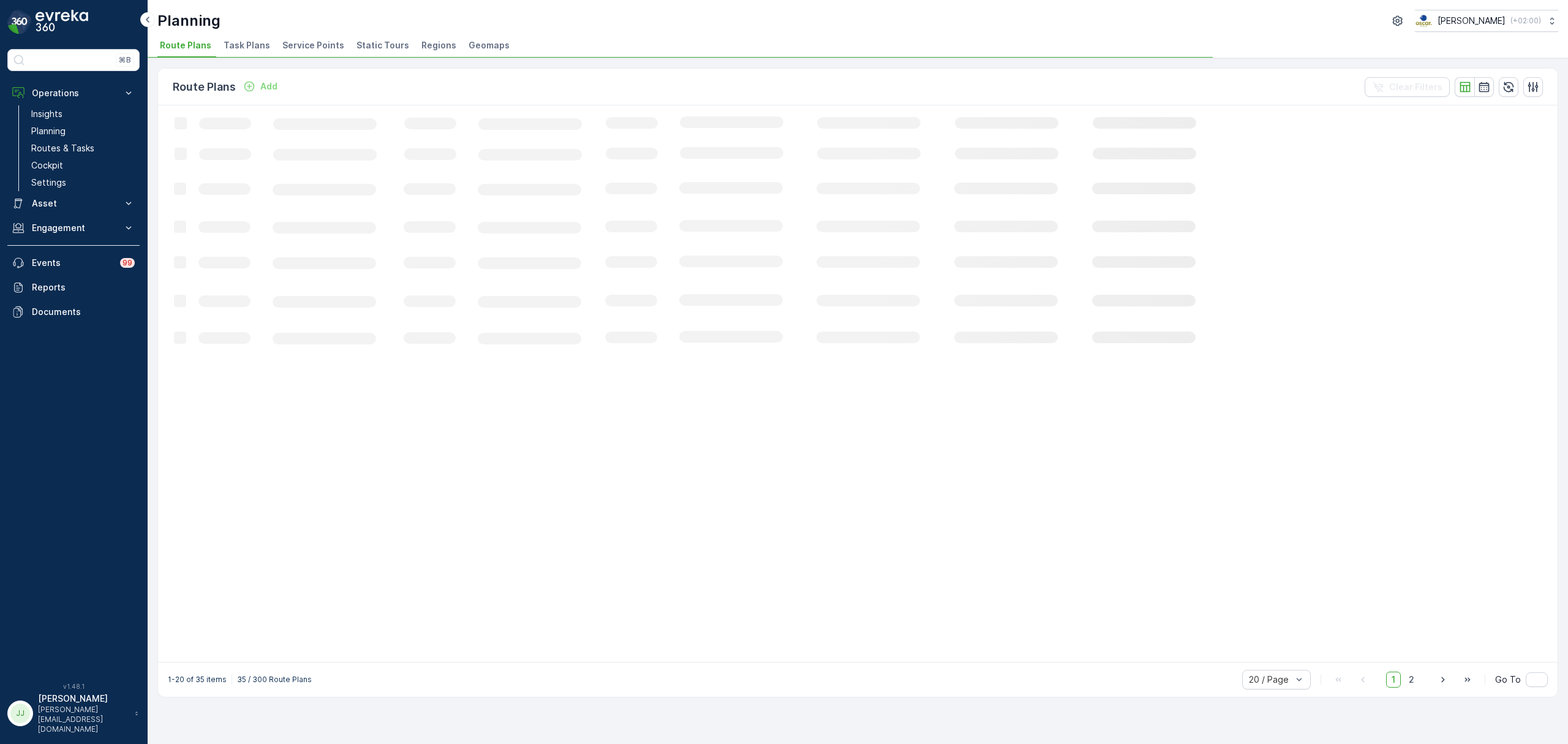
click at [319, 47] on span "Service Points" at bounding box center [313, 45] width 62 height 12
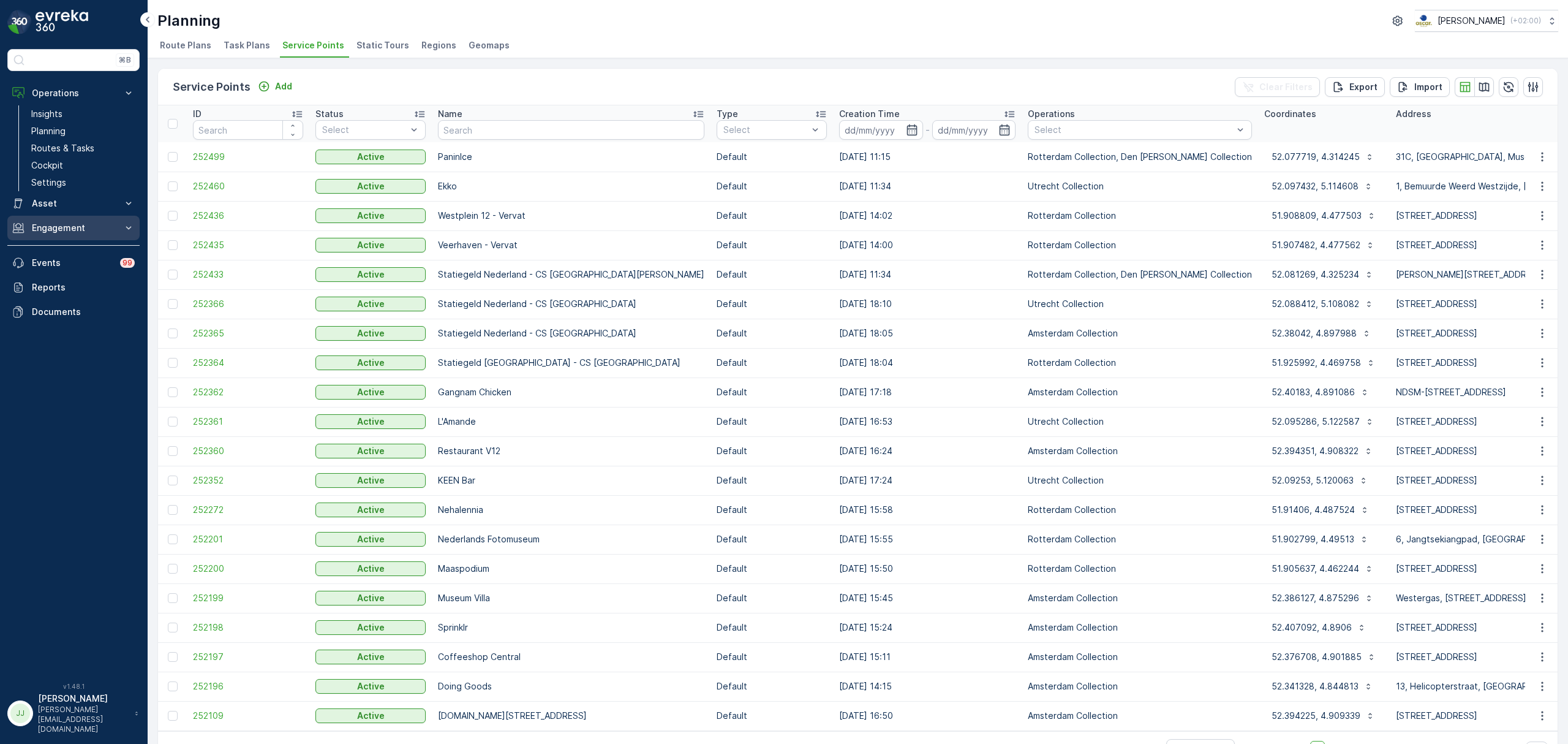
click at [81, 229] on p "Engagement" at bounding box center [73, 228] width 83 height 12
click at [72, 299] on p "Service Points" at bounding box center [61, 300] width 60 height 12
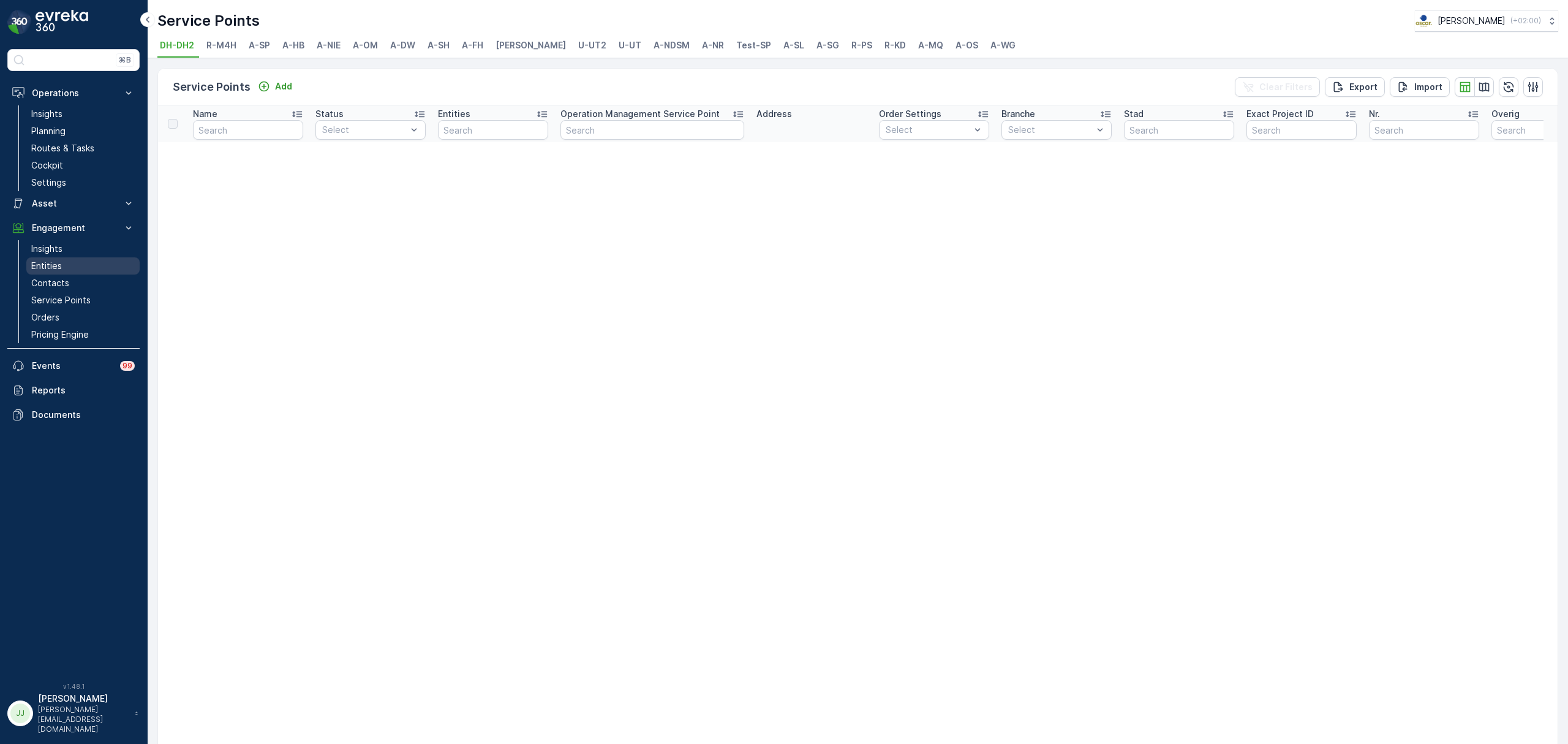
click at [62, 263] on link "Entities" at bounding box center [82, 266] width 113 height 17
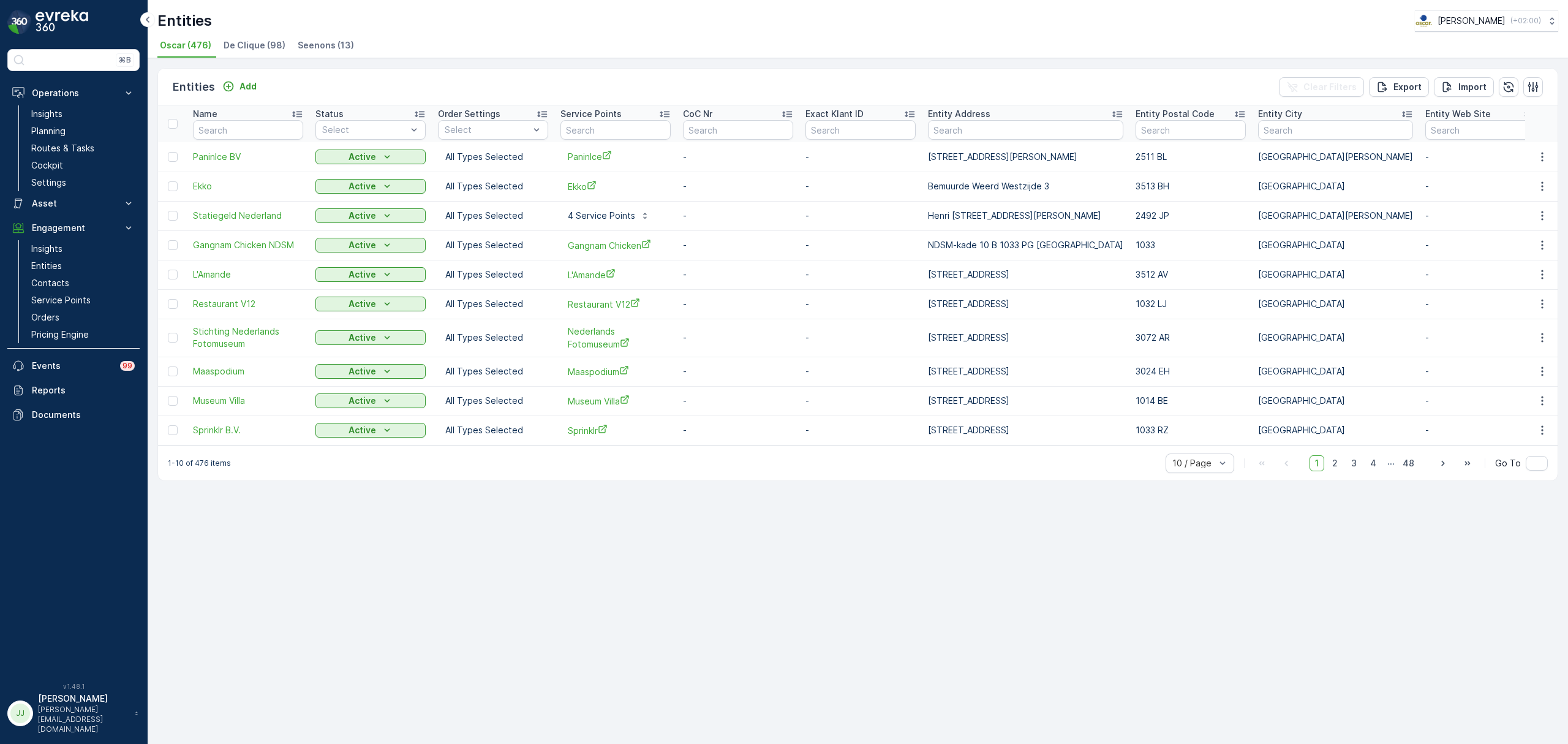
click at [316, 49] on span "Seenons (13)" at bounding box center [326, 45] width 56 height 12
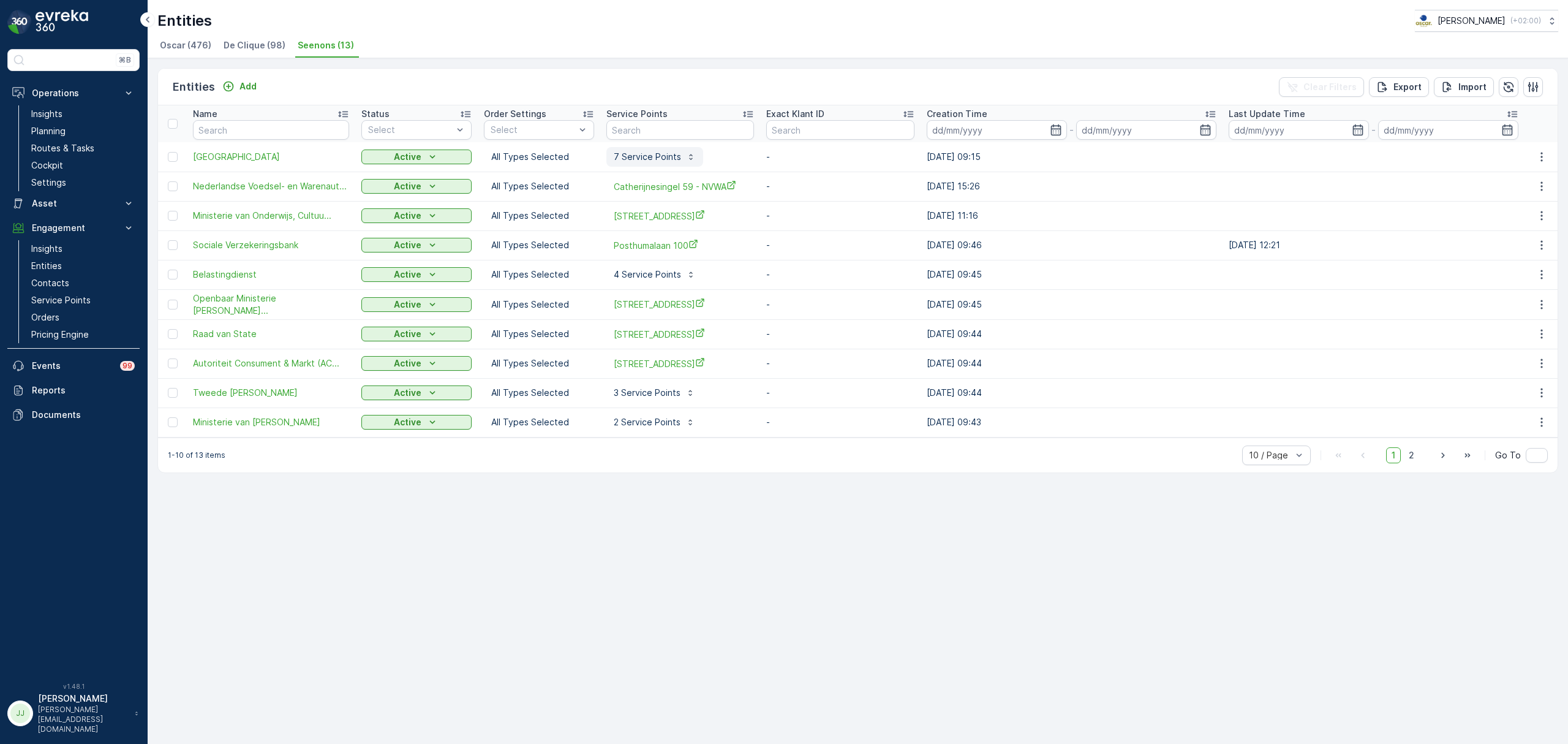
click at [696, 158] on icon "button" at bounding box center [691, 157] width 10 height 10
click at [750, 483] on div "Entities Add Clear Filters Export Import Name Status Select Order Settings Sele…" at bounding box center [858, 400] width 1421 height 685
click at [696, 277] on icon "button" at bounding box center [691, 275] width 10 height 10
click at [718, 136] on input "text" at bounding box center [680, 129] width 148 height 20
type input "klo"
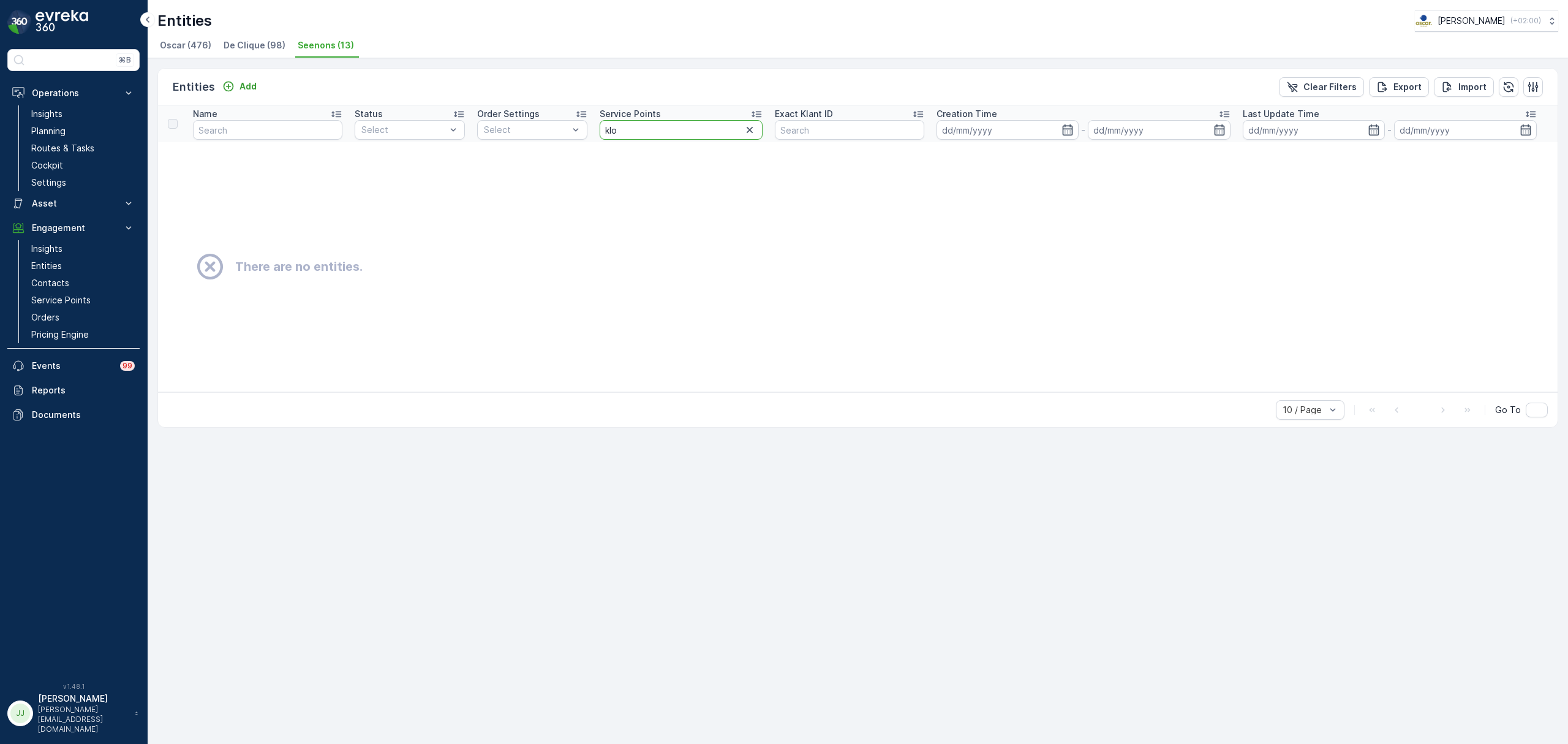
click at [678, 130] on input "klo" at bounding box center [681, 129] width 163 height 20
type input "klovi"
click at [37, 130] on p "Planning" at bounding box center [48, 131] width 34 height 12
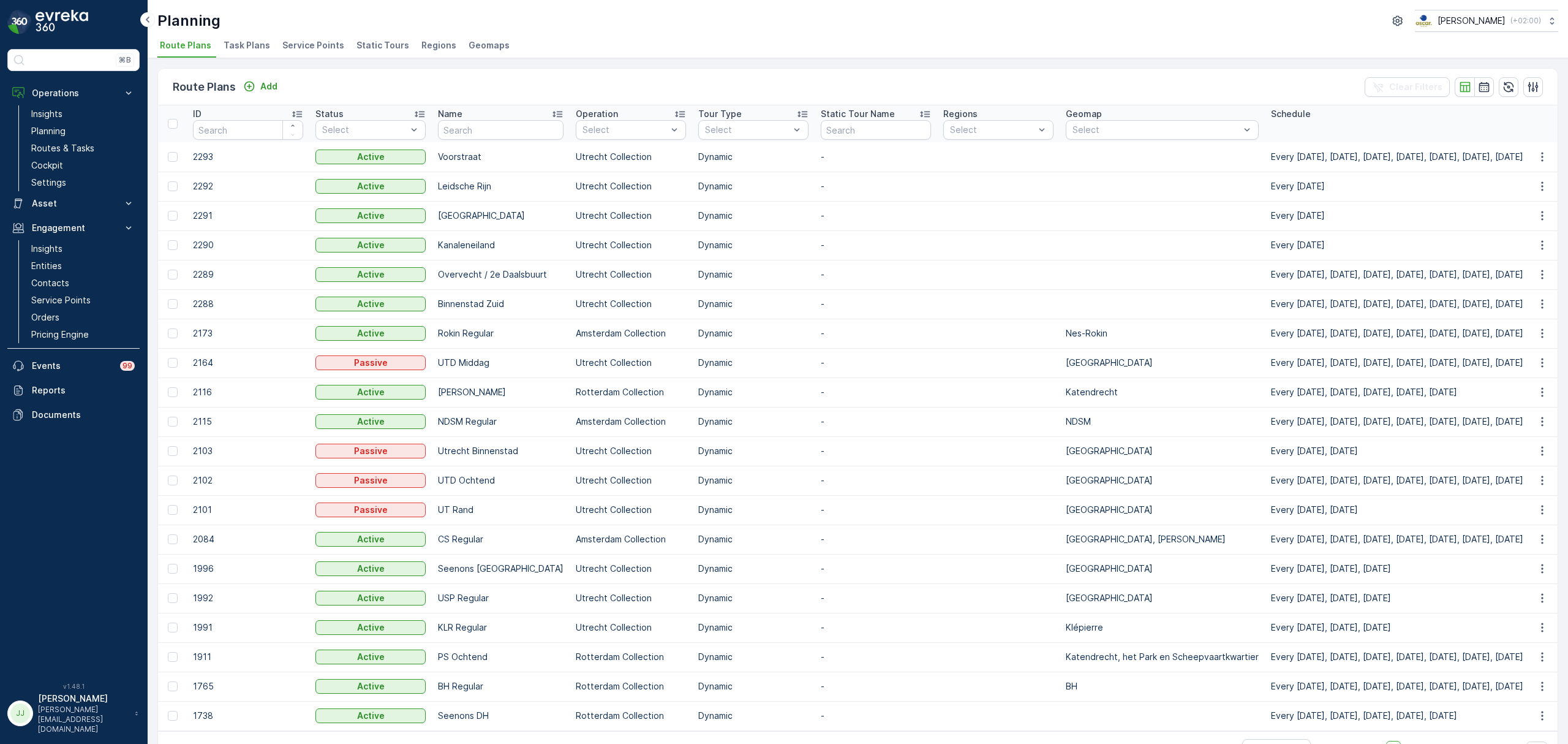
click at [316, 47] on span "Service Points" at bounding box center [313, 45] width 62 height 12
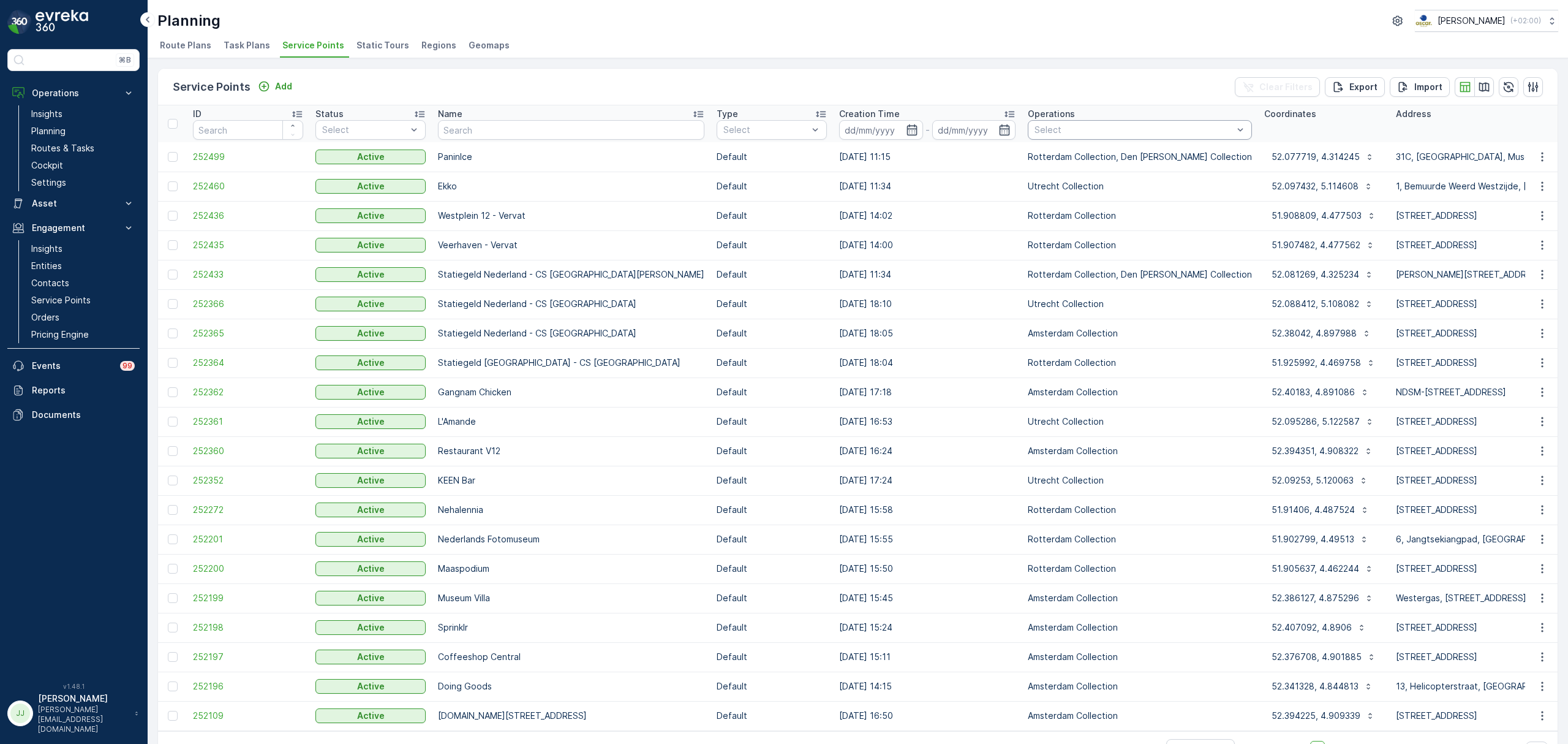
click at [1033, 133] on div at bounding box center [1133, 130] width 201 height 10
click at [498, 134] on input "text" at bounding box center [571, 129] width 266 height 20
type input "klovenier"
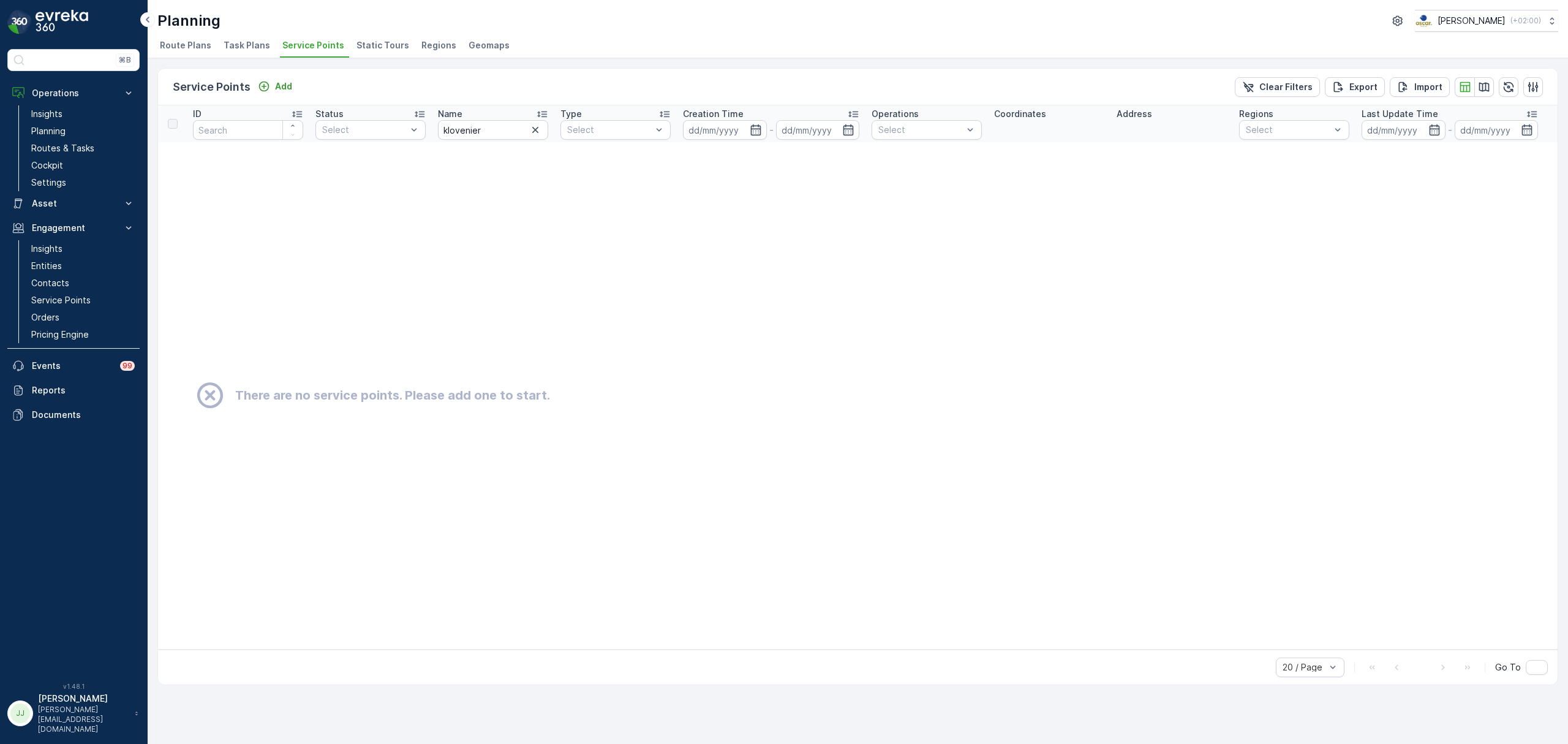
click at [236, 41] on span "Task Plans" at bounding box center [247, 45] width 47 height 12
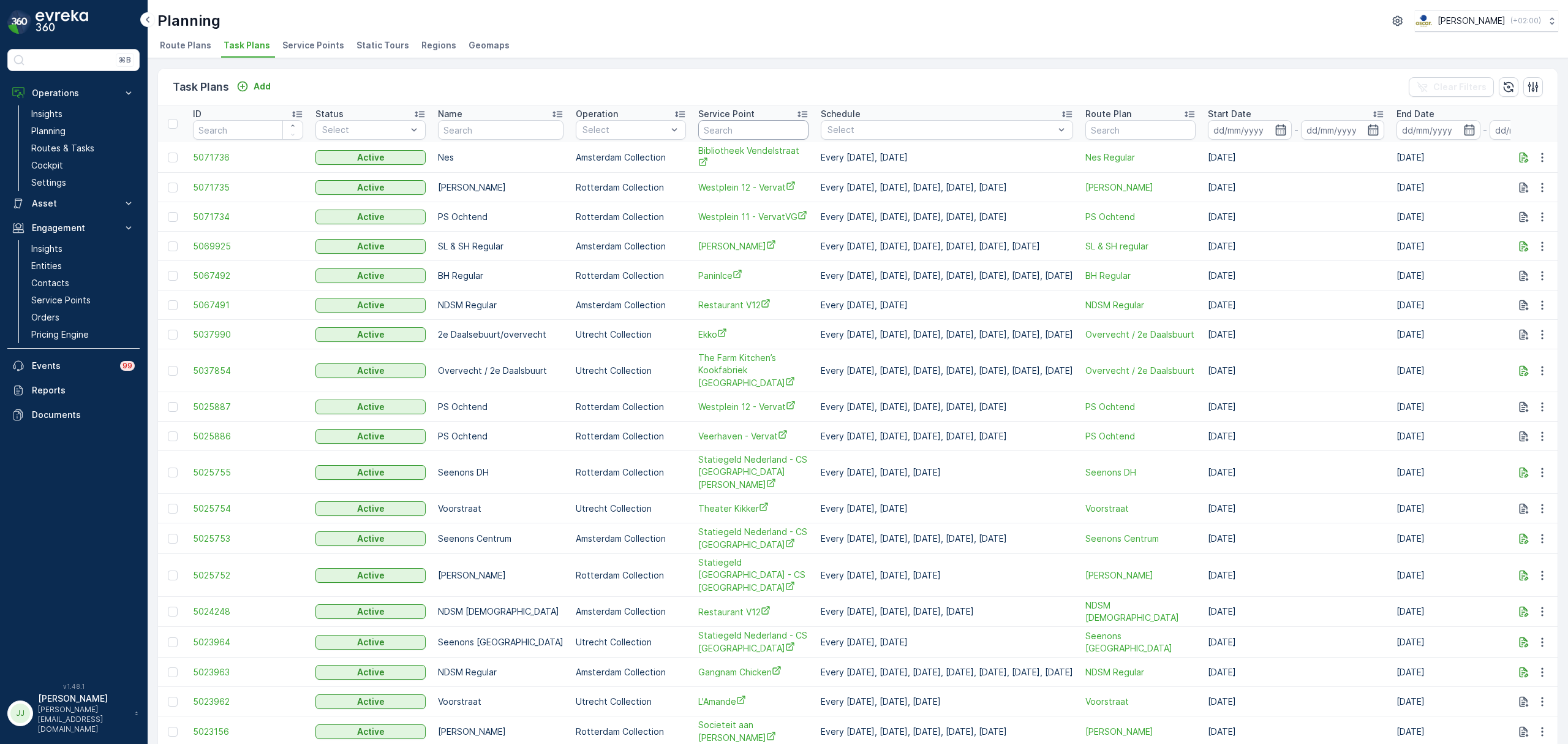
click at [704, 130] on input "text" at bounding box center [753, 129] width 111 height 20
type input "kloven"
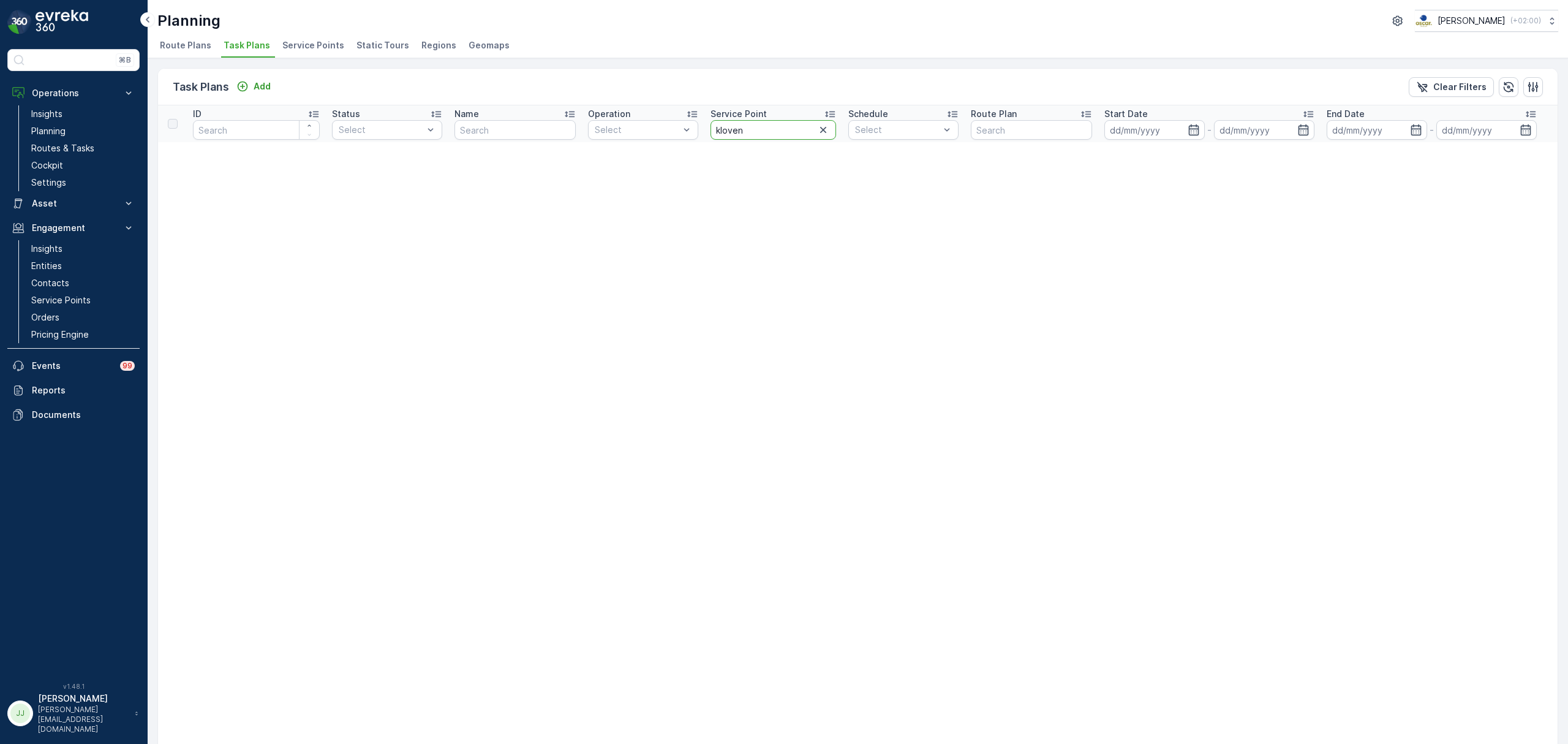
drag, startPoint x: 750, startPoint y: 133, endPoint x: 682, endPoint y: 140, distance: 68.4
click at [682, 140] on tr "ID Status Select Name Operation Select Service Point kloven Schedule Select Rou…" at bounding box center [858, 123] width 1400 height 37
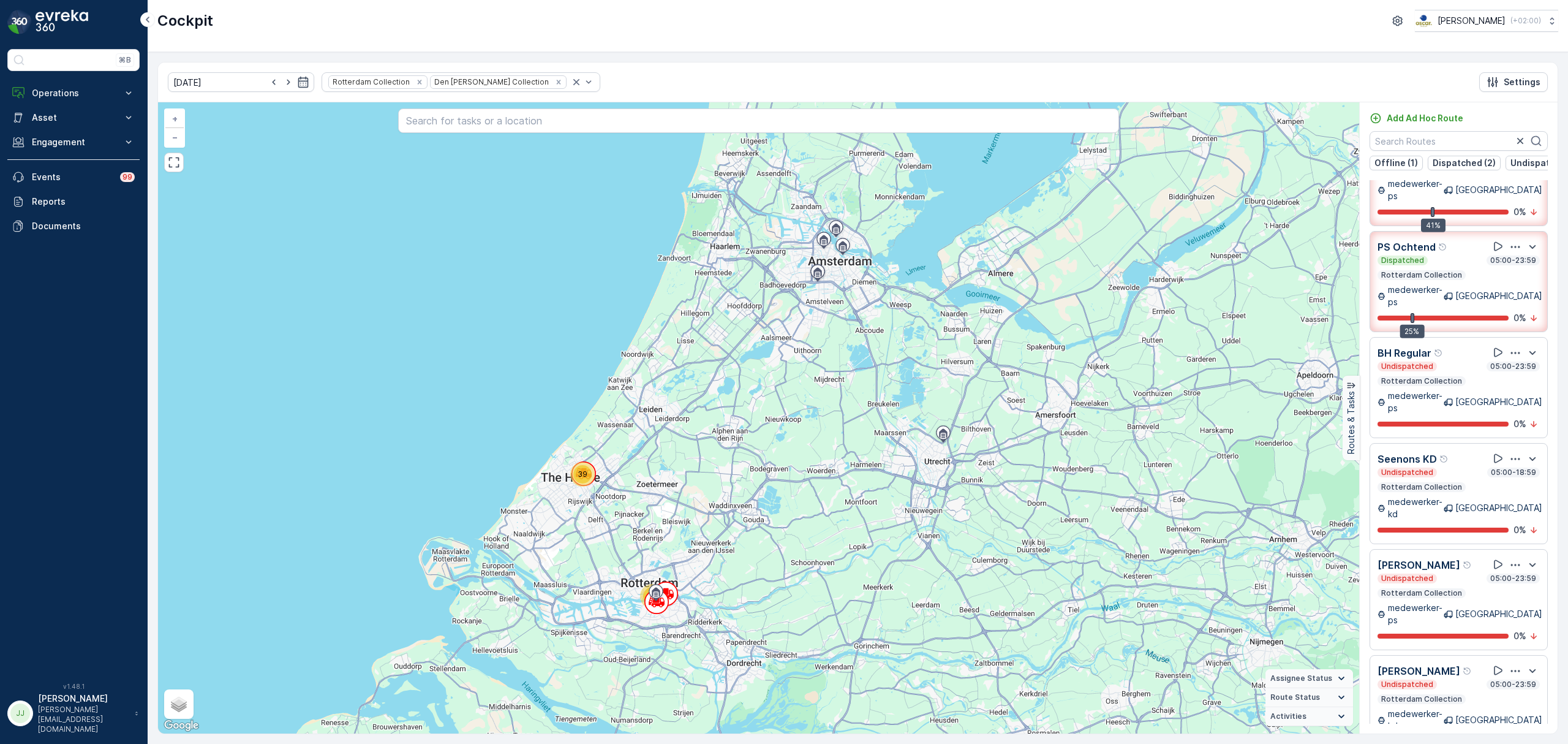
scroll to position [122, 0]
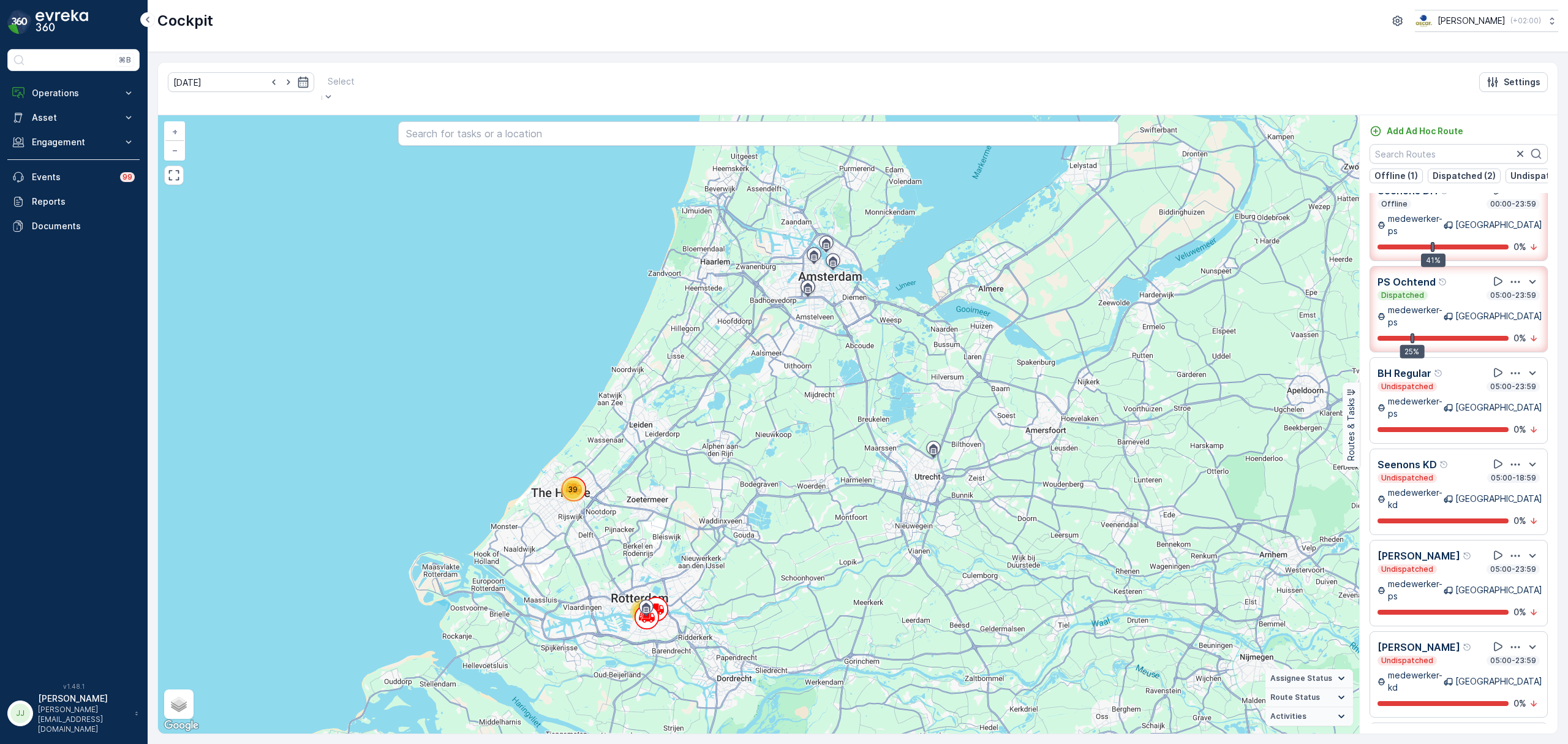
scroll to position [30, 0]
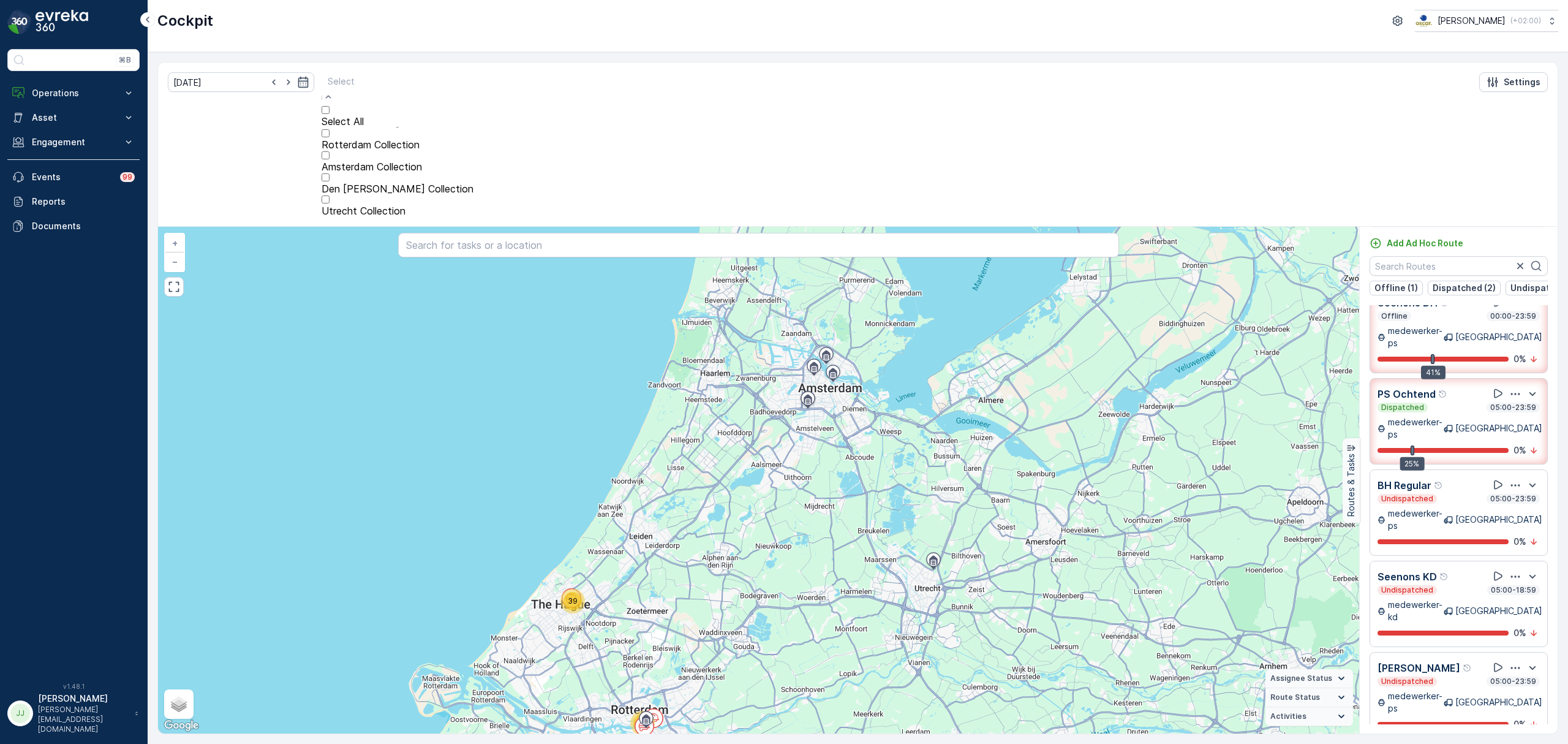
click at [389, 91] on div at bounding box center [397, 98] width 152 height 14
click at [347, 172] on p "Amsterdam Collection" at bounding box center [397, 166] width 152 height 11
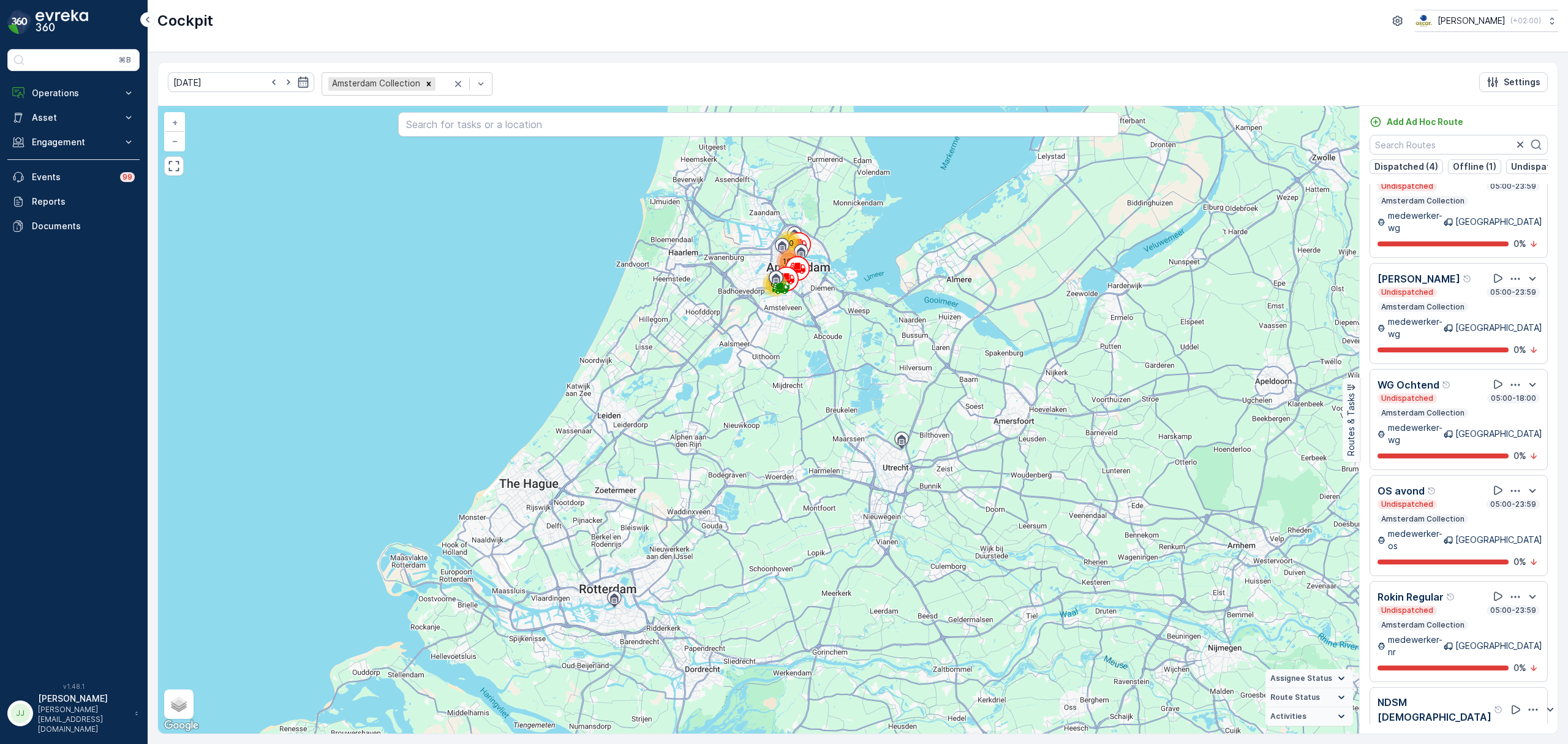
scroll to position [31, 0]
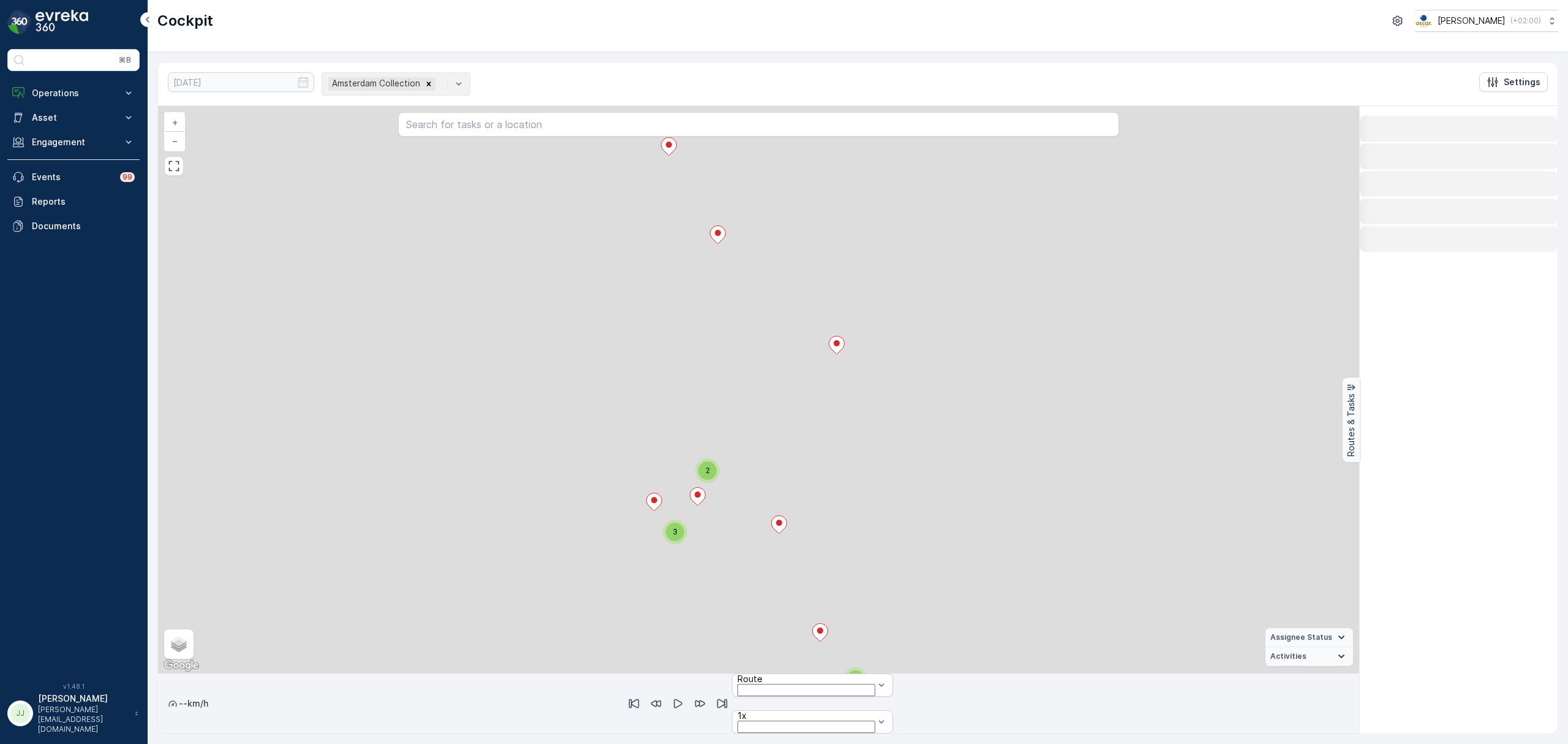
scroll to position [0, 0]
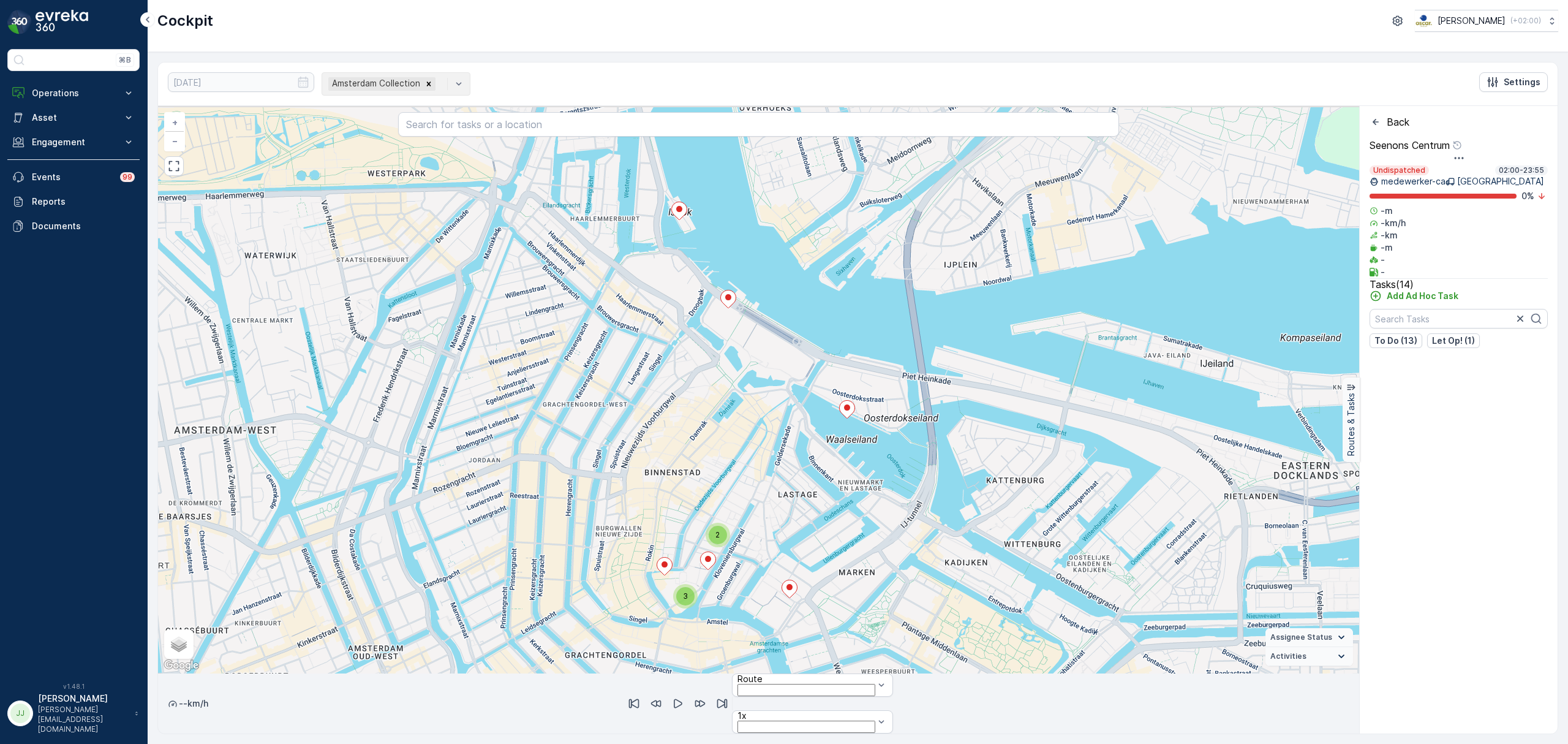
drag, startPoint x: 814, startPoint y: 487, endPoint x: 823, endPoint y: 548, distance: 61.7
click at [823, 548] on div "2 2 3 + − Satellite Roadmap Terrain Hybrid Leaflet Keyboard shortcuts Map Data …" at bounding box center [758, 389] width 1202 height 567
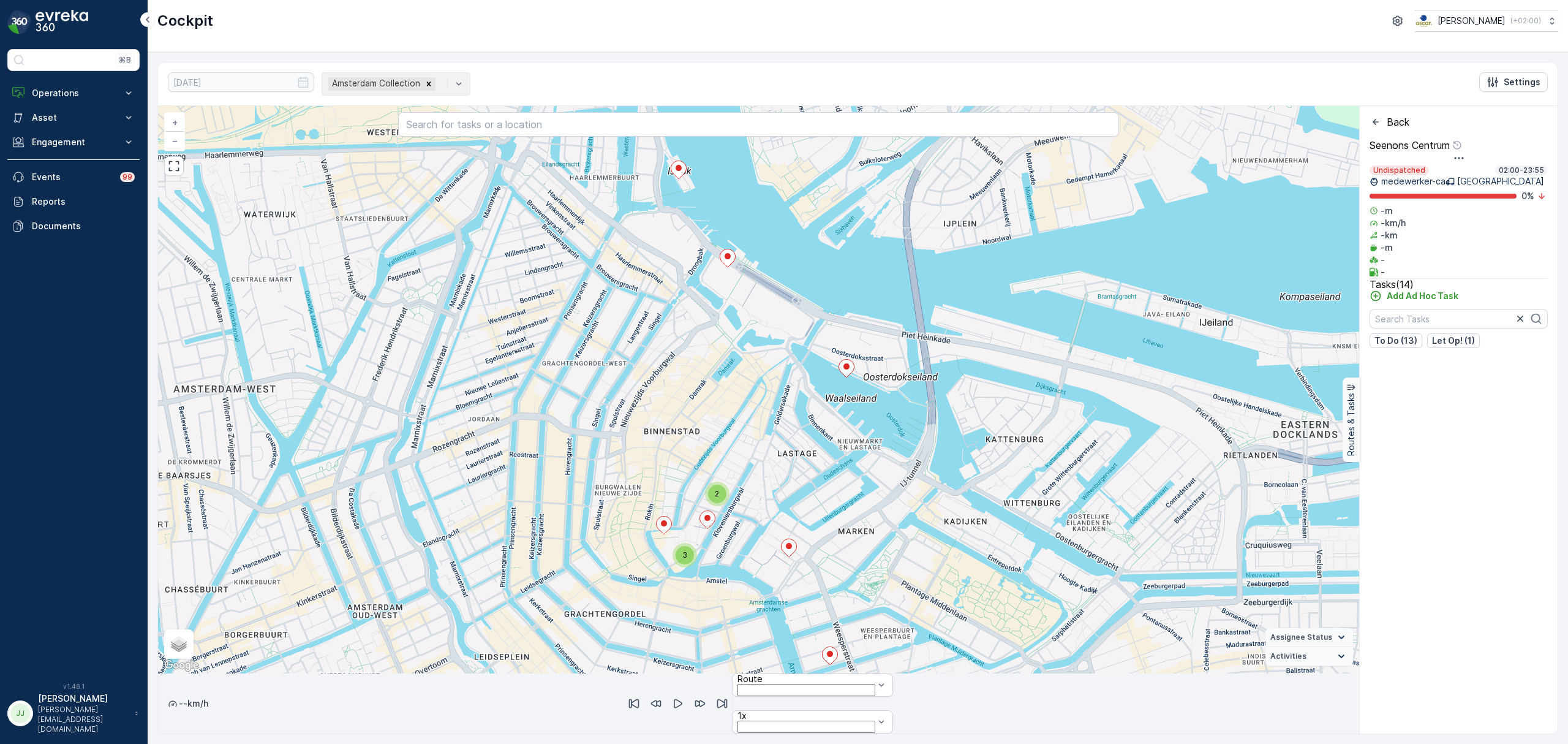
click at [1376, 117] on icon "Back" at bounding box center [1376, 122] width 12 height 12
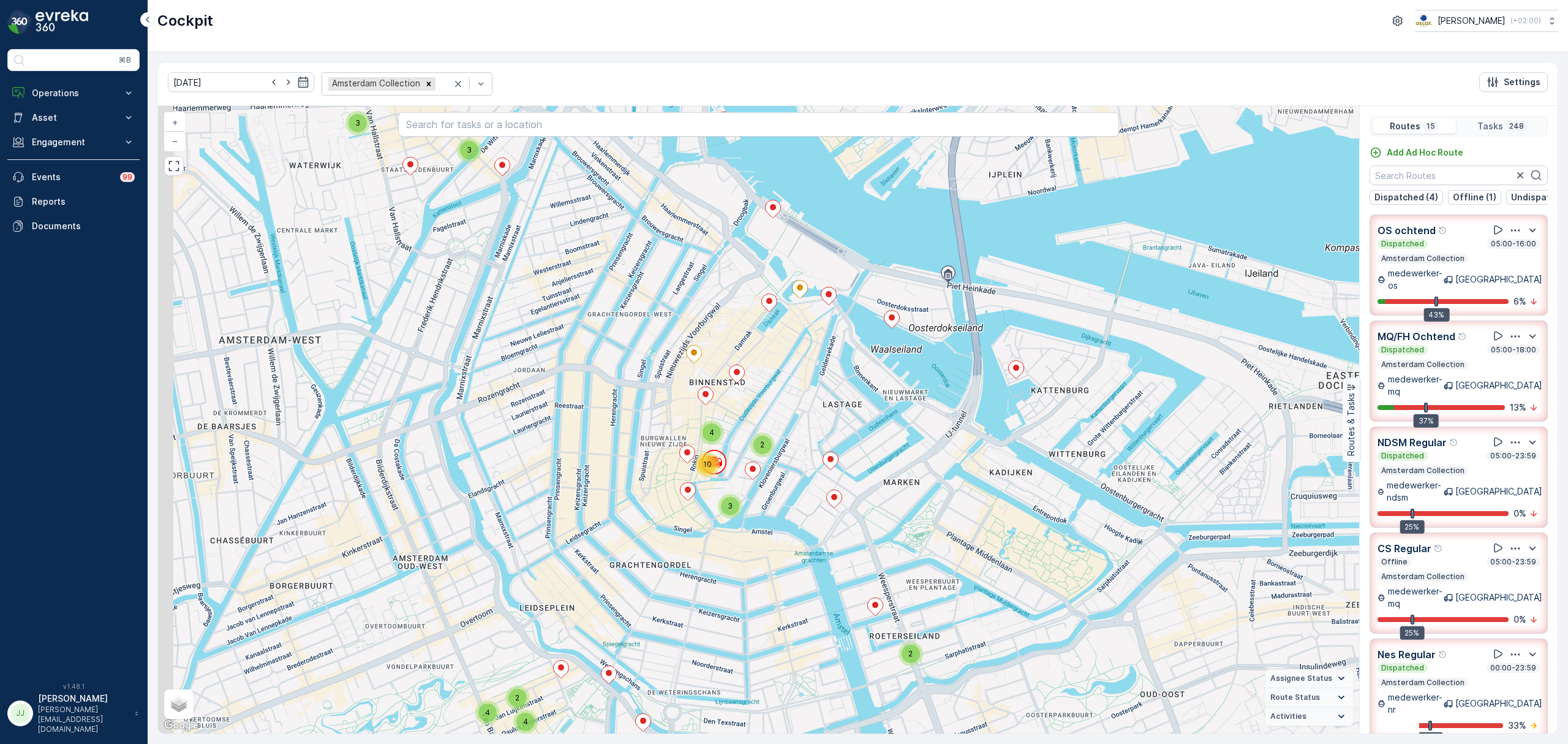
drag, startPoint x: 562, startPoint y: 380, endPoint x: 608, endPoint y: 331, distance: 67.2
click at [608, 331] on div "2 3 2 3 6 3 2 2 4 3 4 3 3 4 4 2 4 15 3 10 2 2 4 13 8 12 22 11 2 3 3 3 4 4 3 2 2…" at bounding box center [758, 420] width 1202 height 628
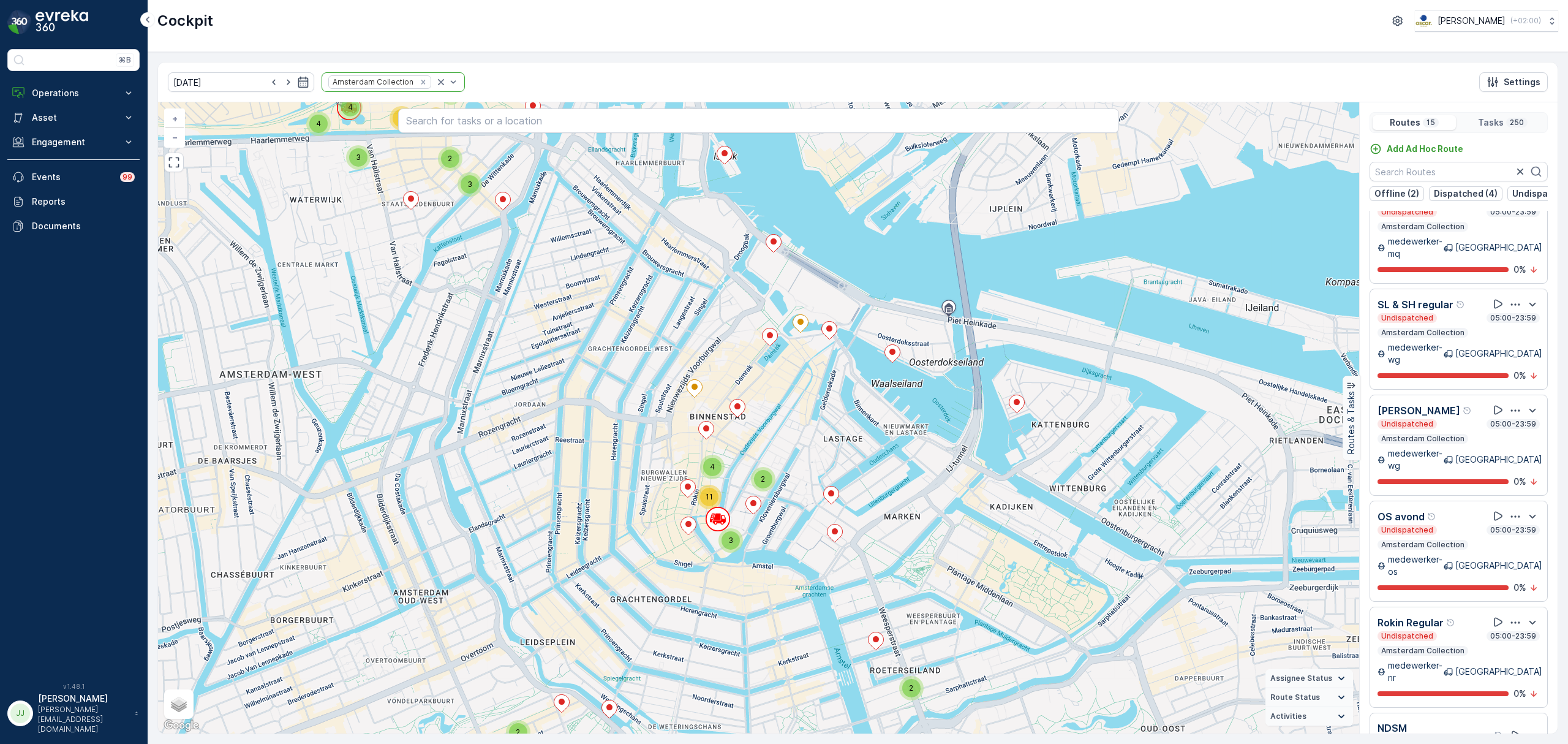
scroll to position [875, 0]
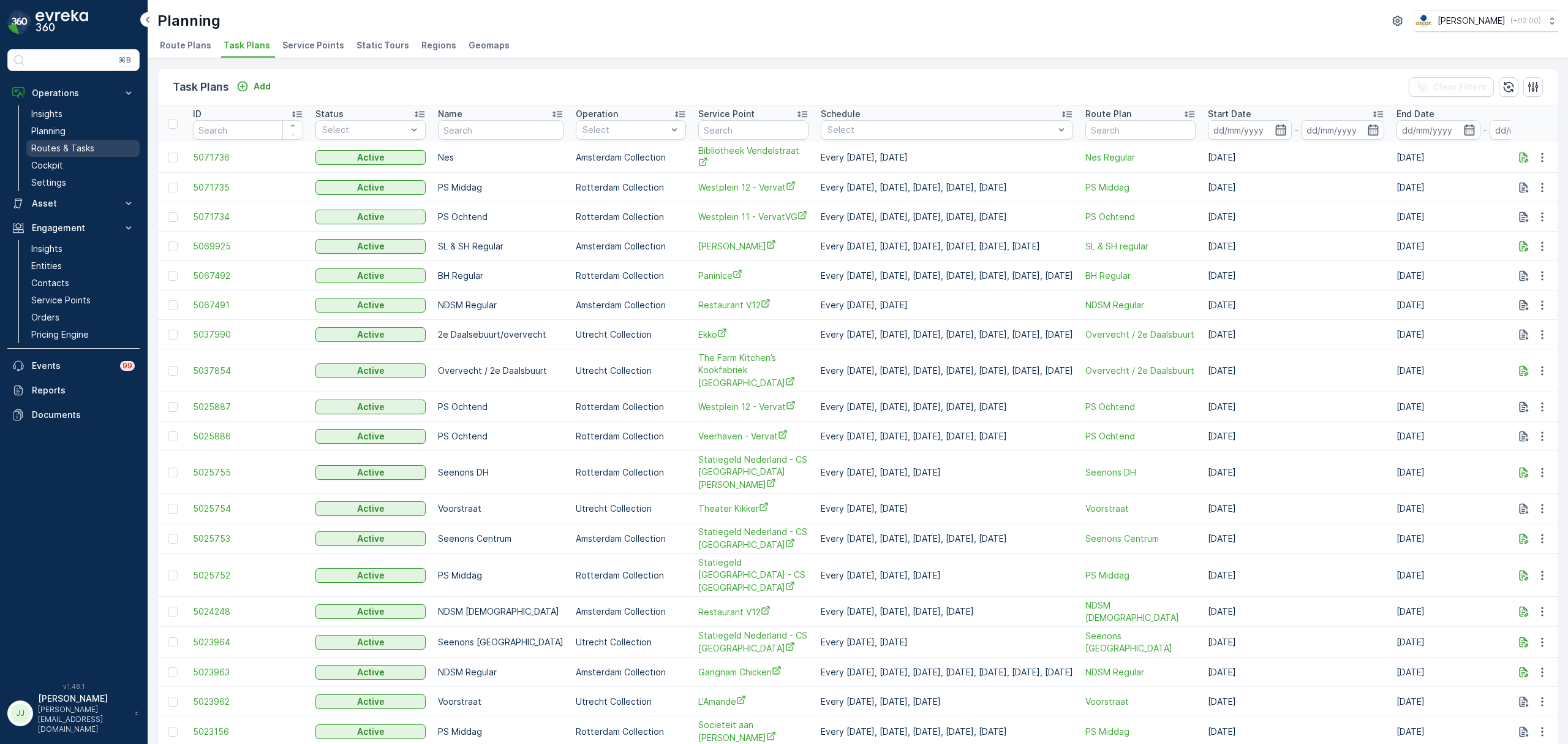
click at [43, 145] on p "Routes & Tasks" at bounding box center [63, 148] width 63 height 12
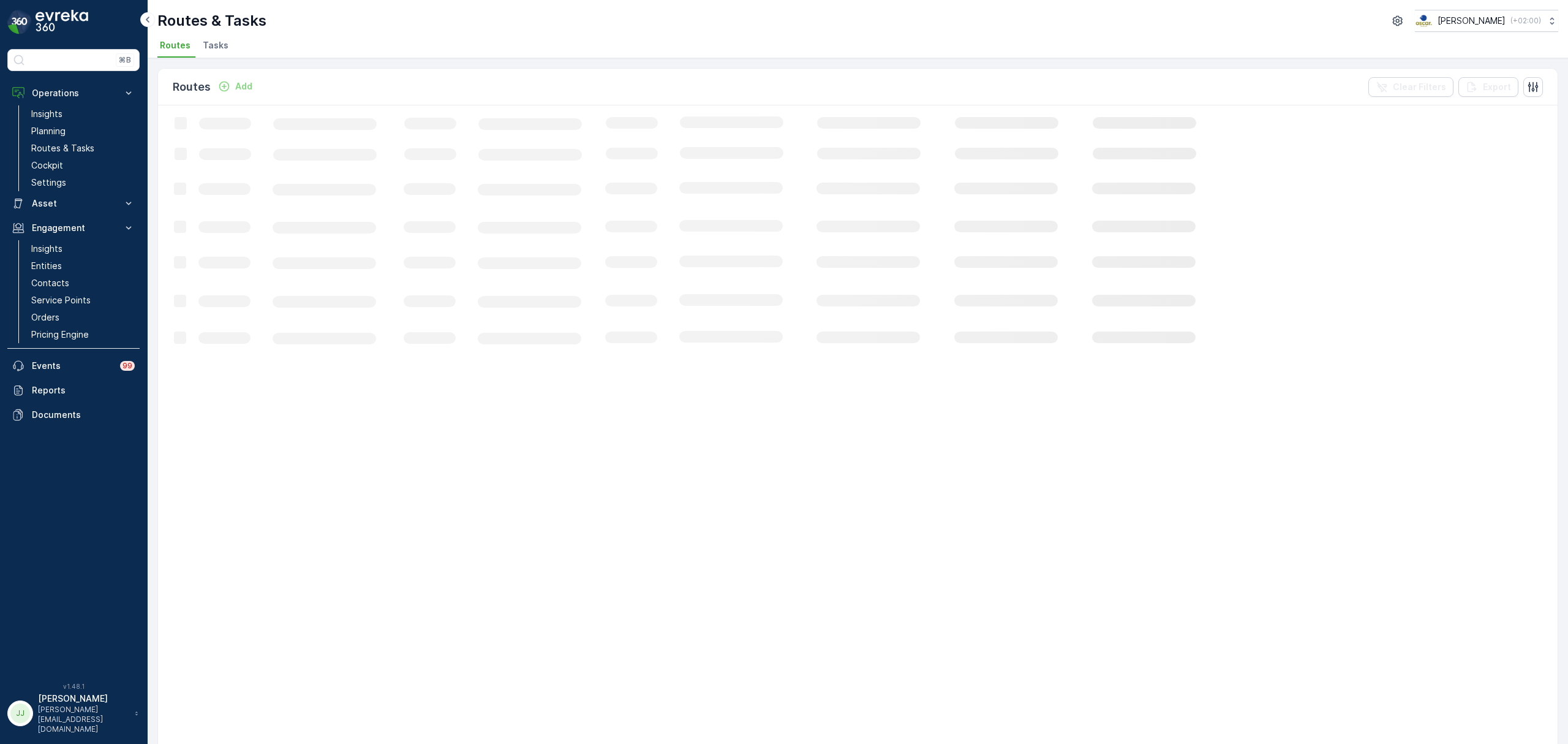
click at [213, 37] on li "Tasks" at bounding box center [217, 47] width 33 height 20
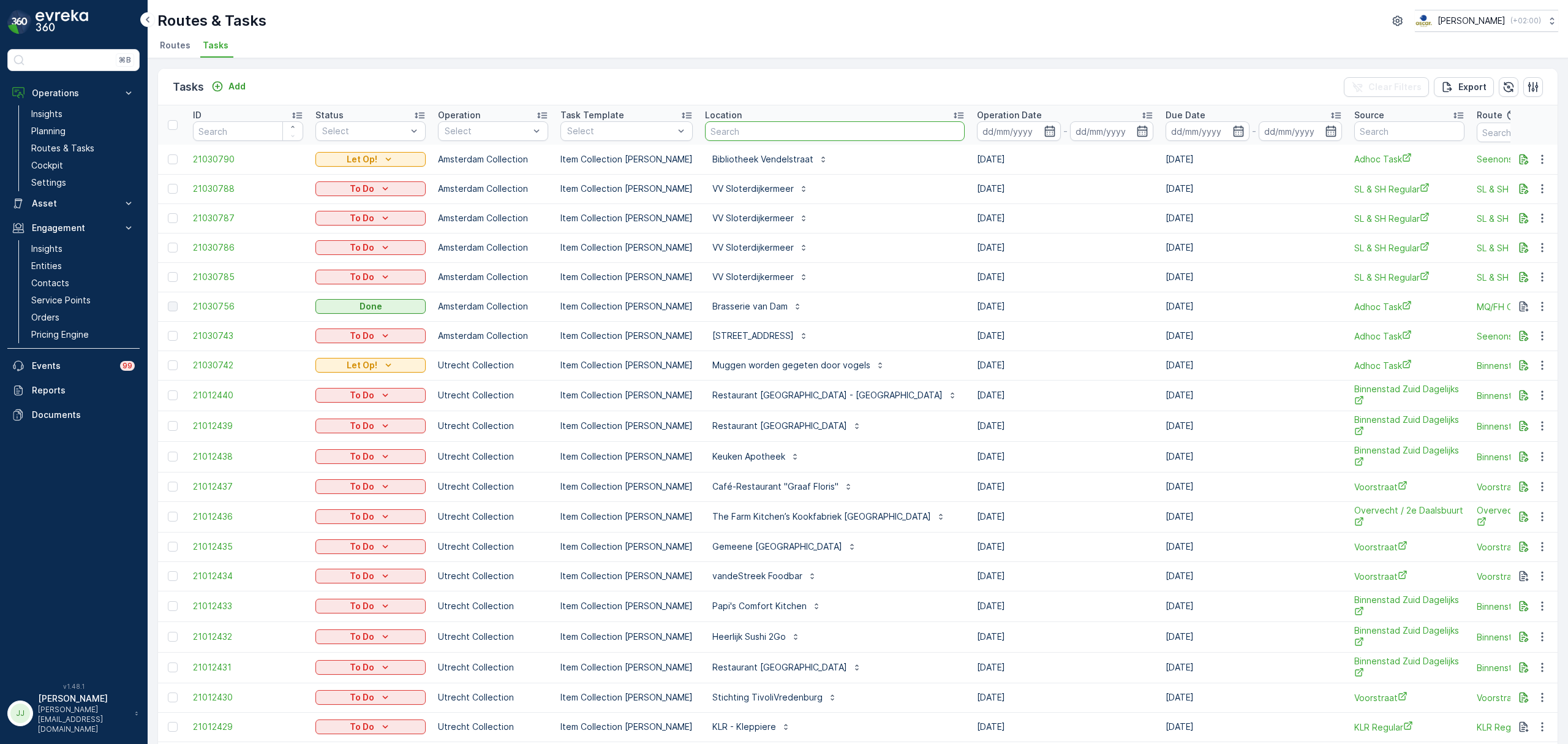
click at [746, 135] on input "text" at bounding box center [834, 131] width 259 height 20
type input "fenix"
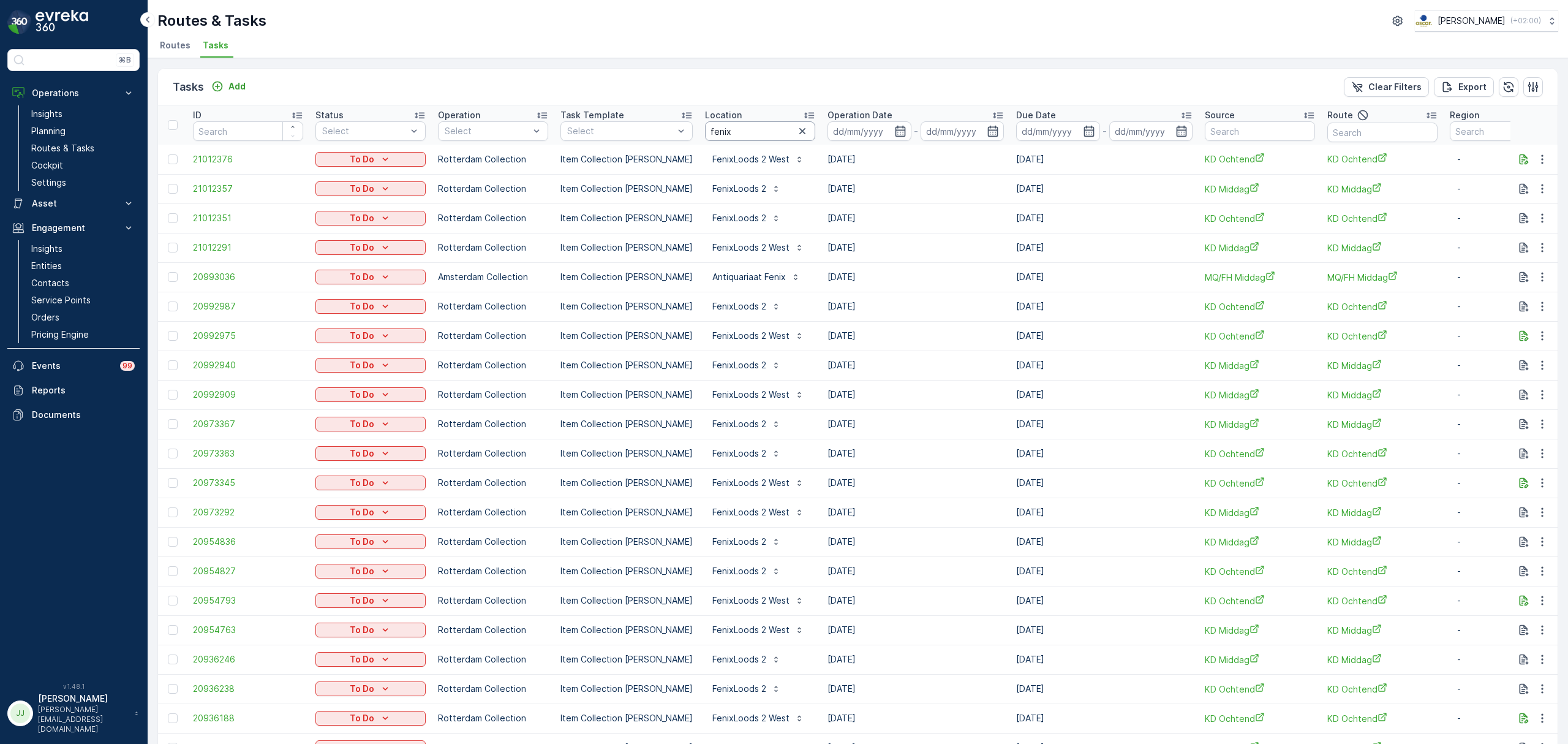
click at [736, 131] on input "fenix" at bounding box center [760, 131] width 111 height 20
type input "fenixloods"
click at [895, 134] on icon "button" at bounding box center [900, 131] width 10 height 11
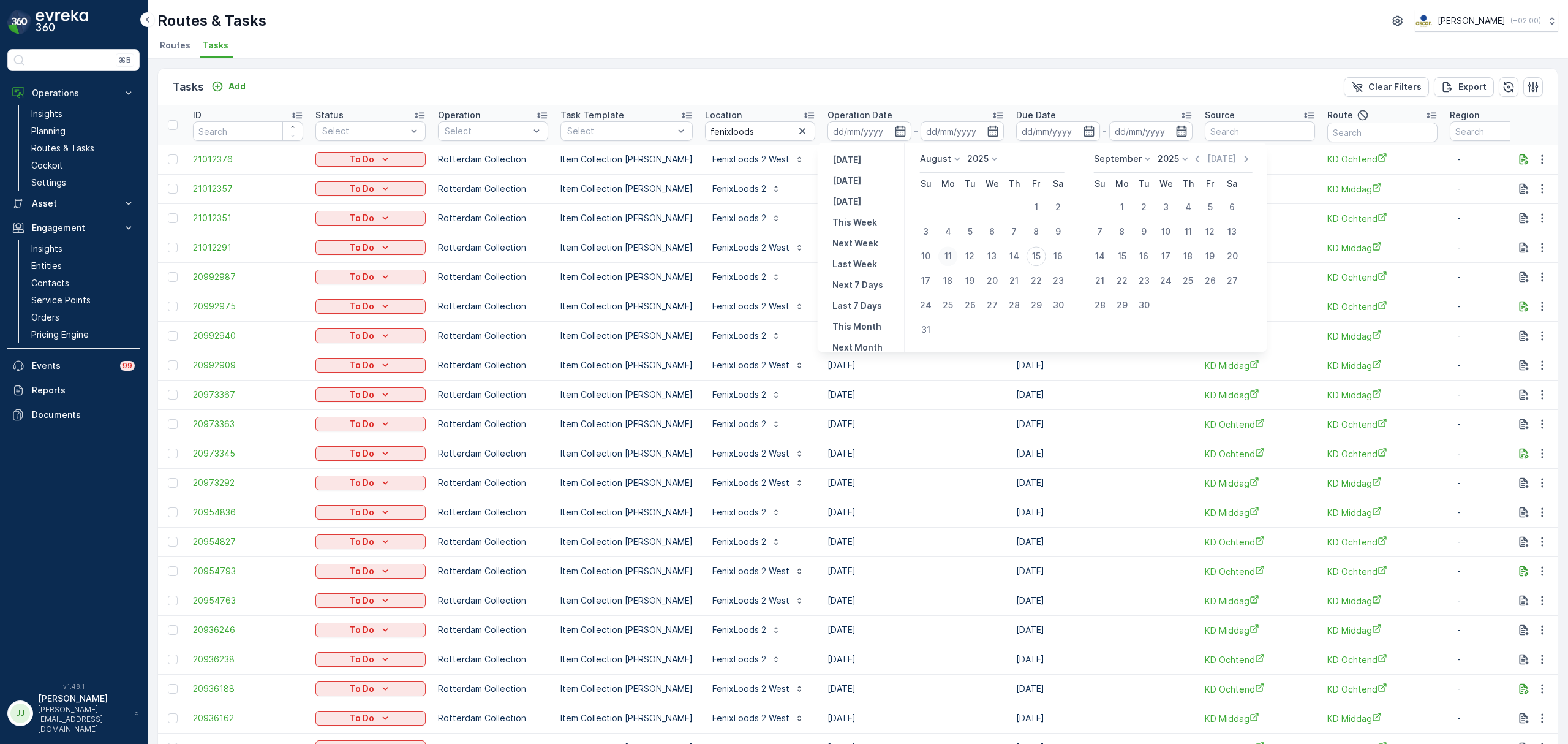
click at [949, 260] on div "11" at bounding box center [948, 256] width 20 height 20
type input "[DATE]"
click at [949, 260] on div "11" at bounding box center [948, 256] width 20 height 20
type input "[DATE]"
click at [1040, 248] on div "15" at bounding box center [1036, 256] width 20 height 20
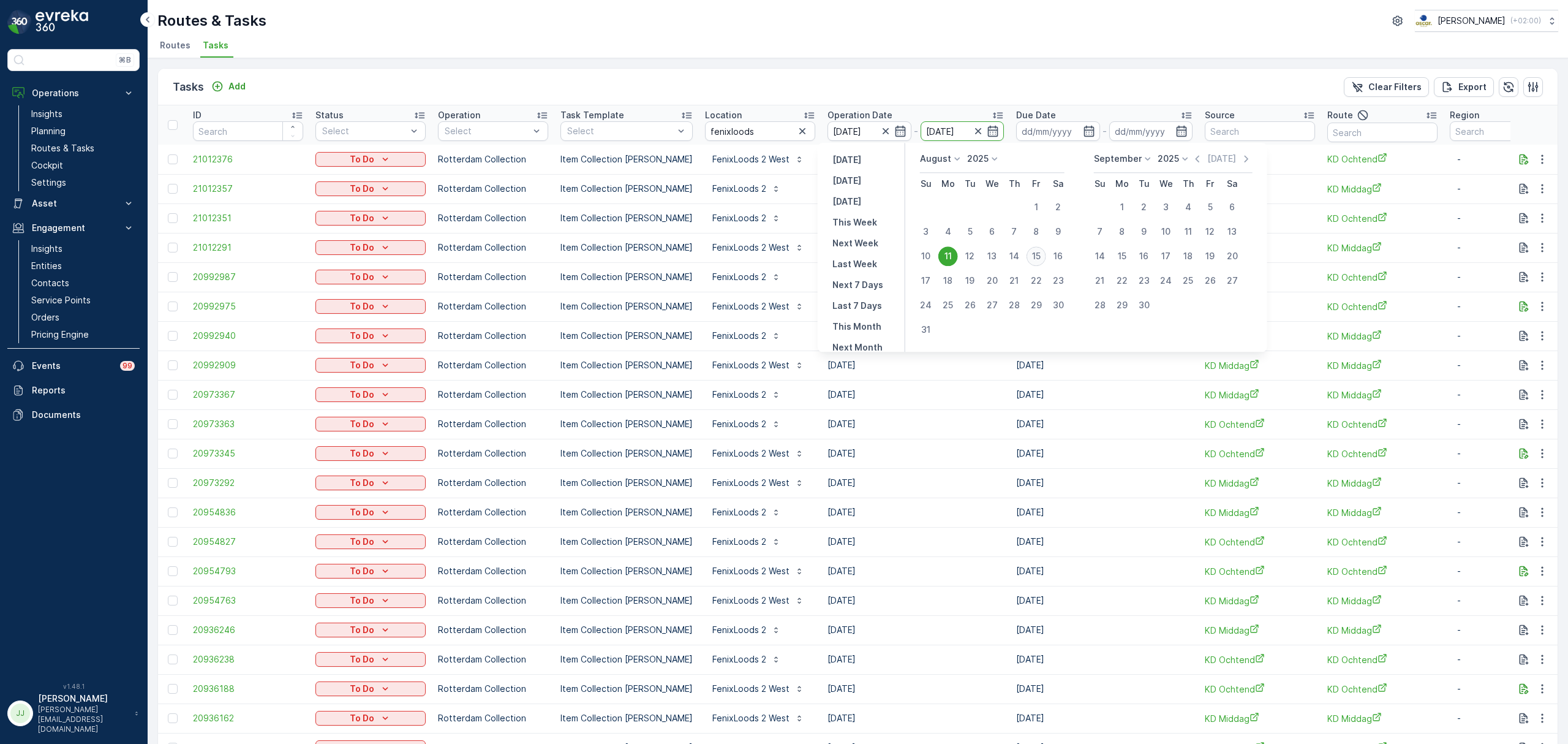
type input "[DATE]"
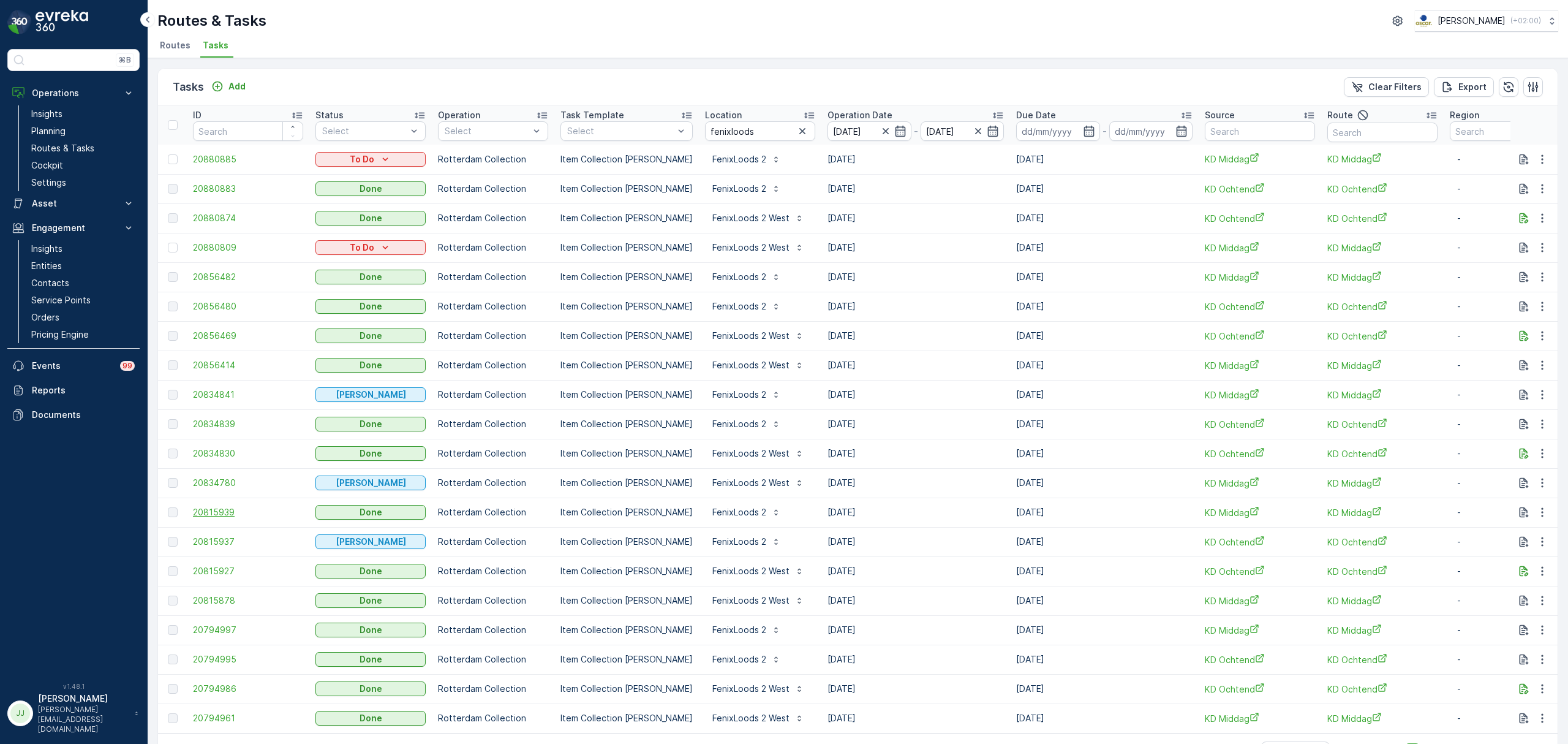
click at [209, 514] on span "20815939" at bounding box center [248, 512] width 111 height 12
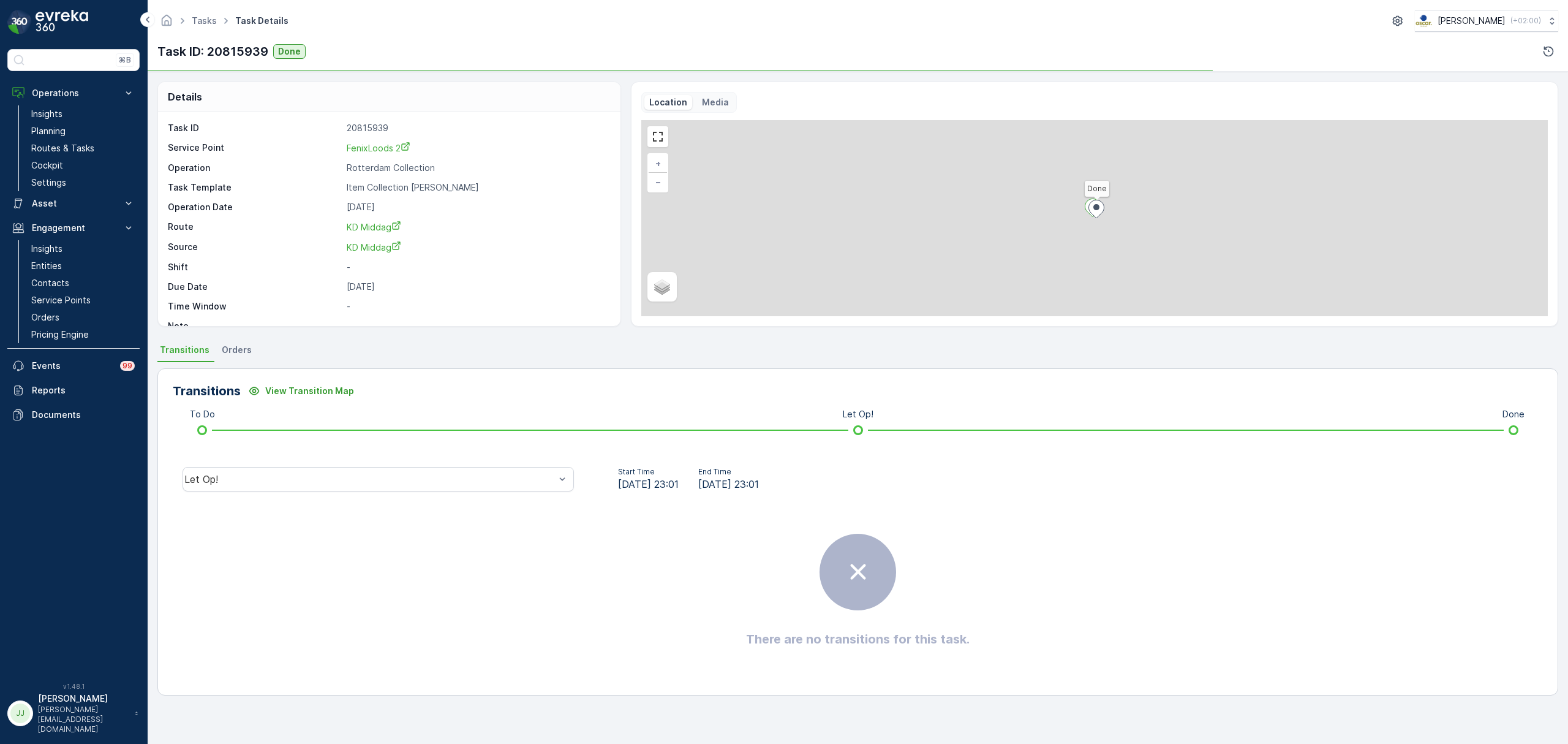
click at [366, 466] on div "Let Op!" at bounding box center [378, 479] width 411 height 39
click at [256, 491] on div "Let Op!" at bounding box center [378, 479] width 391 height 25
click at [225, 386] on div "Done" at bounding box center [378, 386] width 377 height 11
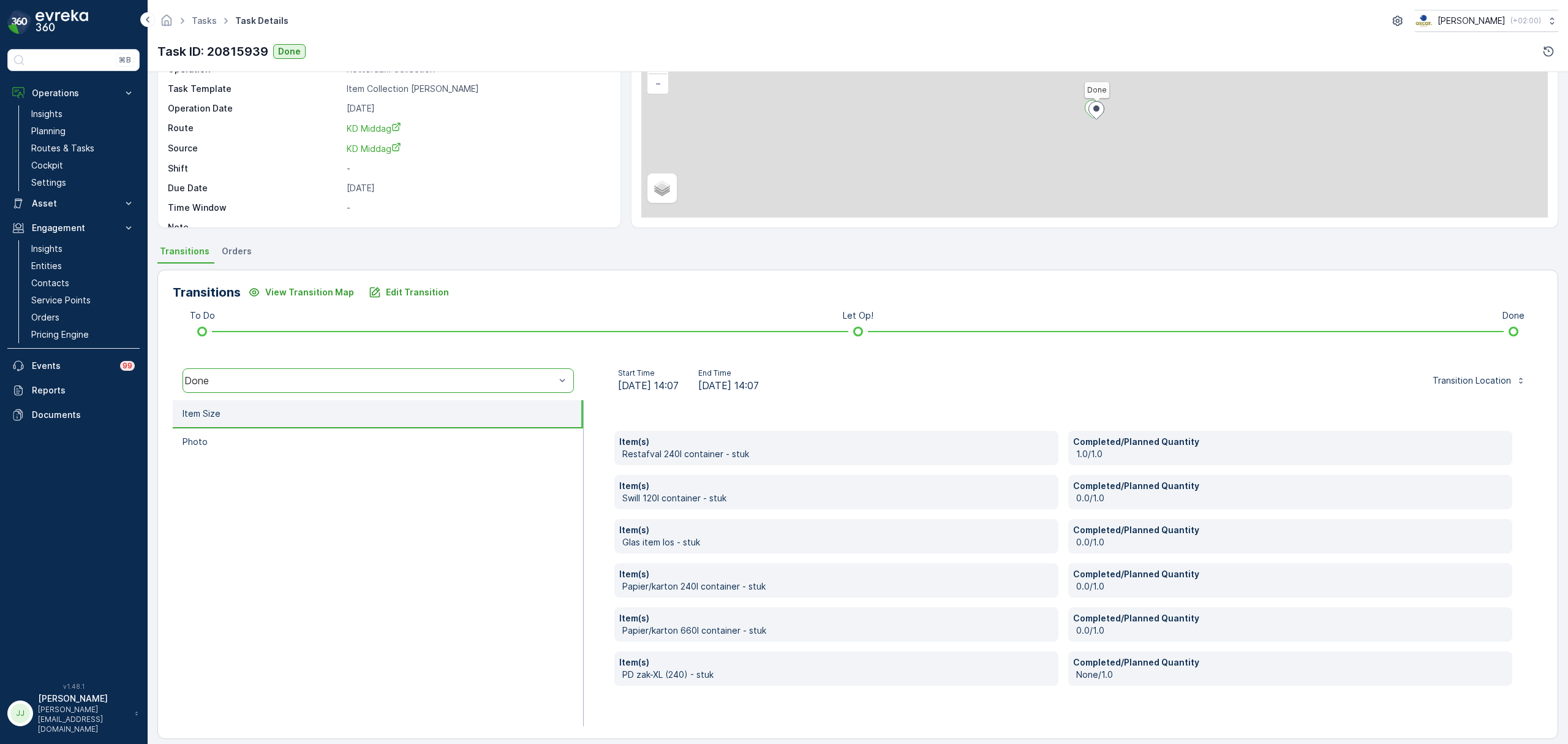
scroll to position [109, 0]
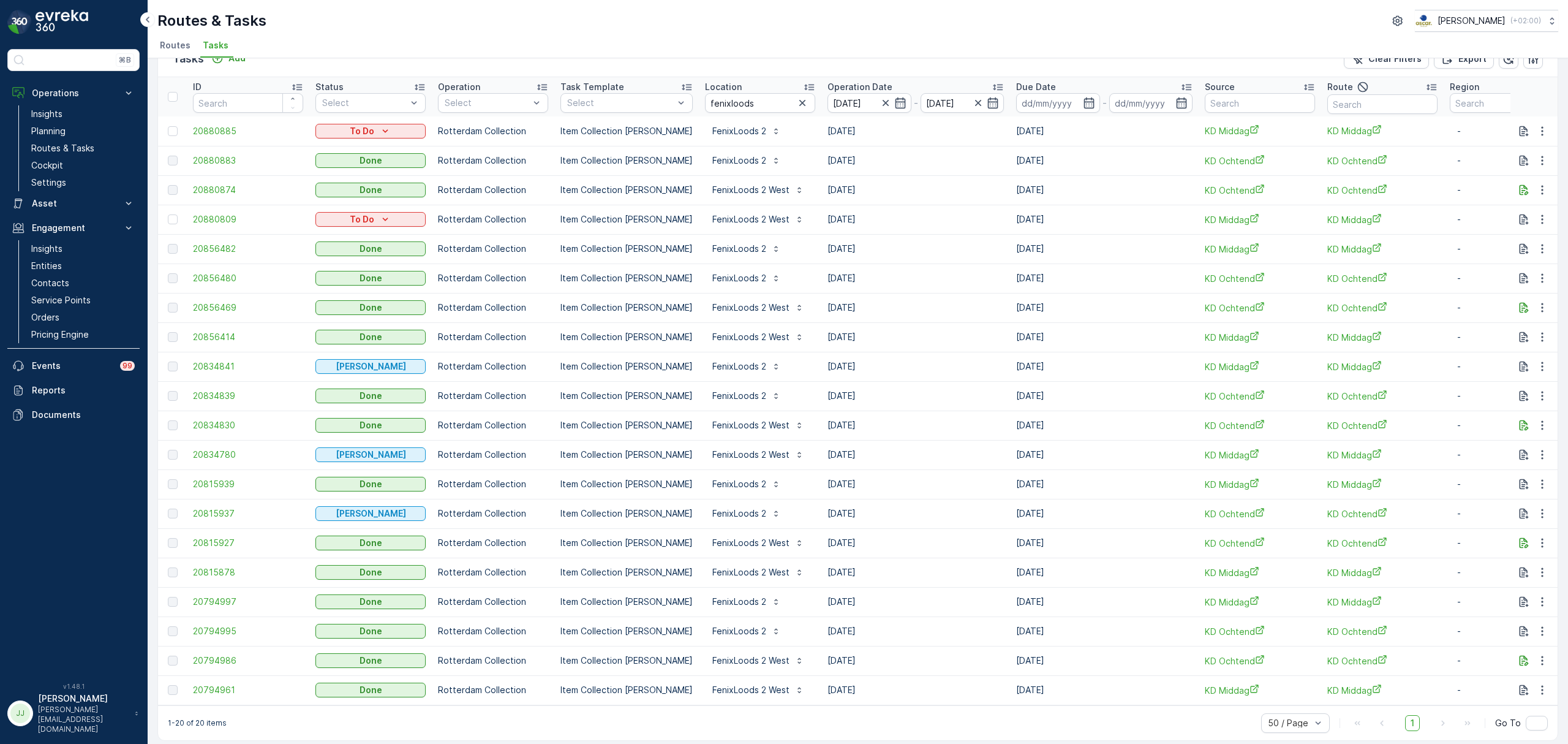
scroll to position [41, 0]
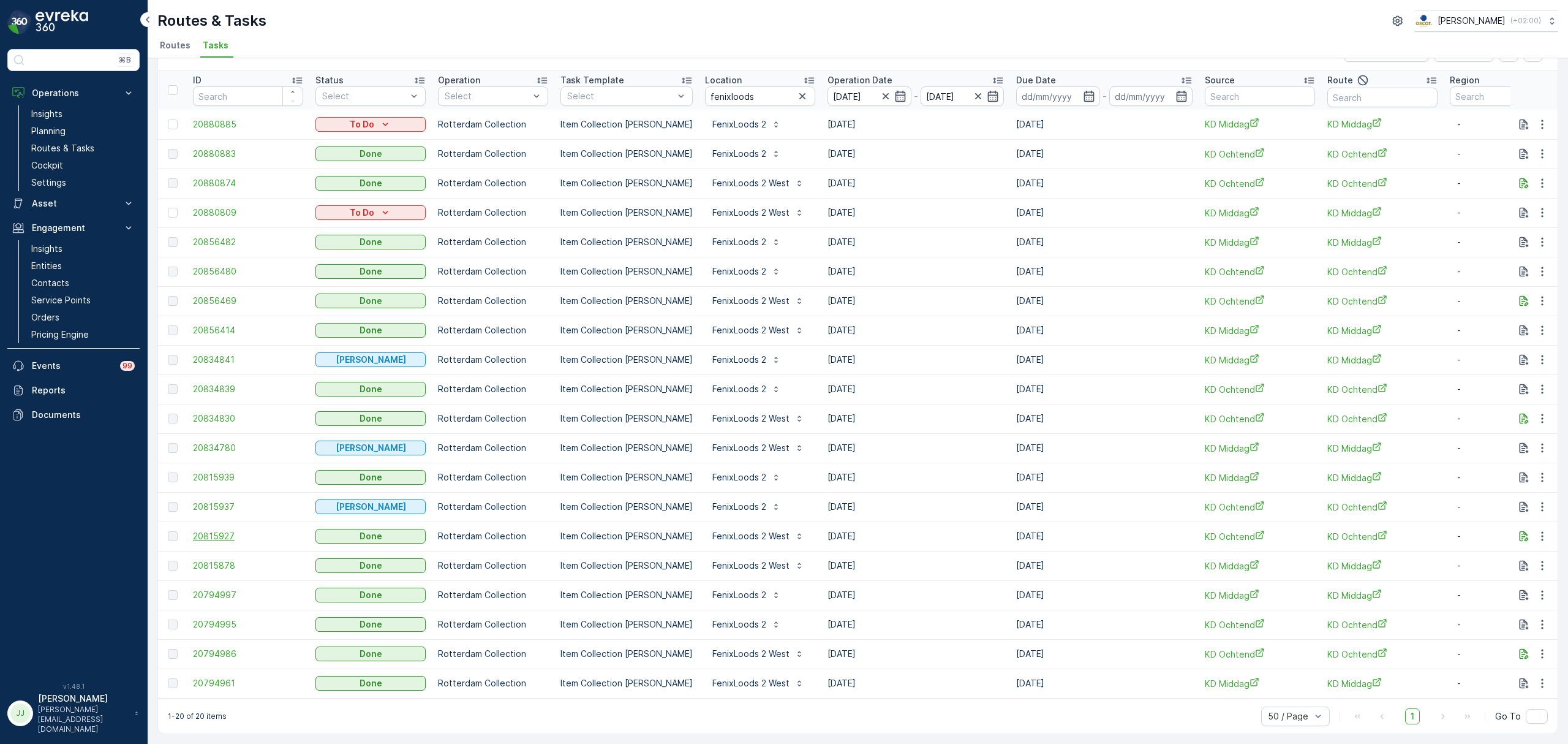
click at [228, 530] on span "20815927" at bounding box center [248, 536] width 111 height 12
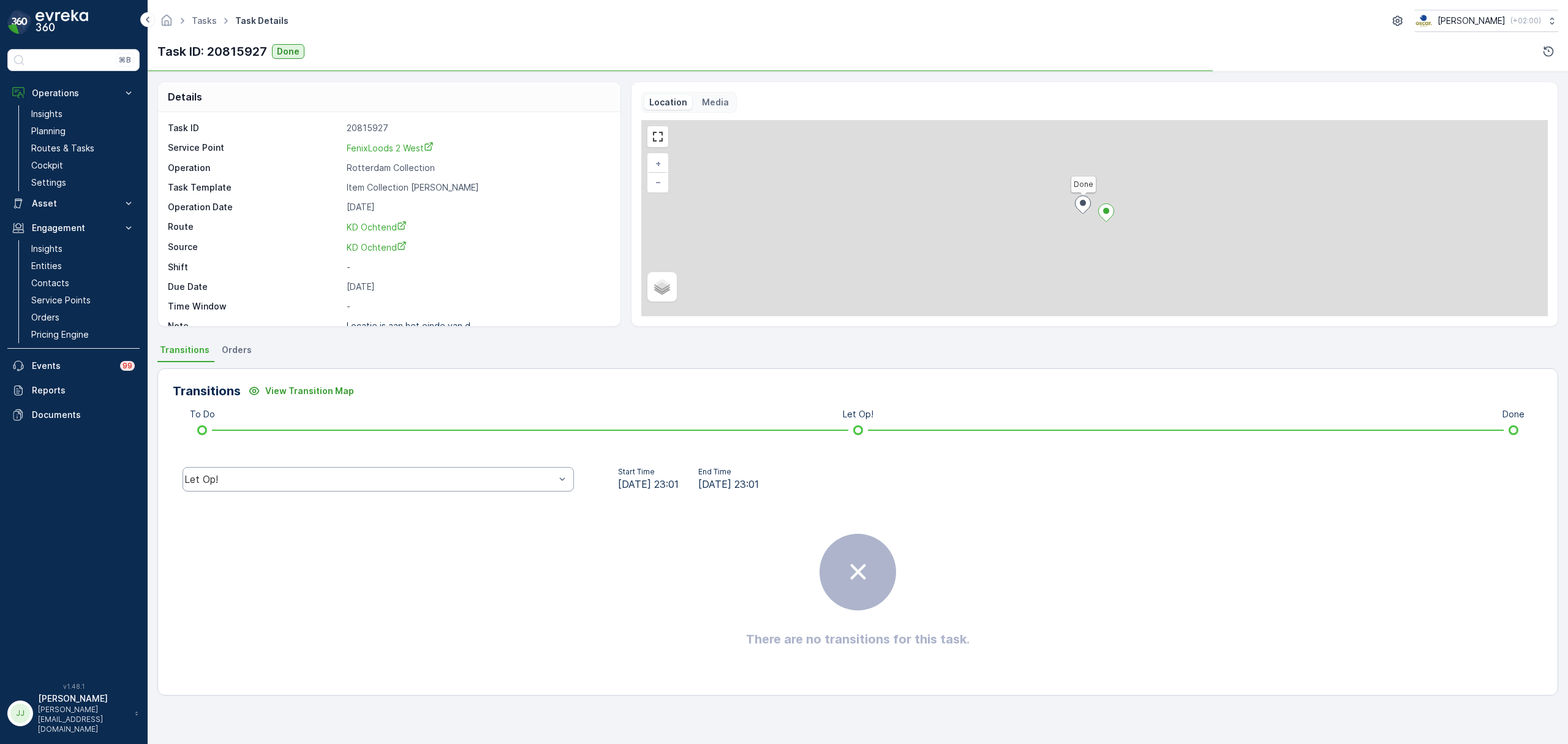
click at [259, 475] on div "Let Op!" at bounding box center [370, 479] width 371 height 11
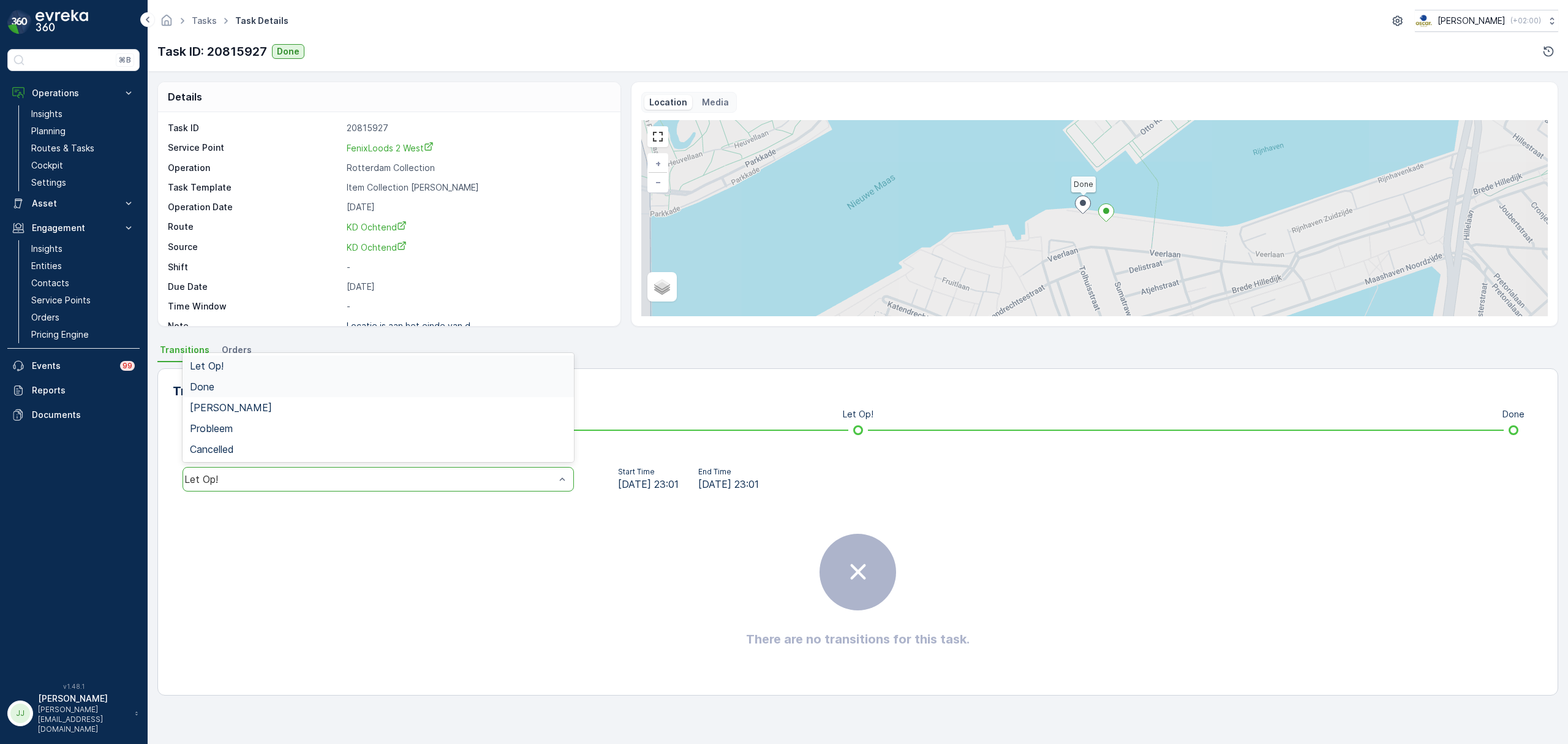
click at [226, 388] on div "Done" at bounding box center [378, 386] width 377 height 11
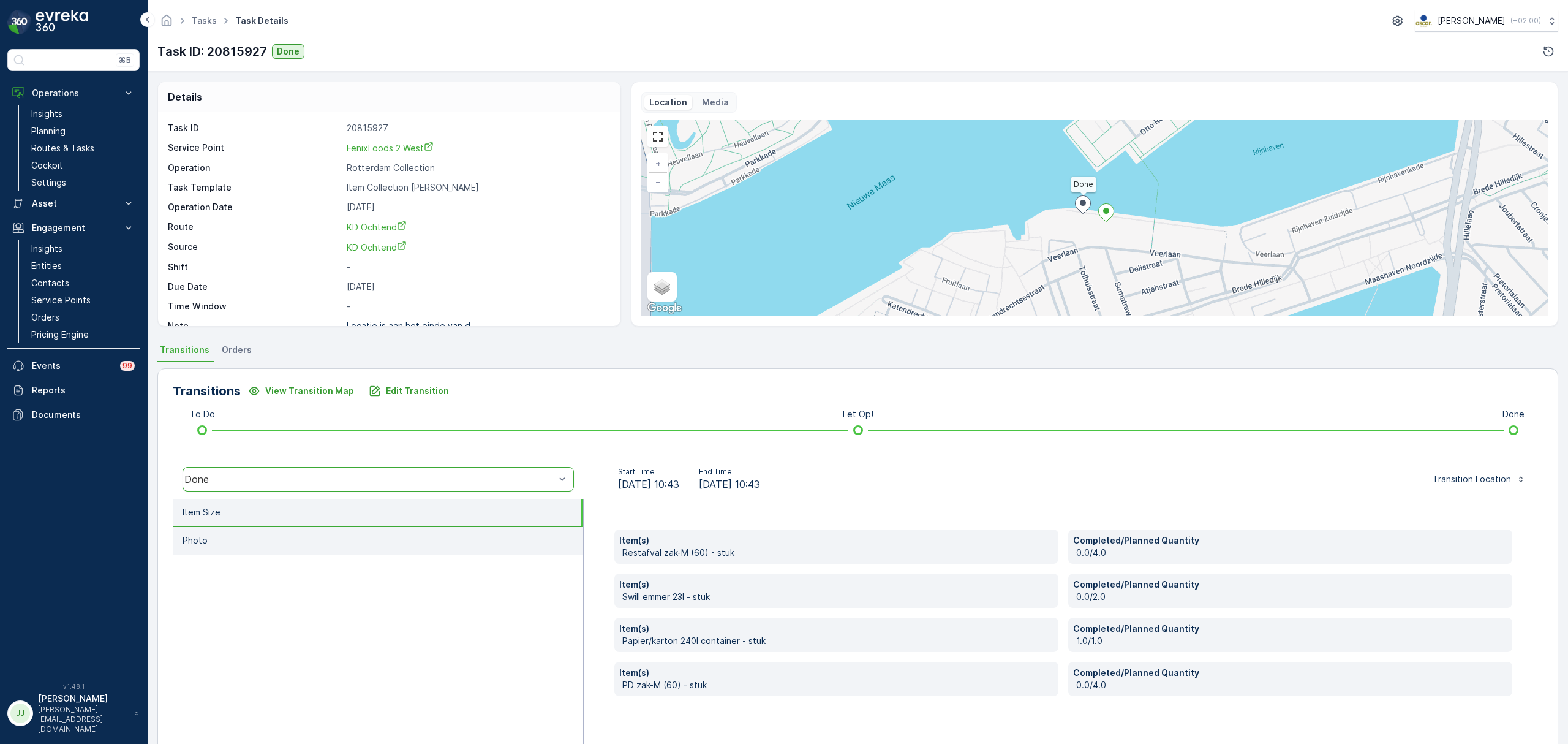
scroll to position [28, 0]
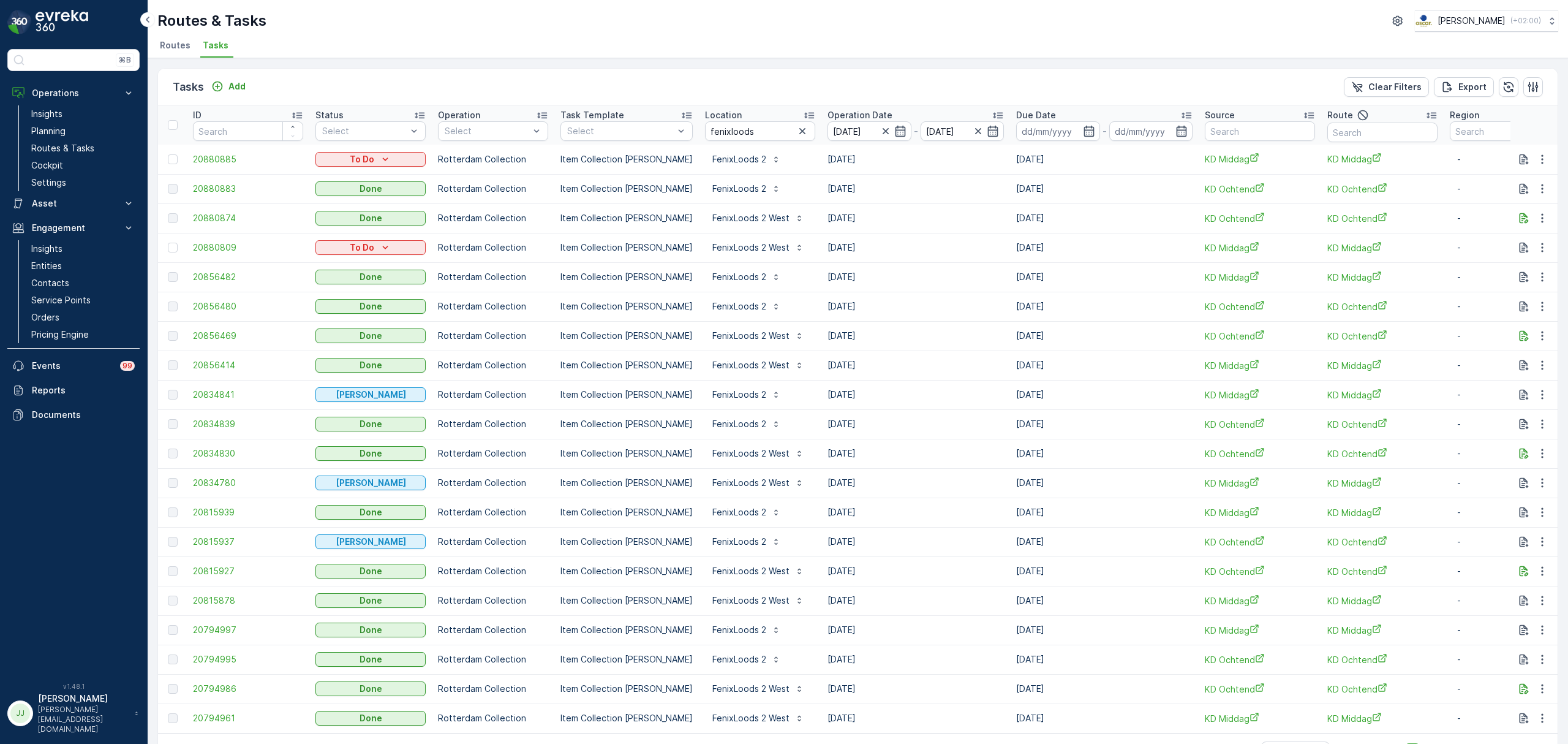
click at [209, 590] on td "20815878" at bounding box center [248, 600] width 122 height 30
click at [209, 599] on span "20815878" at bounding box center [248, 600] width 111 height 12
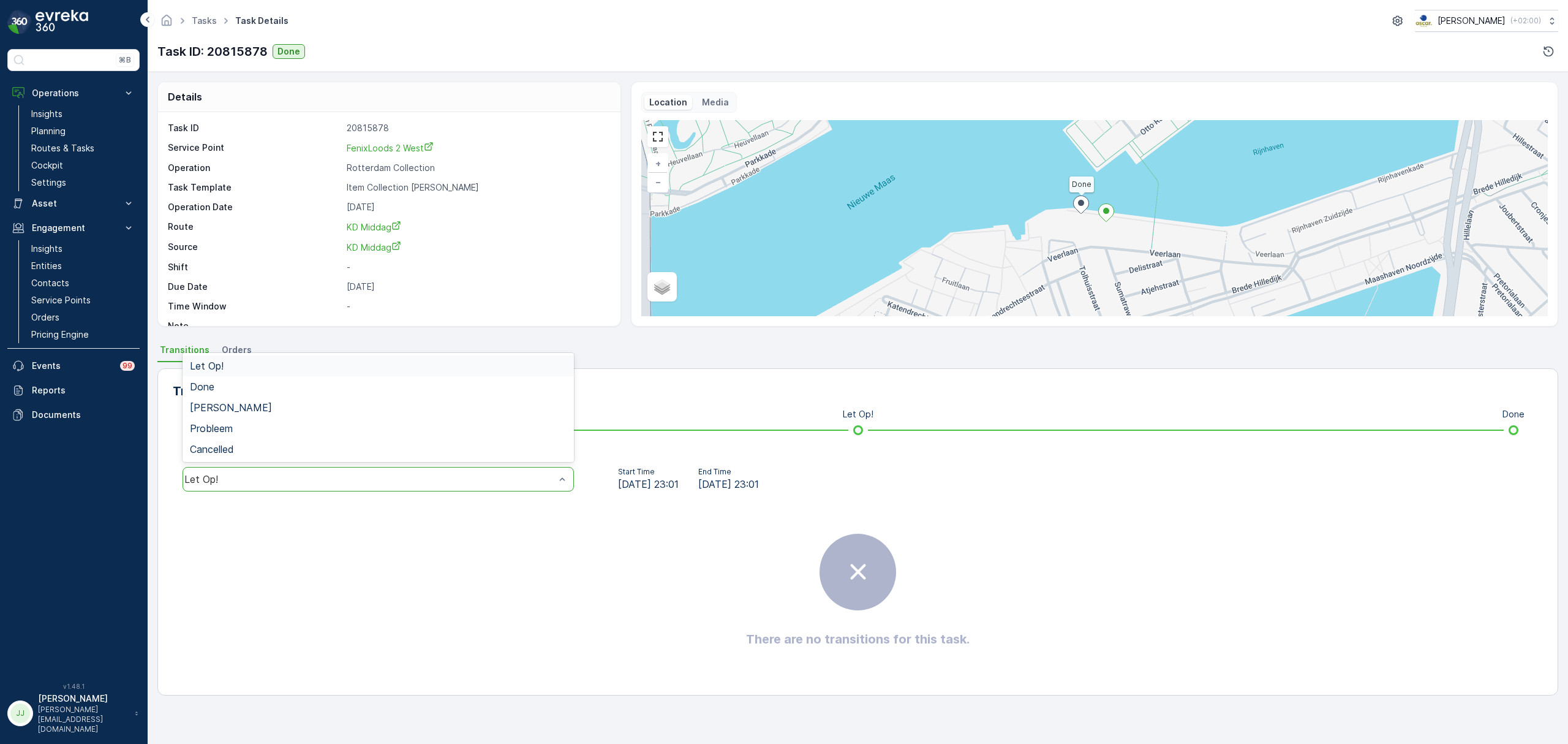
click at [277, 476] on div "Let Op!" at bounding box center [370, 479] width 371 height 11
click at [229, 383] on div "Done" at bounding box center [378, 386] width 377 height 11
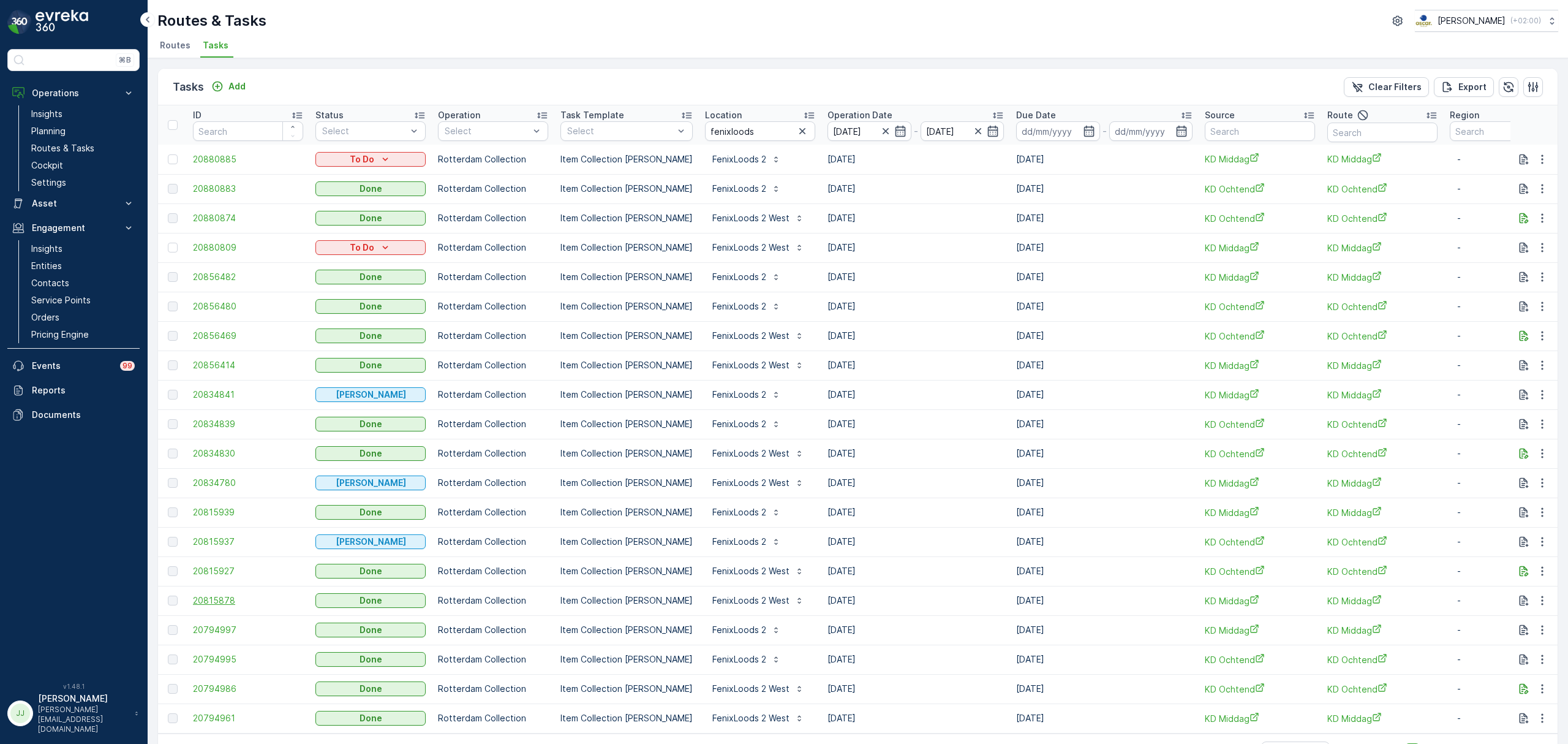
click at [216, 600] on span "20815878" at bounding box center [248, 600] width 111 height 12
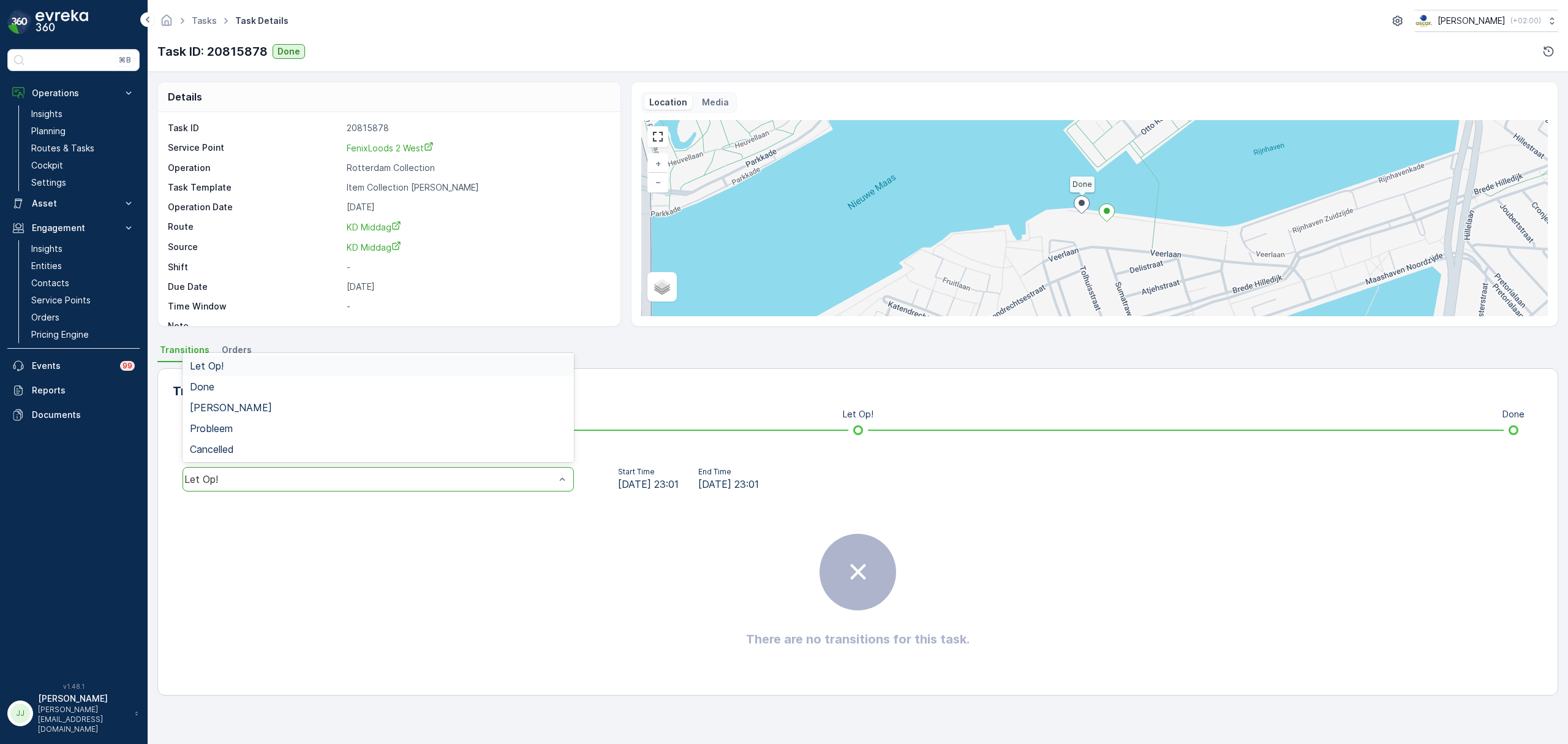
click at [332, 469] on div "Let Op!" at bounding box center [378, 479] width 391 height 25
click at [213, 387] on span "Done" at bounding box center [202, 386] width 25 height 11
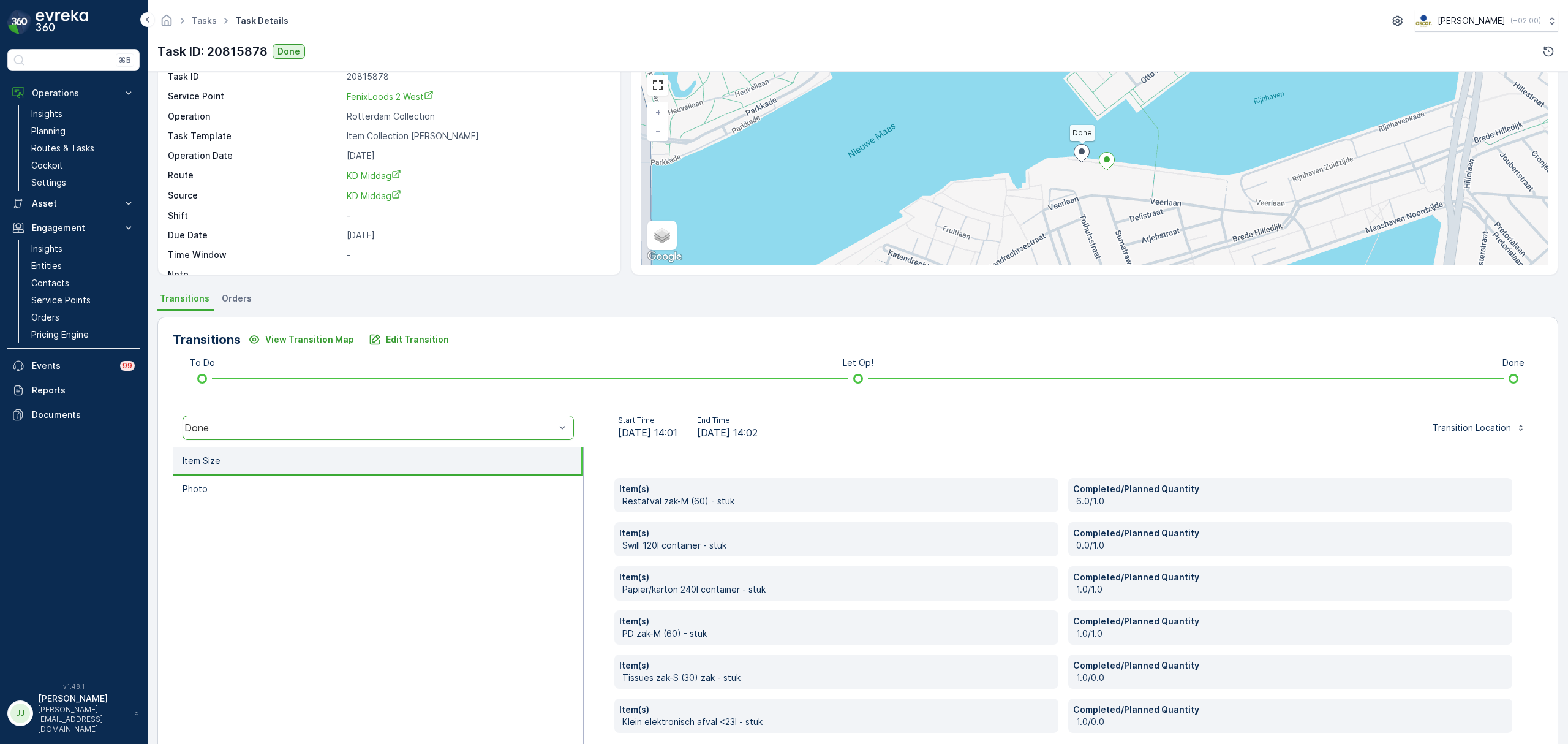
scroll to position [109, 0]
